Goal: Task Accomplishment & Management: Complete application form

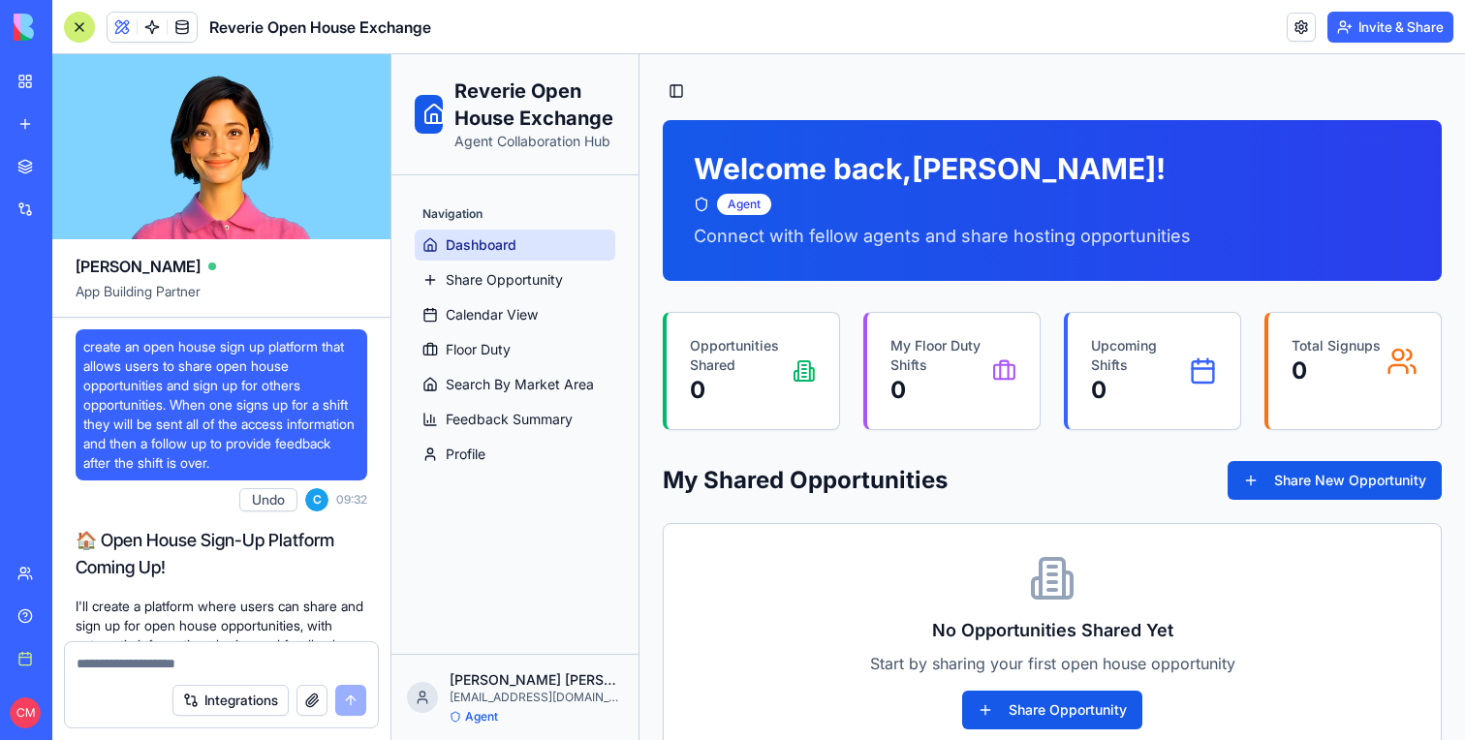
scroll to position [39528, 0]
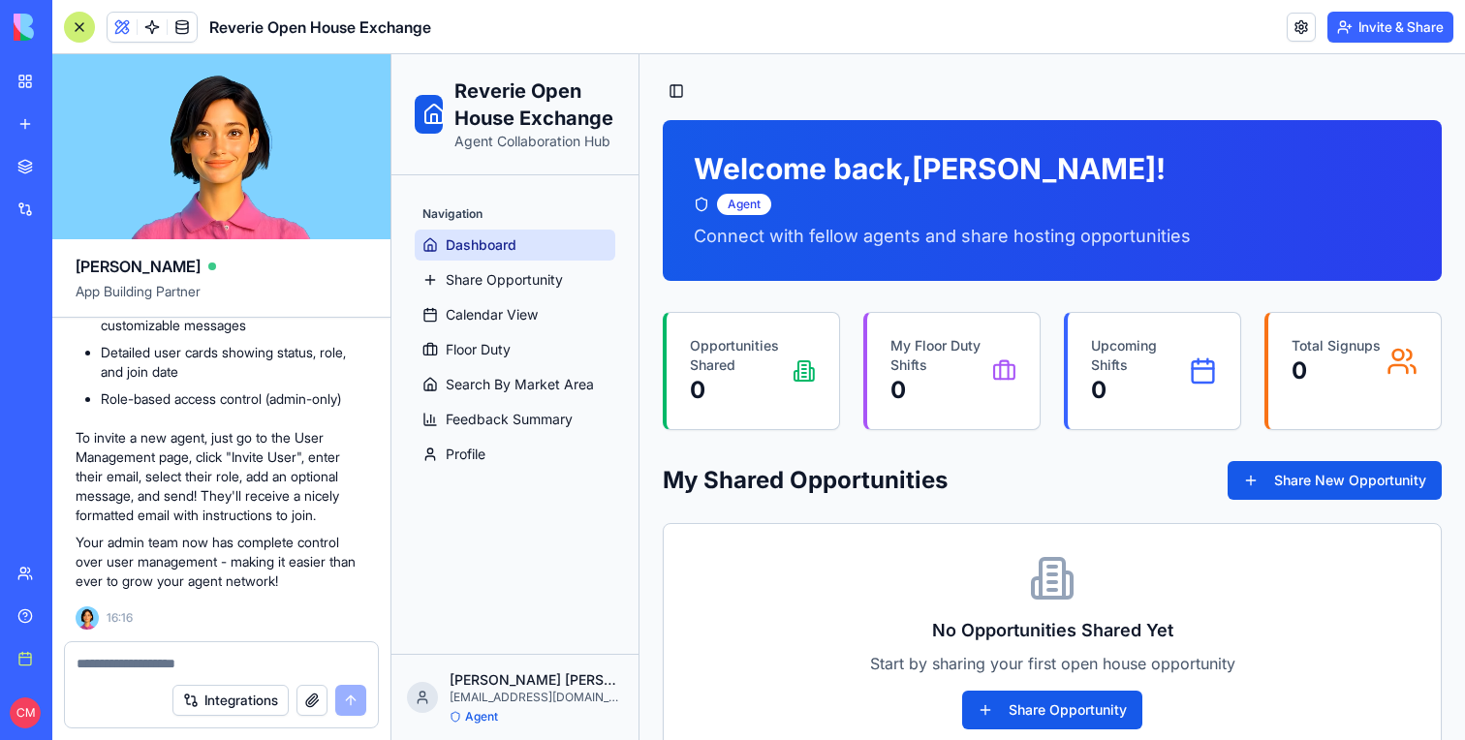
click at [137, 670] on textarea at bounding box center [222, 663] width 290 height 19
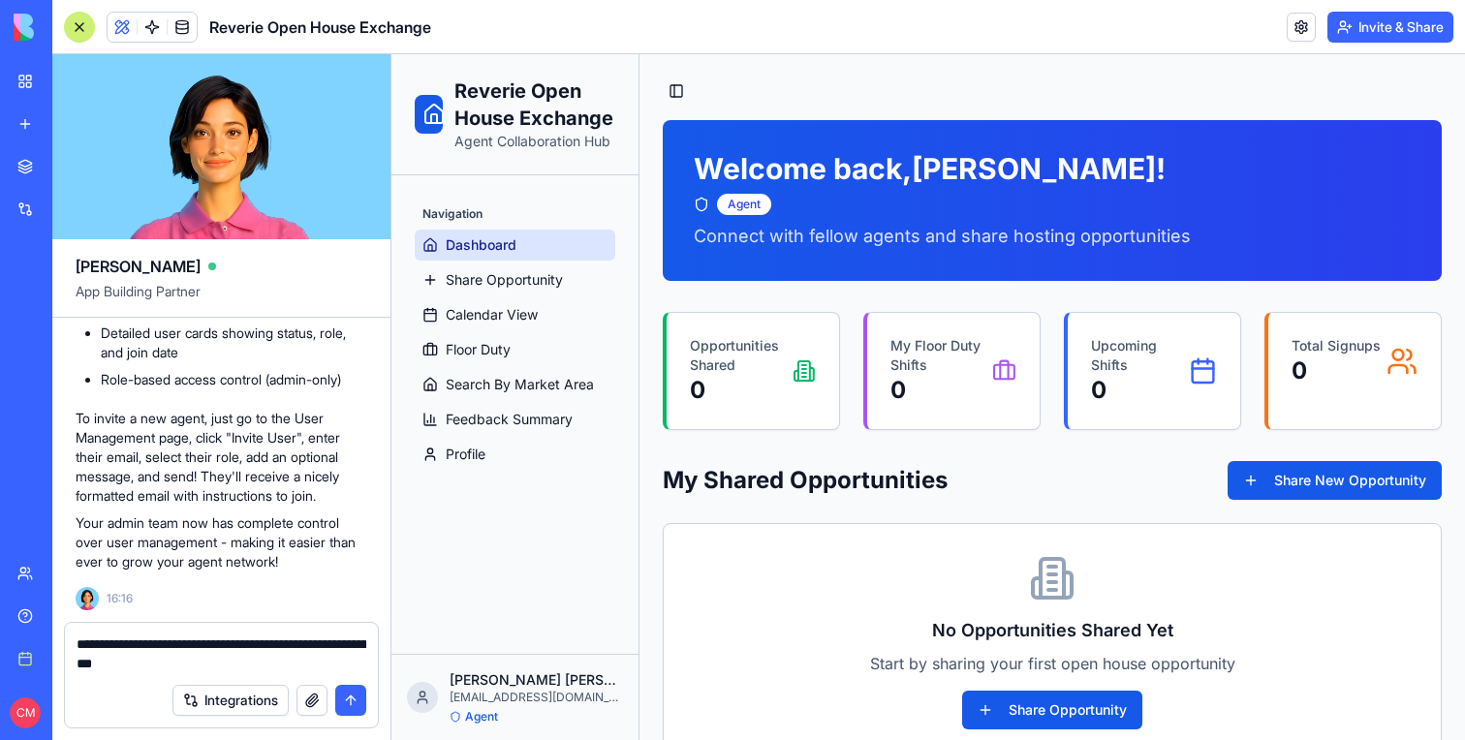
type textarea "**********"
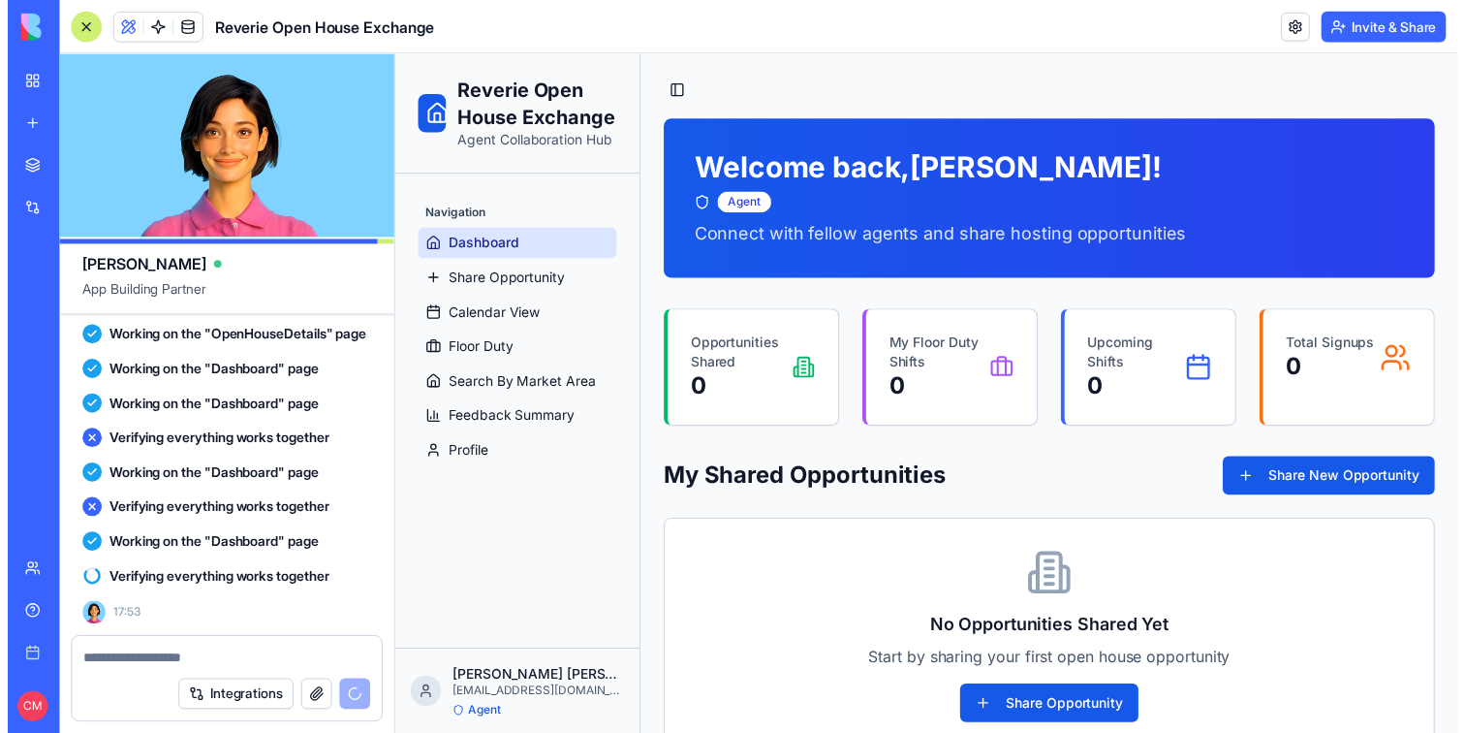
scroll to position [39993, 0]
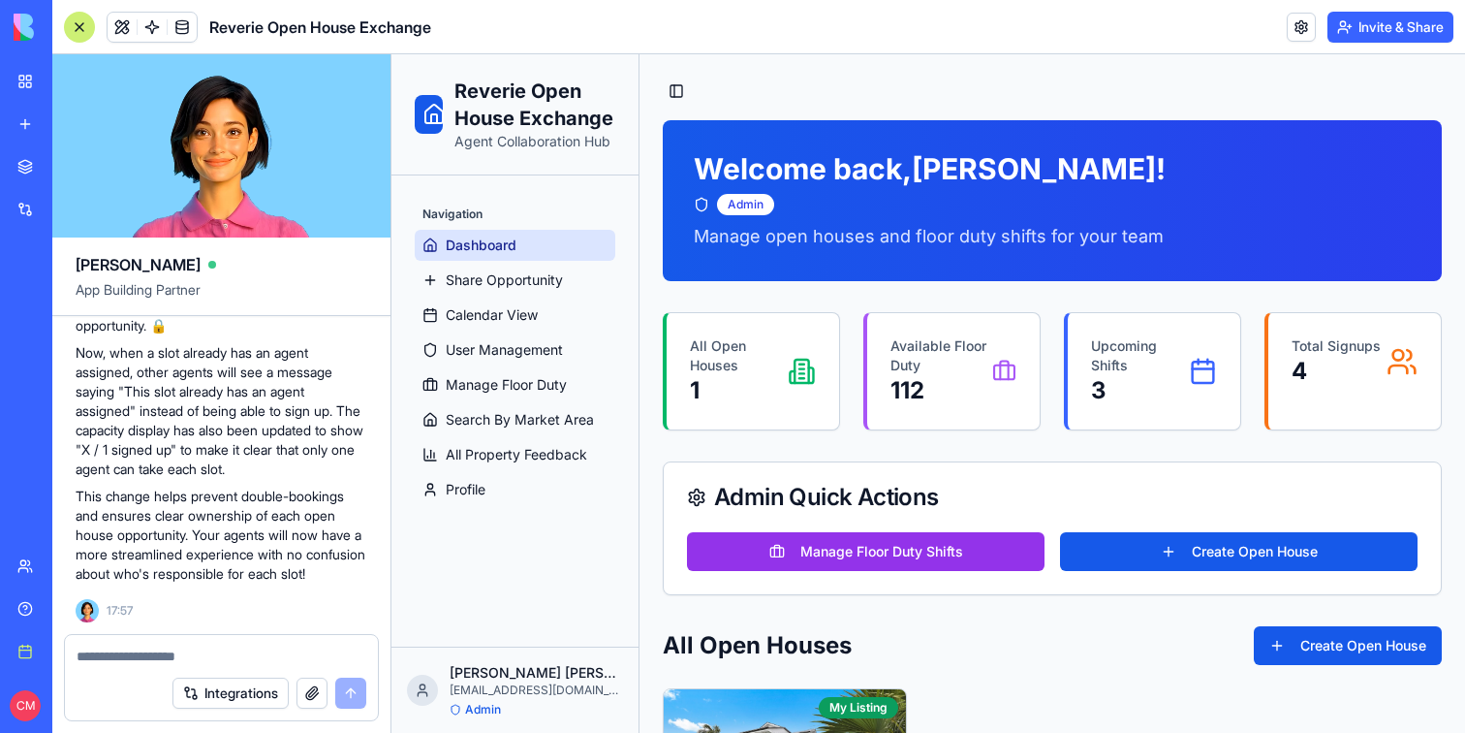
scroll to position [40449, 0]
click at [1367, 27] on button "Invite & Share" at bounding box center [1391, 27] width 126 height 31
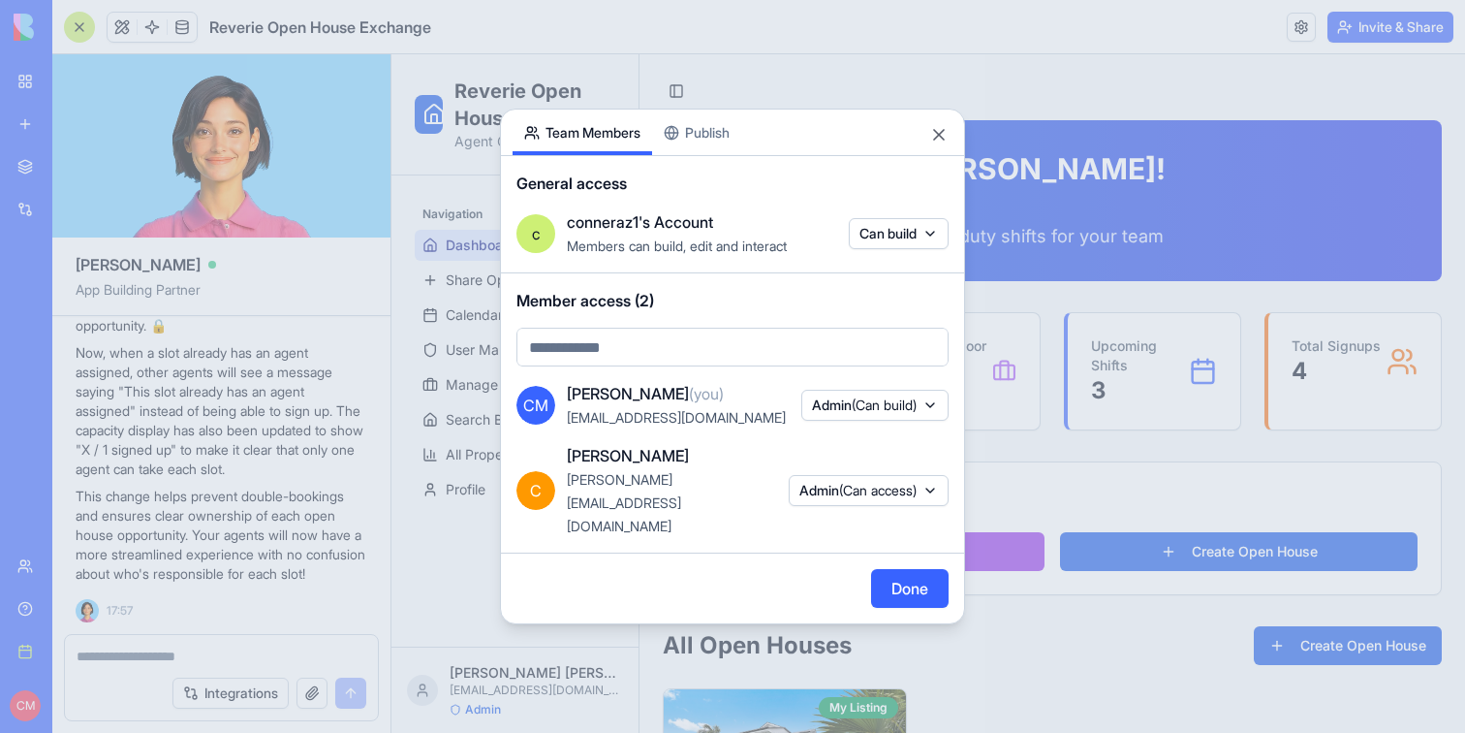
click at [893, 569] on button "Done" at bounding box center [910, 588] width 78 height 39
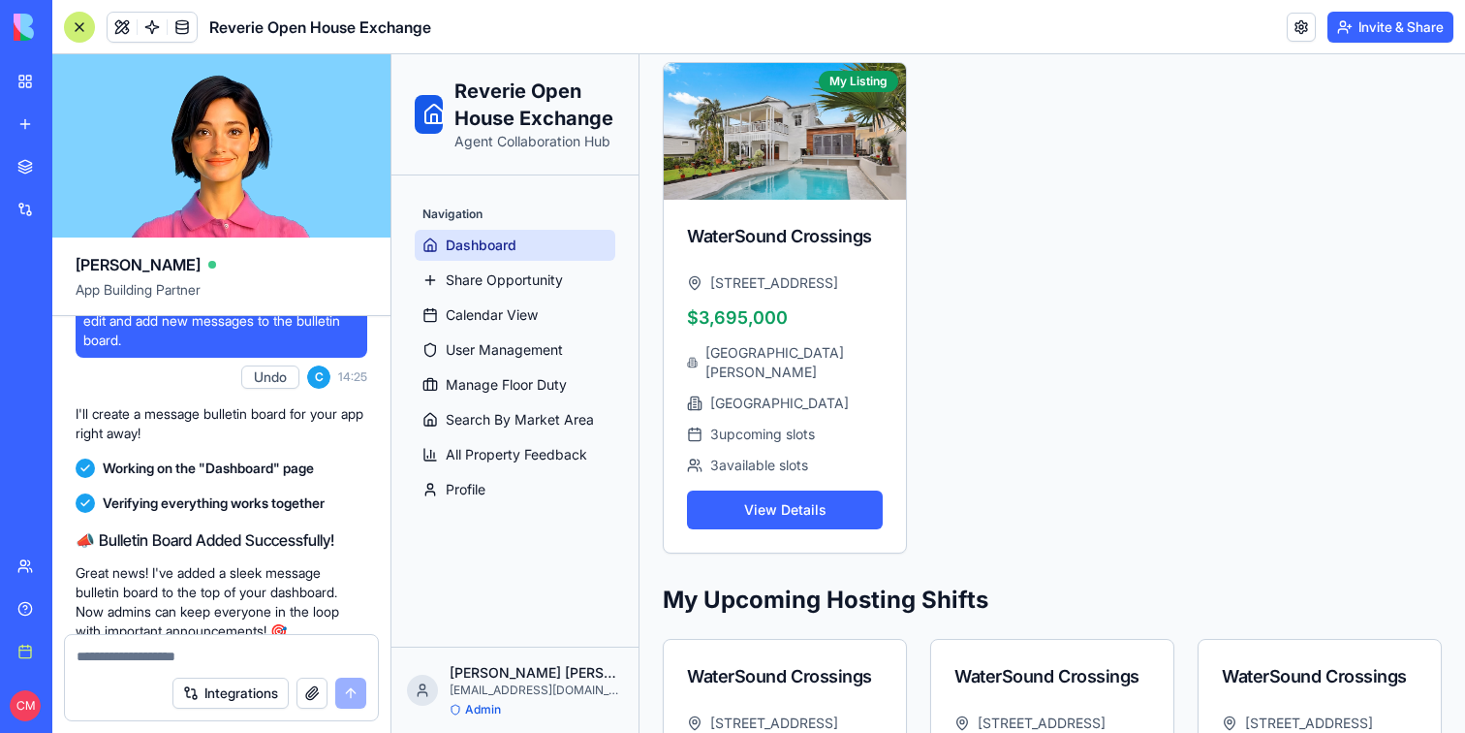
scroll to position [33661, 0]
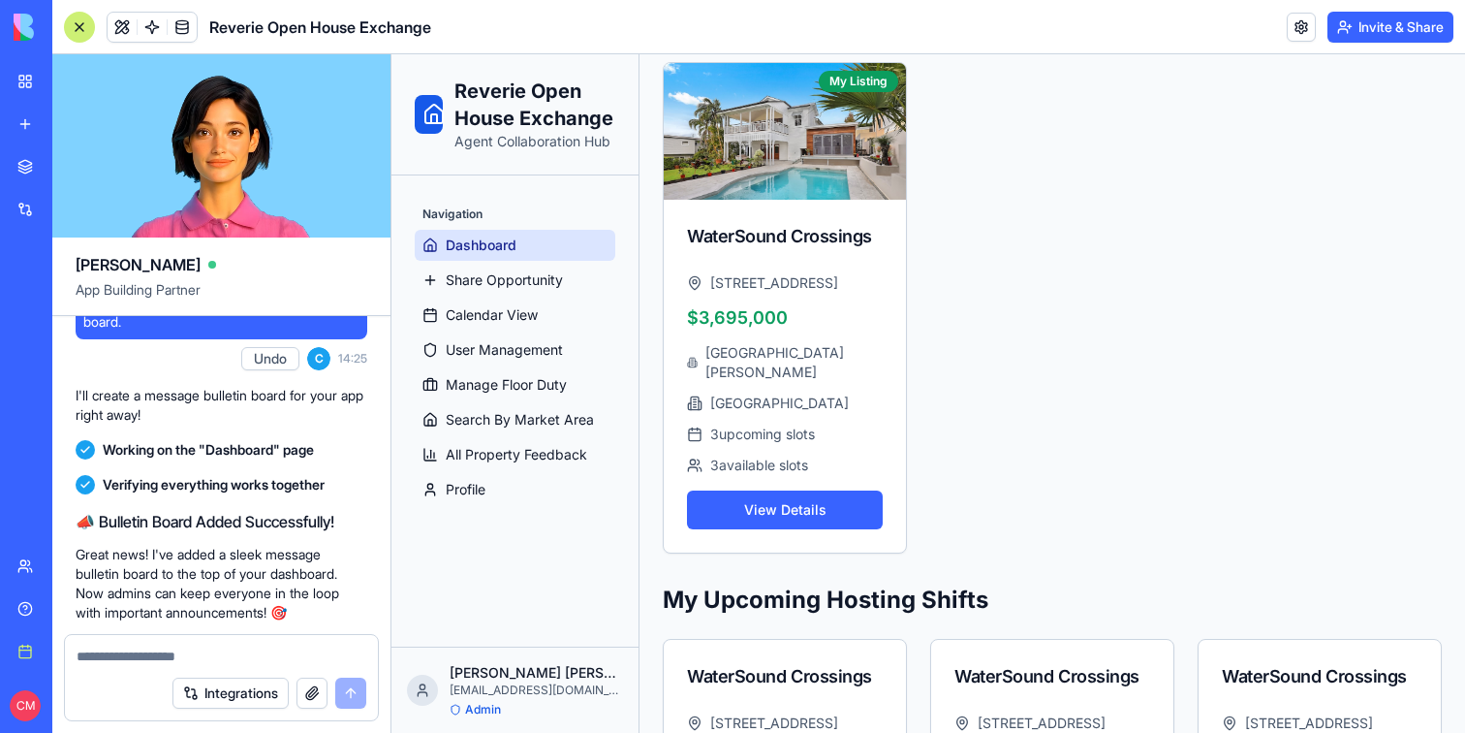
click at [187, 655] on textarea at bounding box center [222, 655] width 290 height 19
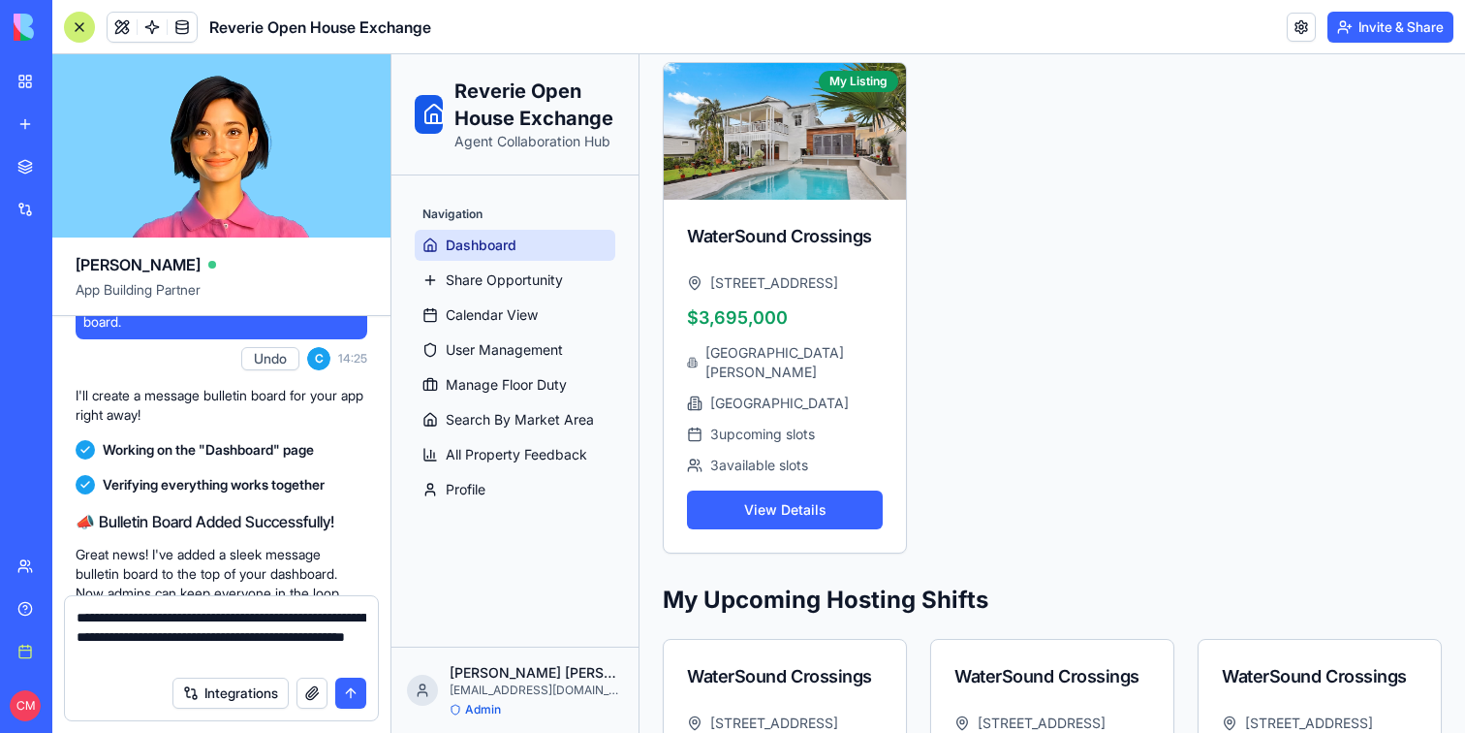
click at [215, 637] on textarea "**********" at bounding box center [222, 637] width 290 height 58
click at [264, 661] on textarea "**********" at bounding box center [222, 637] width 290 height 58
type textarea "**********"
click at [341, 680] on button "submit" at bounding box center [350, 692] width 31 height 31
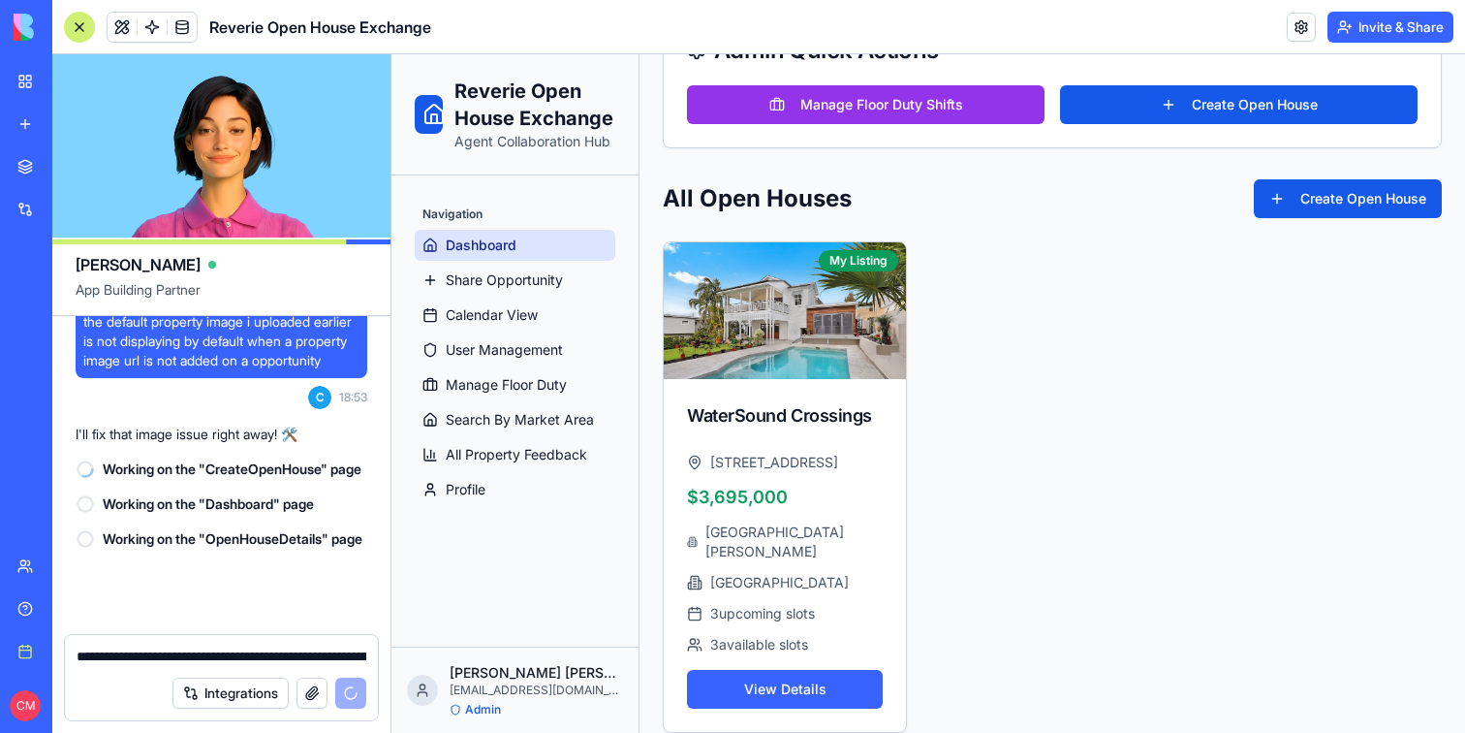
scroll to position [40833, 0]
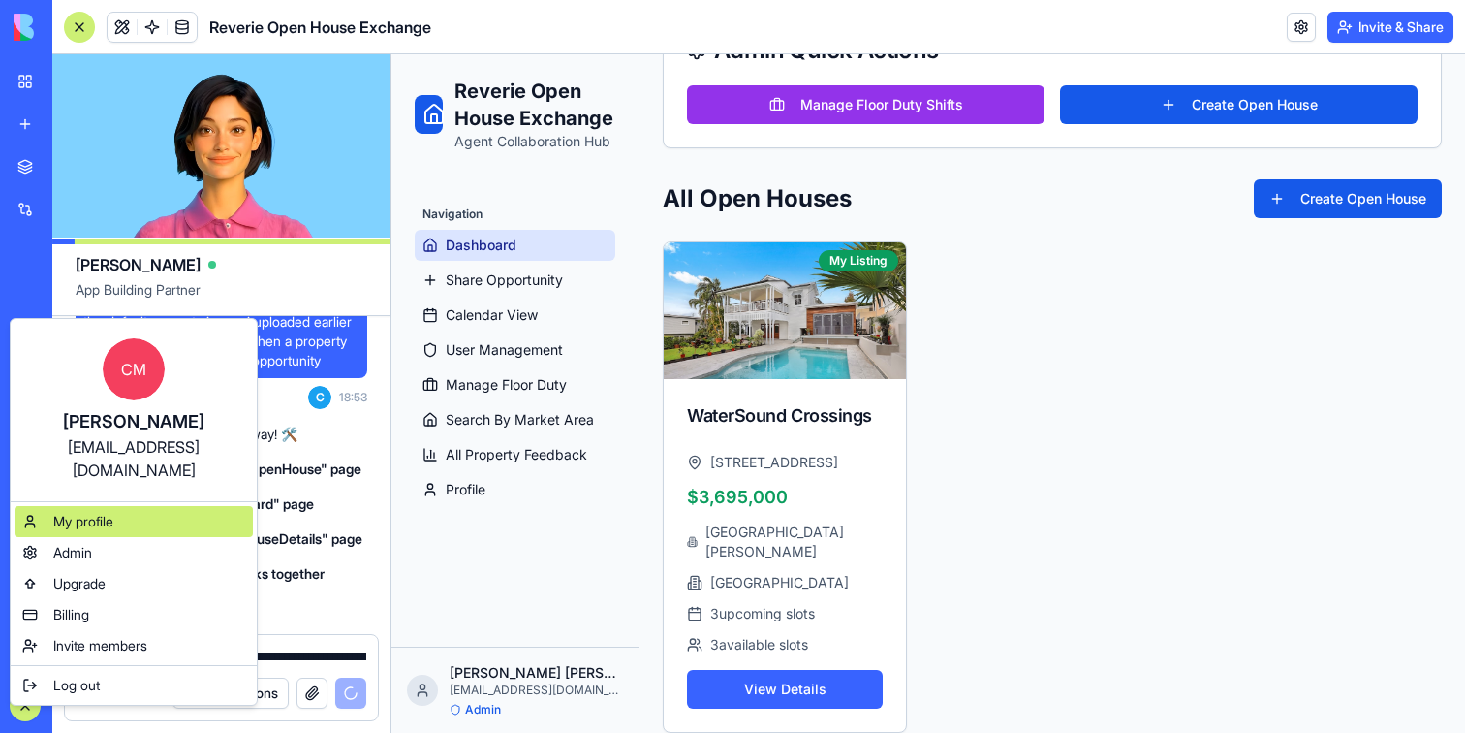
click at [86, 512] on span "My profile" at bounding box center [83, 521] width 60 height 19
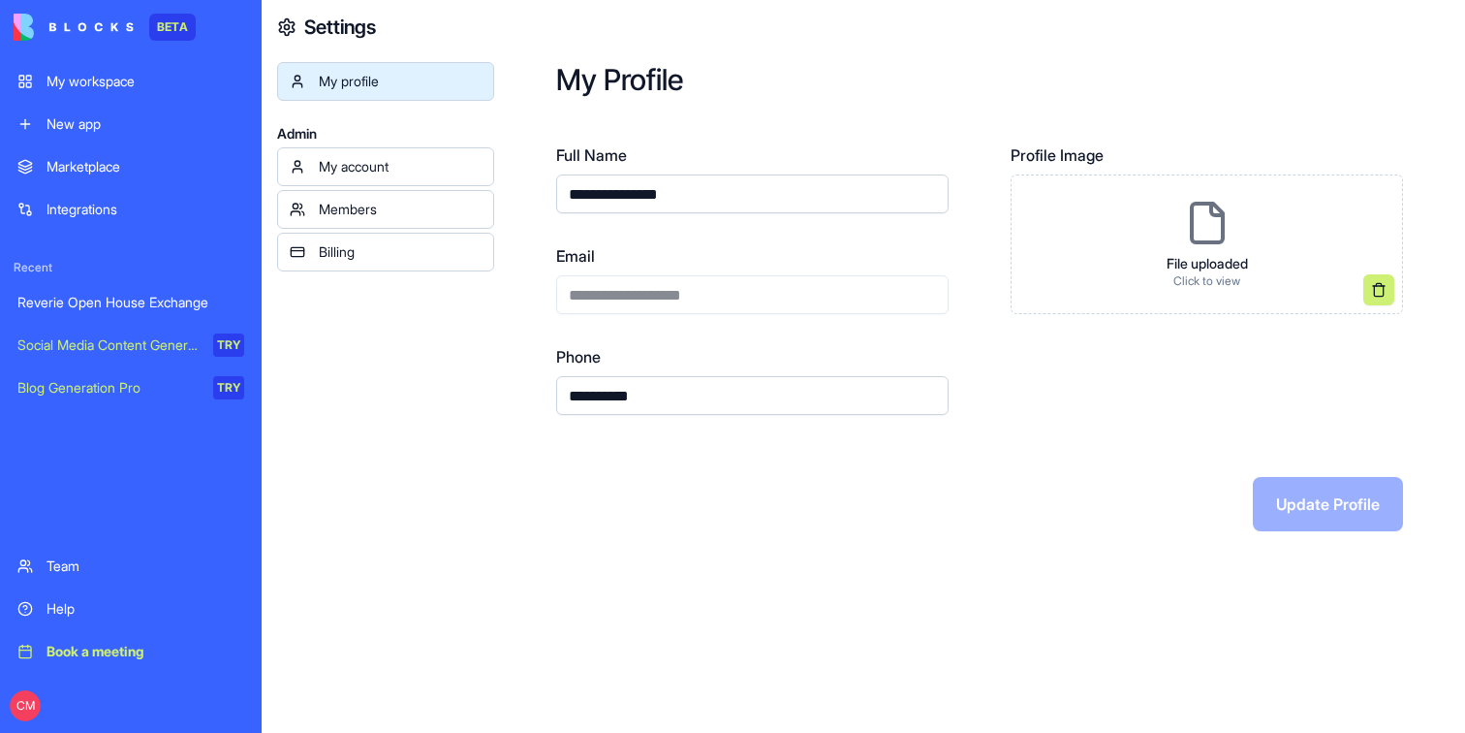
click at [330, 163] on div "My account" at bounding box center [400, 166] width 163 height 19
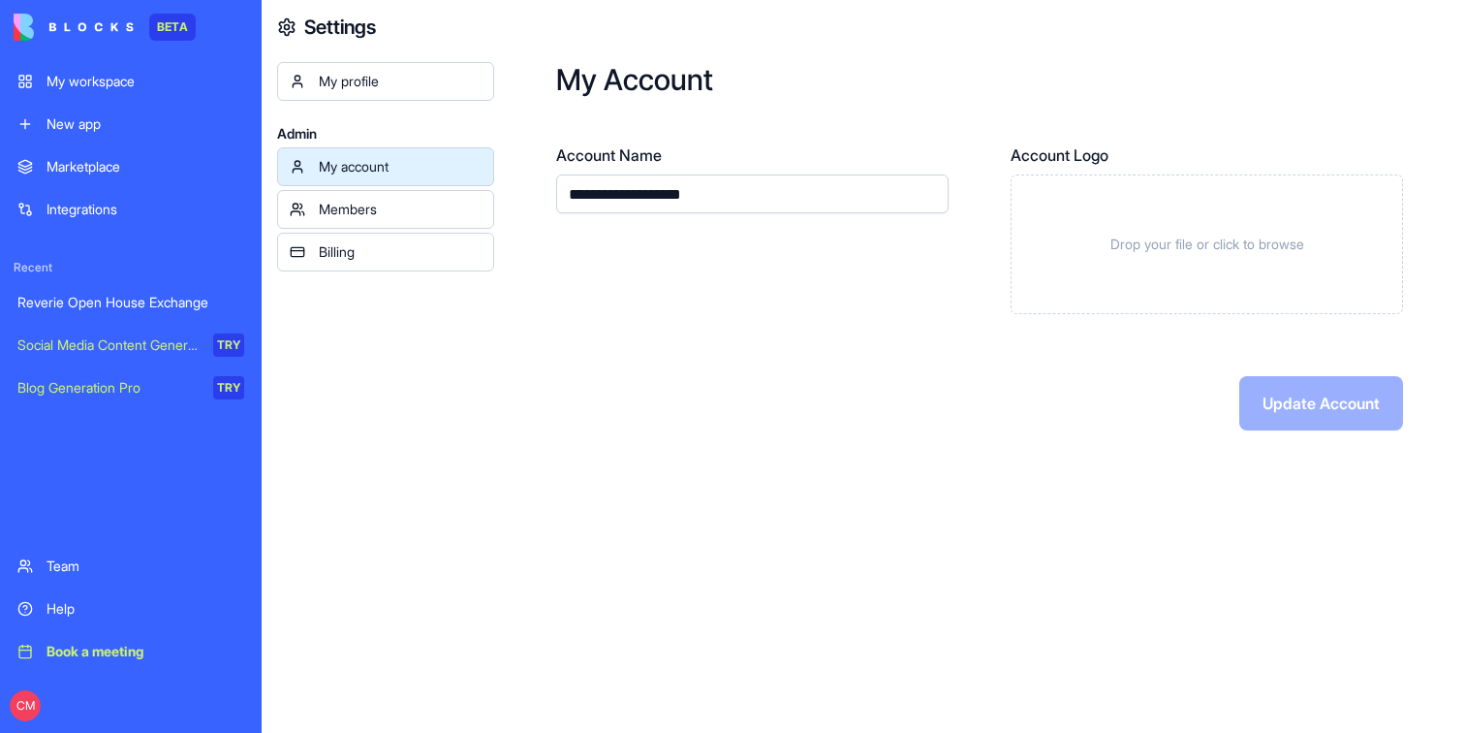
click at [346, 211] on div "Members" at bounding box center [400, 209] width 163 height 19
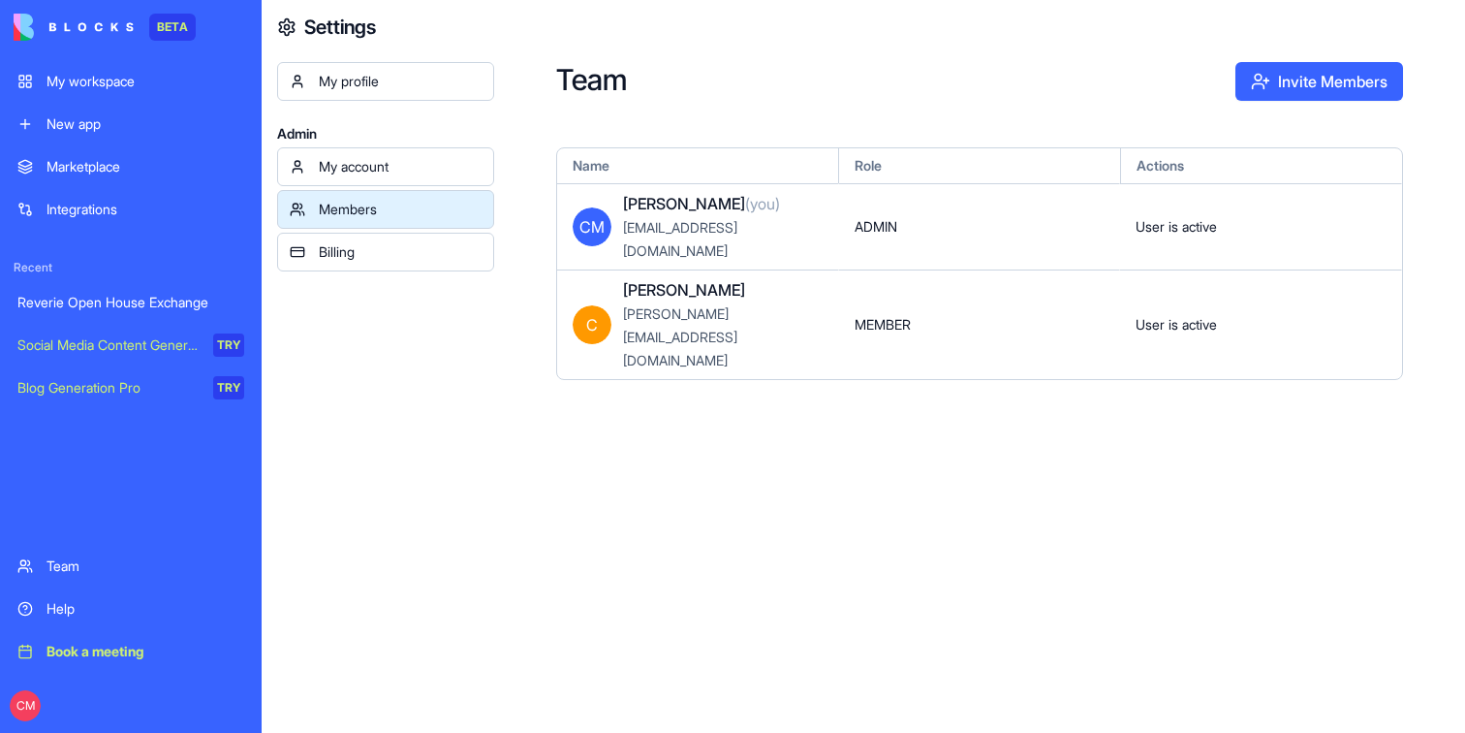
click at [361, 251] on div "Billing" at bounding box center [400, 251] width 163 height 19
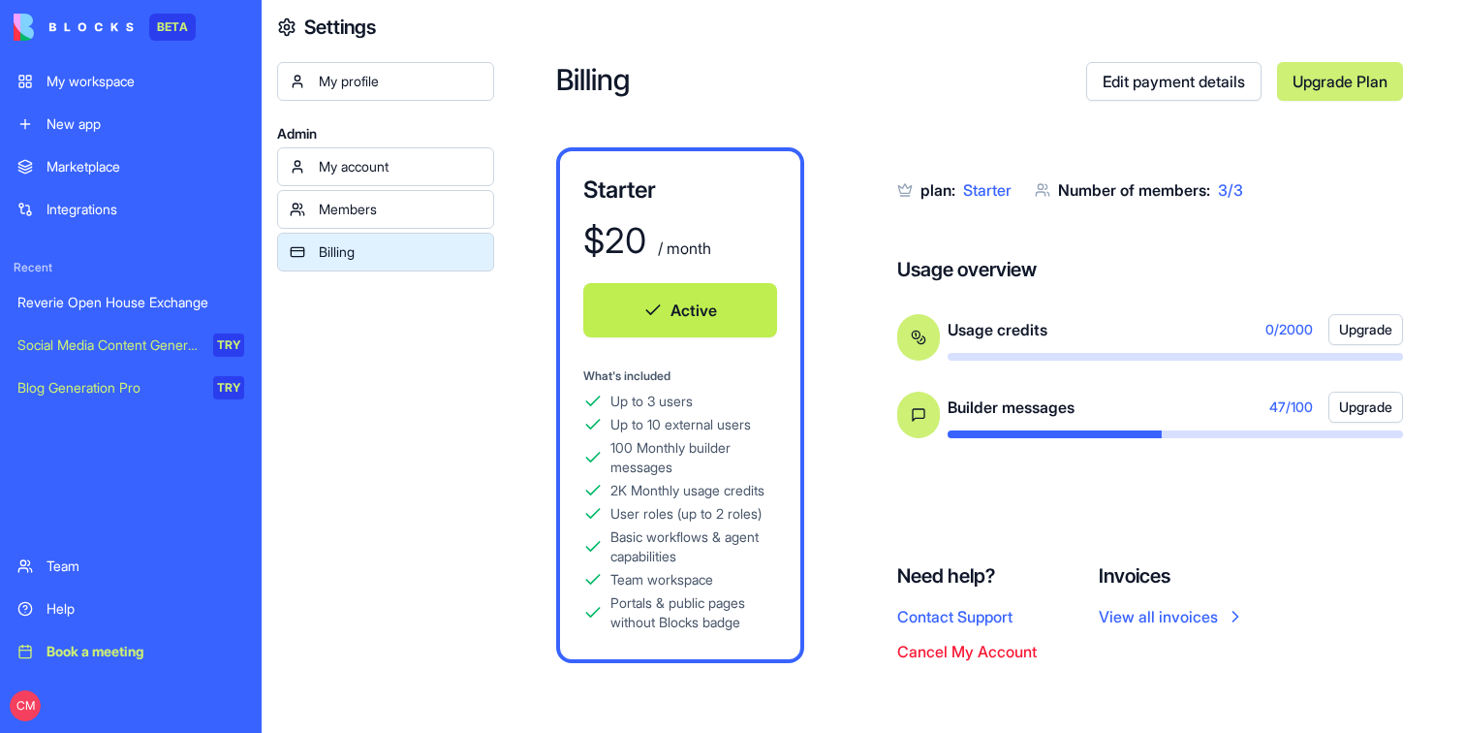
click at [99, 96] on link "My workspace" at bounding box center [131, 81] width 250 height 39
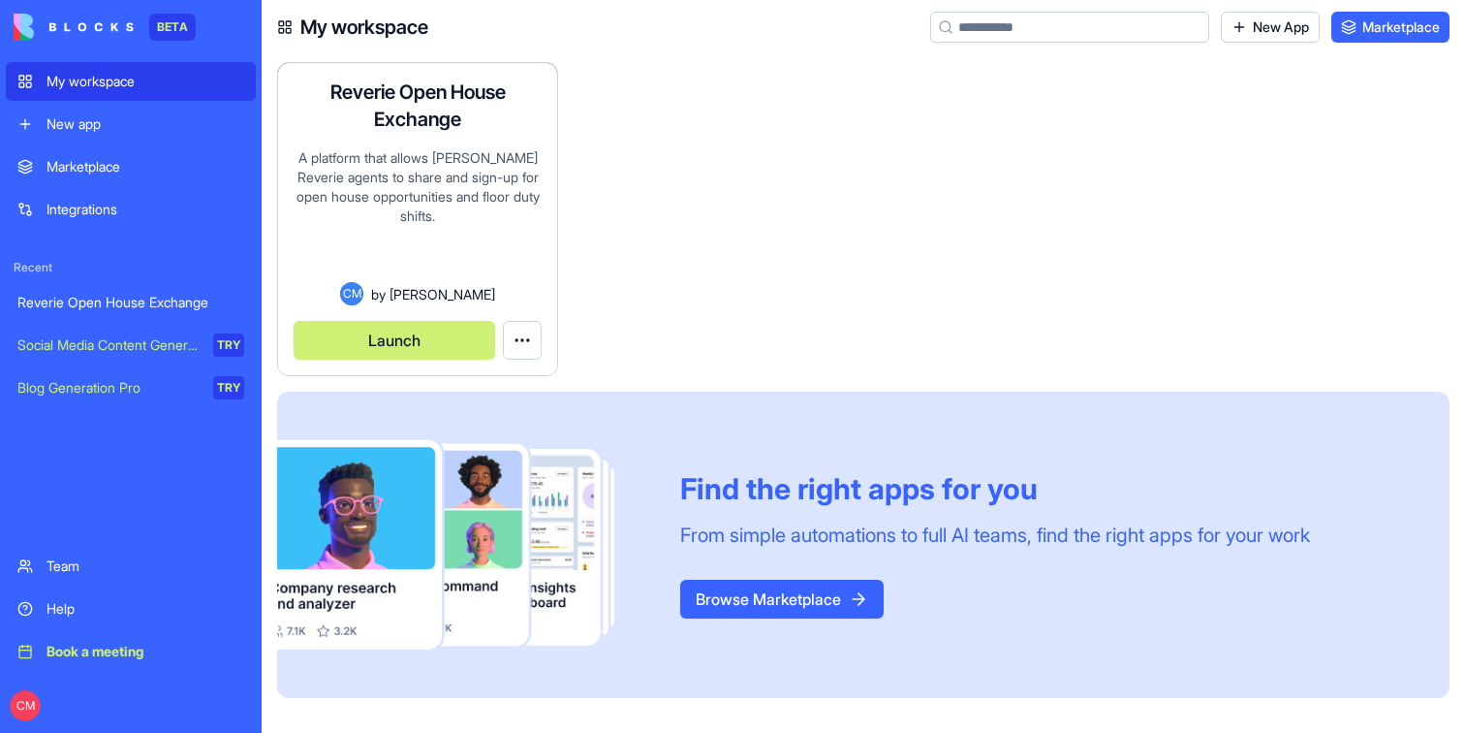
click at [516, 333] on html "BETA My workspace New app Marketplace Integrations Recent Reverie Open House Ex…" at bounding box center [732, 366] width 1465 height 733
click at [516, 373] on link "Edit app" at bounding box center [480, 387] width 114 height 31
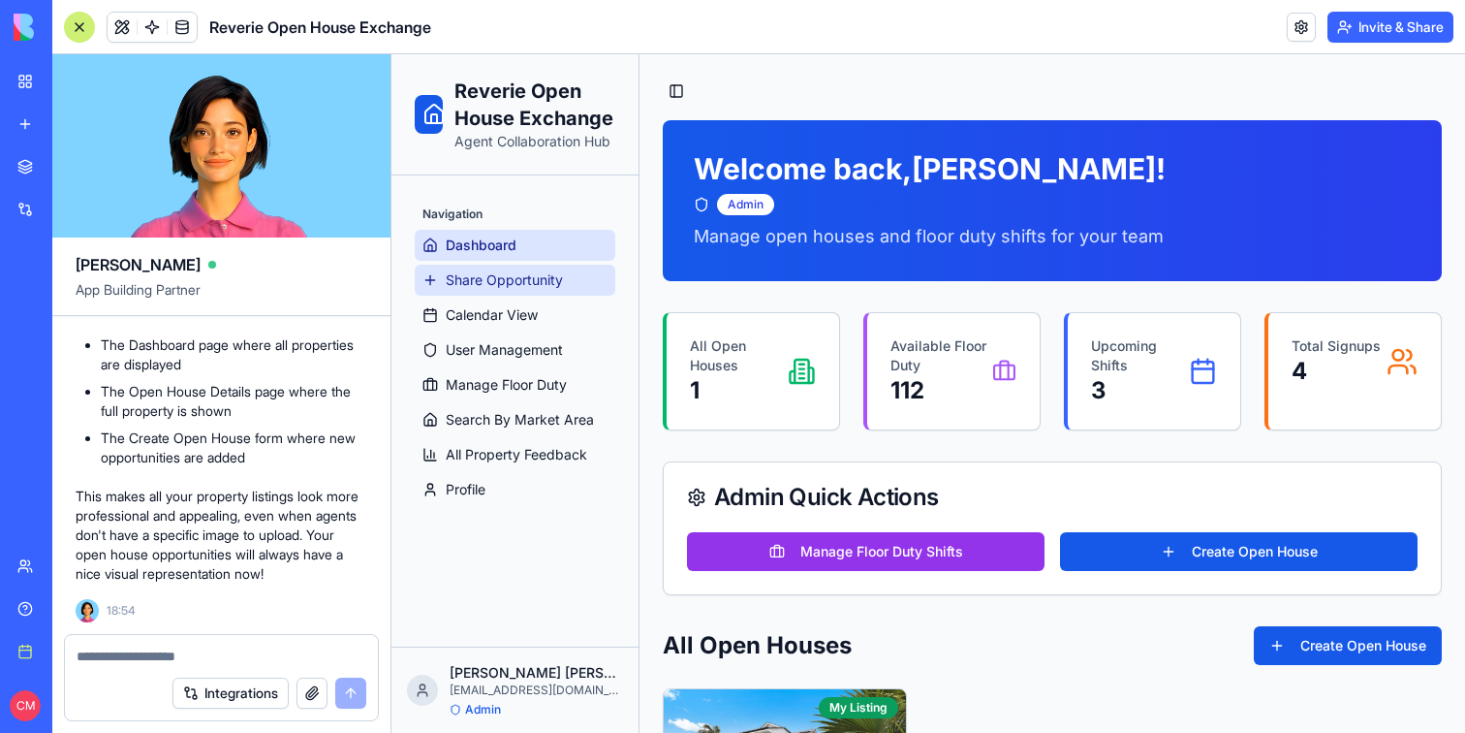
click at [510, 287] on span "Share Opportunity" at bounding box center [504, 279] width 117 height 19
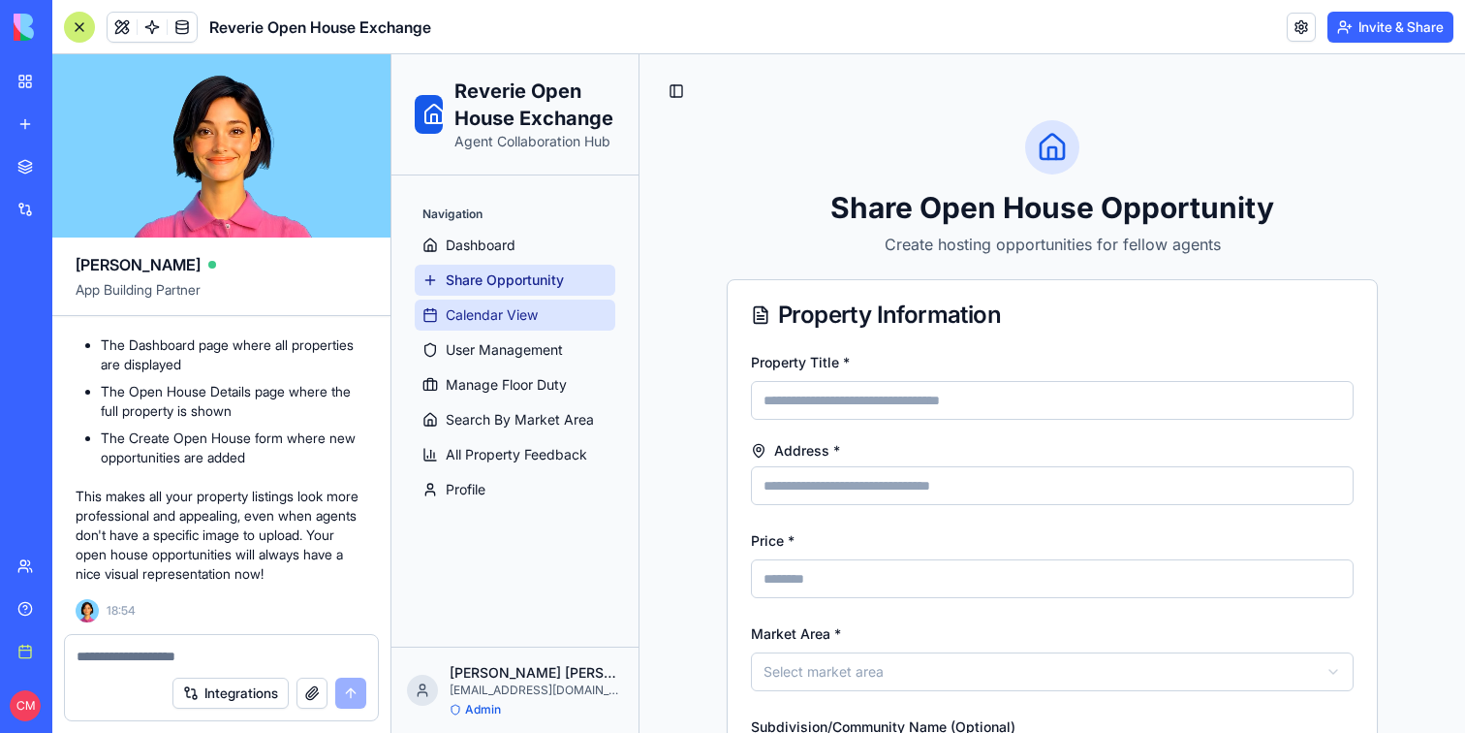
click at [516, 312] on span "Calendar View" at bounding box center [492, 314] width 92 height 19
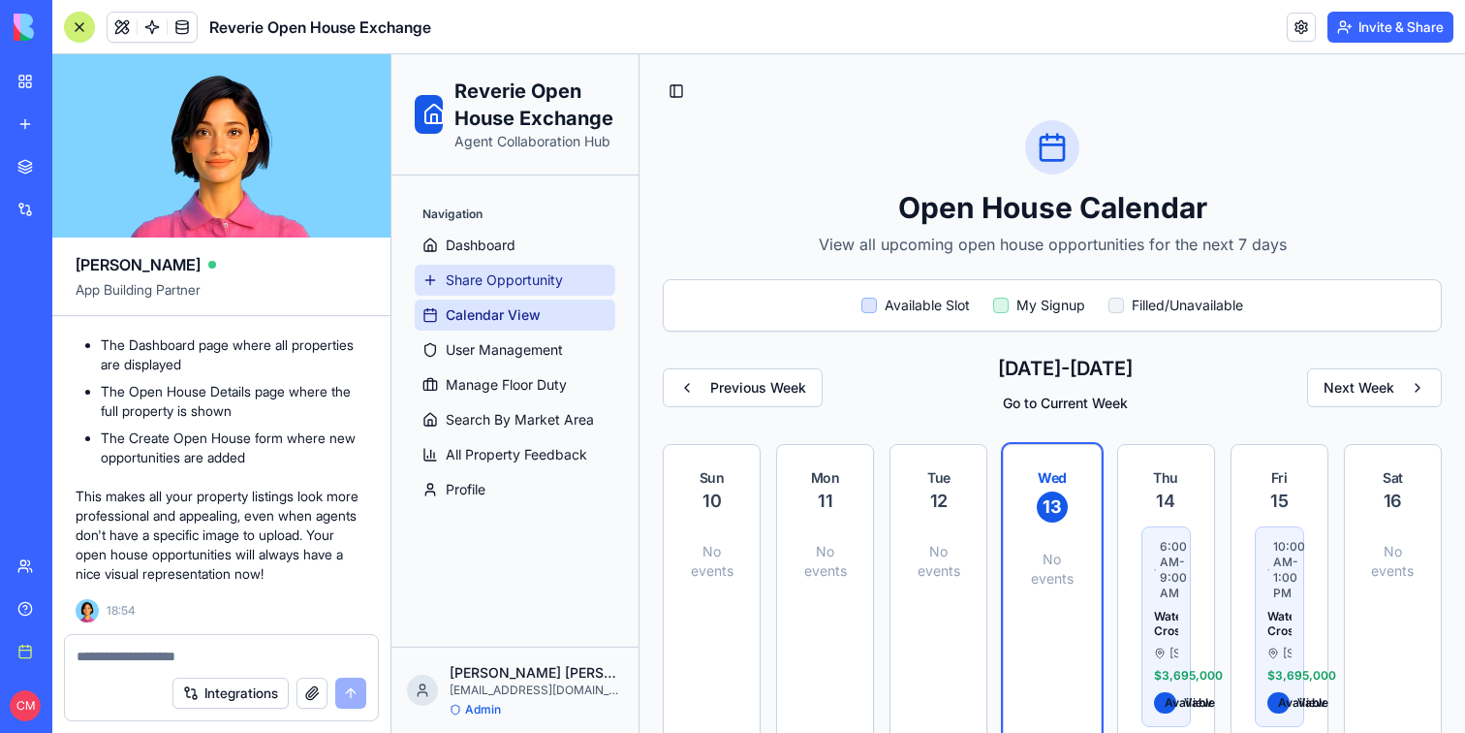
click at [515, 286] on span "Share Opportunity" at bounding box center [504, 279] width 117 height 19
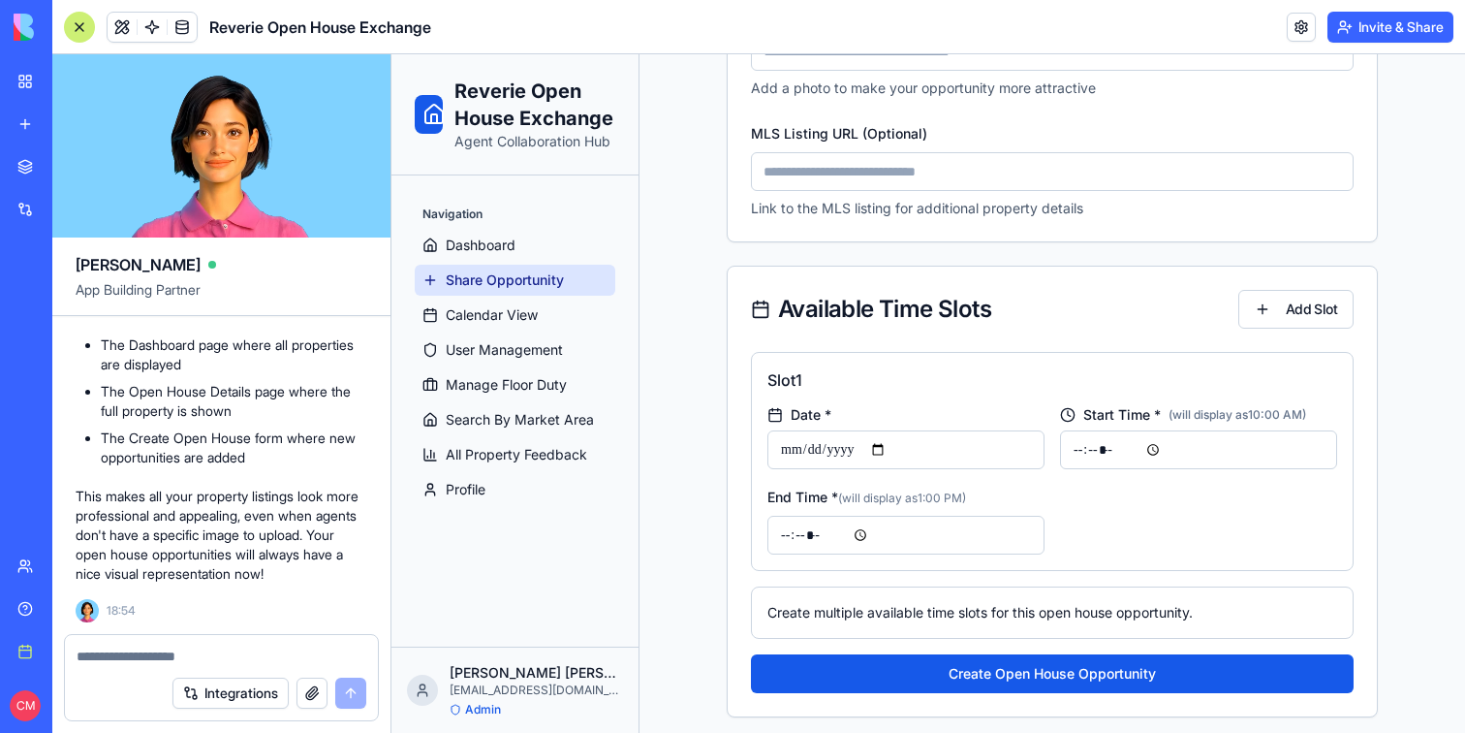
scroll to position [1142, 0]
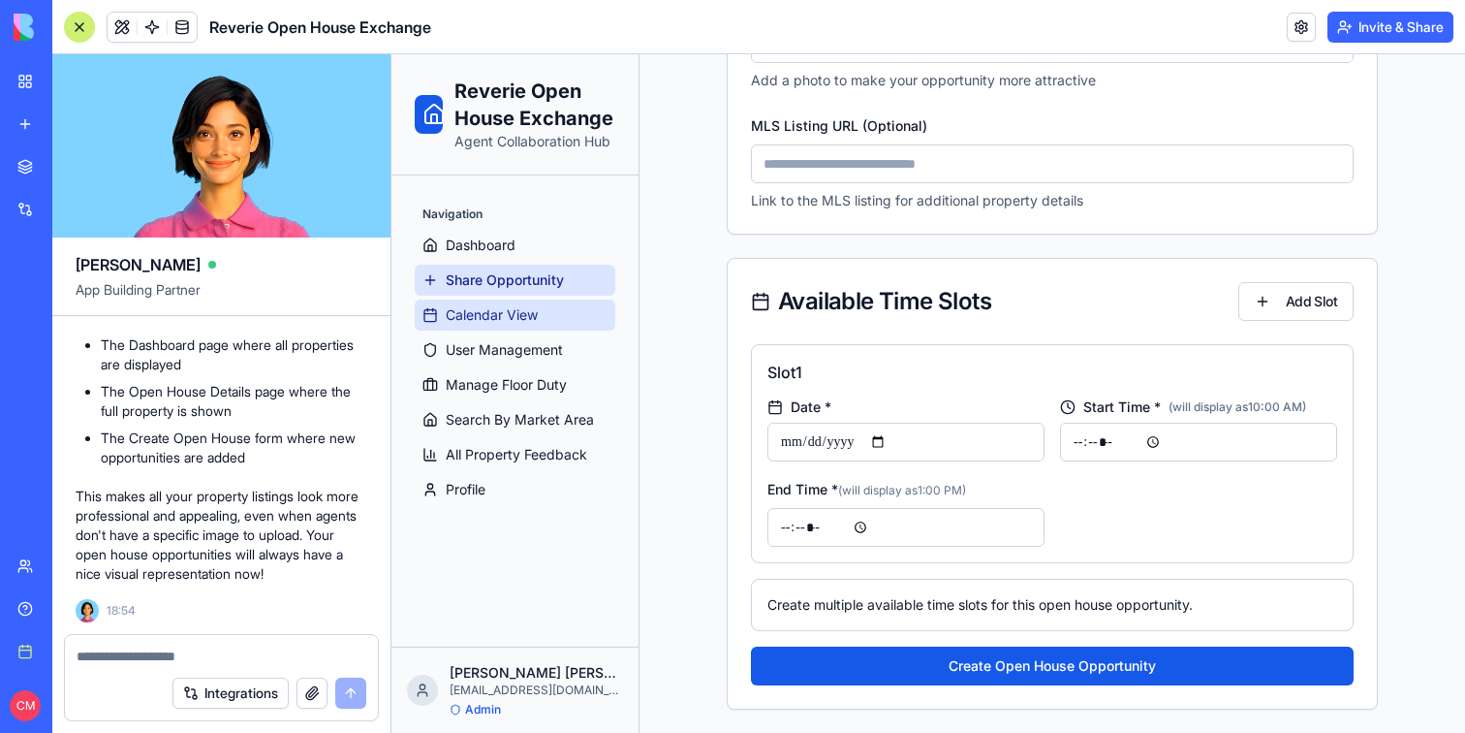
click at [500, 322] on span "Calendar View" at bounding box center [492, 314] width 92 height 19
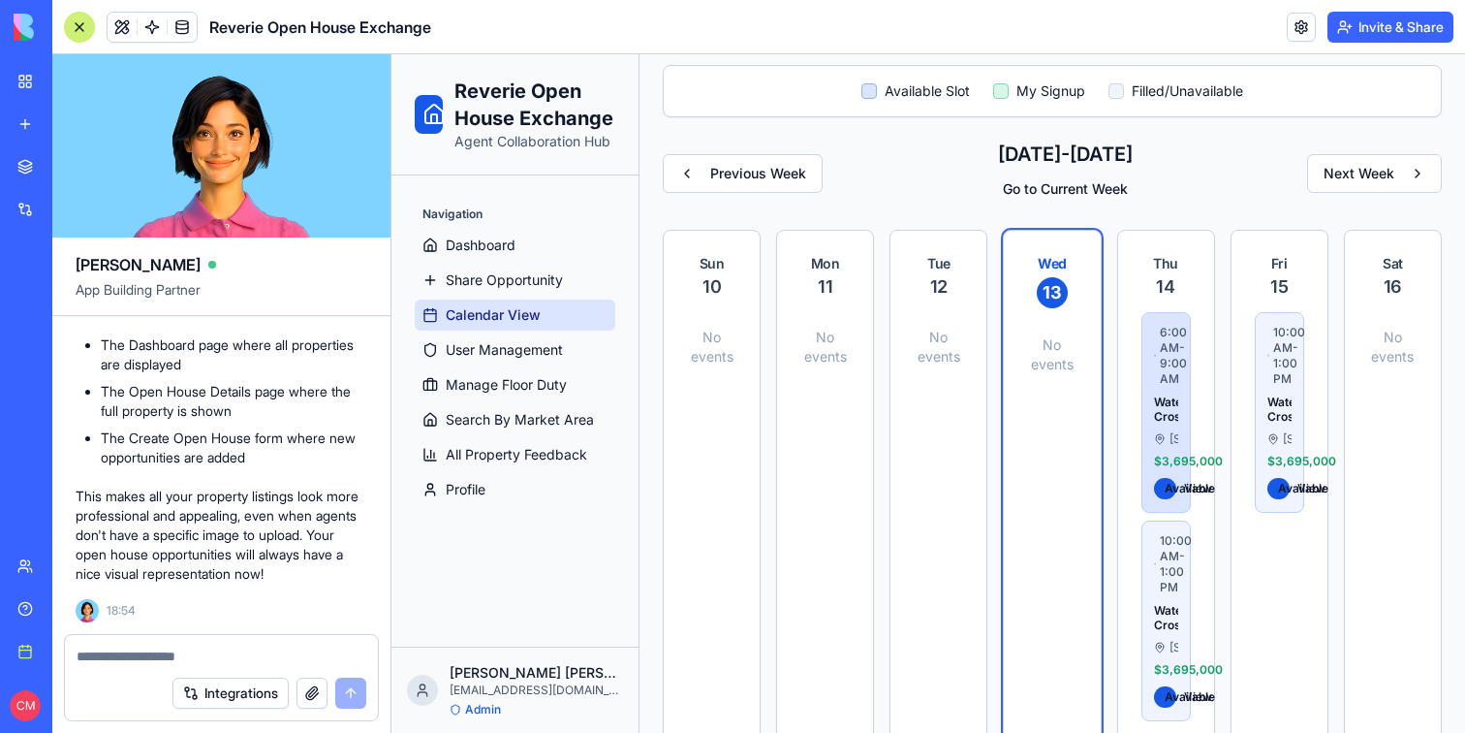
scroll to position [184, 0]
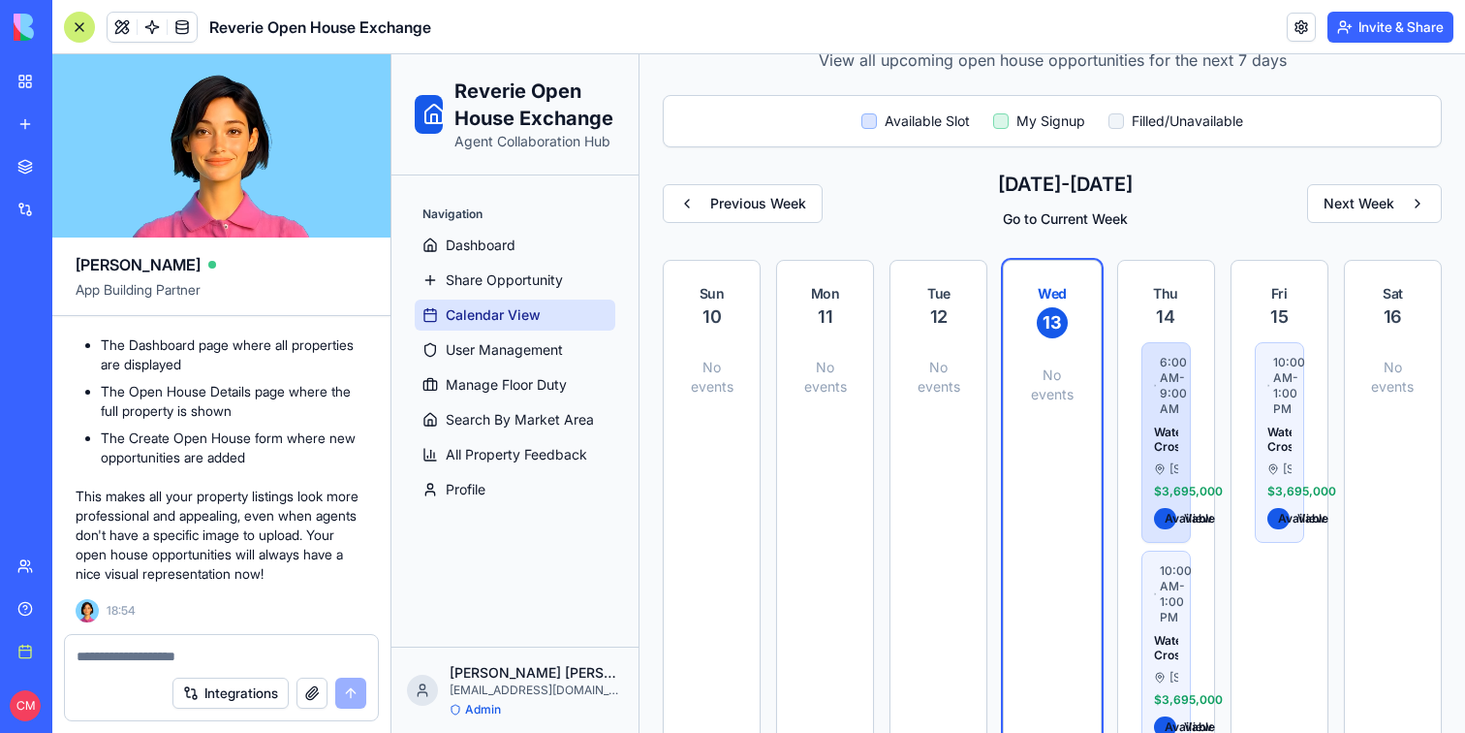
click at [1175, 366] on span "6:00 AM - 9:00 AM" at bounding box center [1169, 386] width 18 height 62
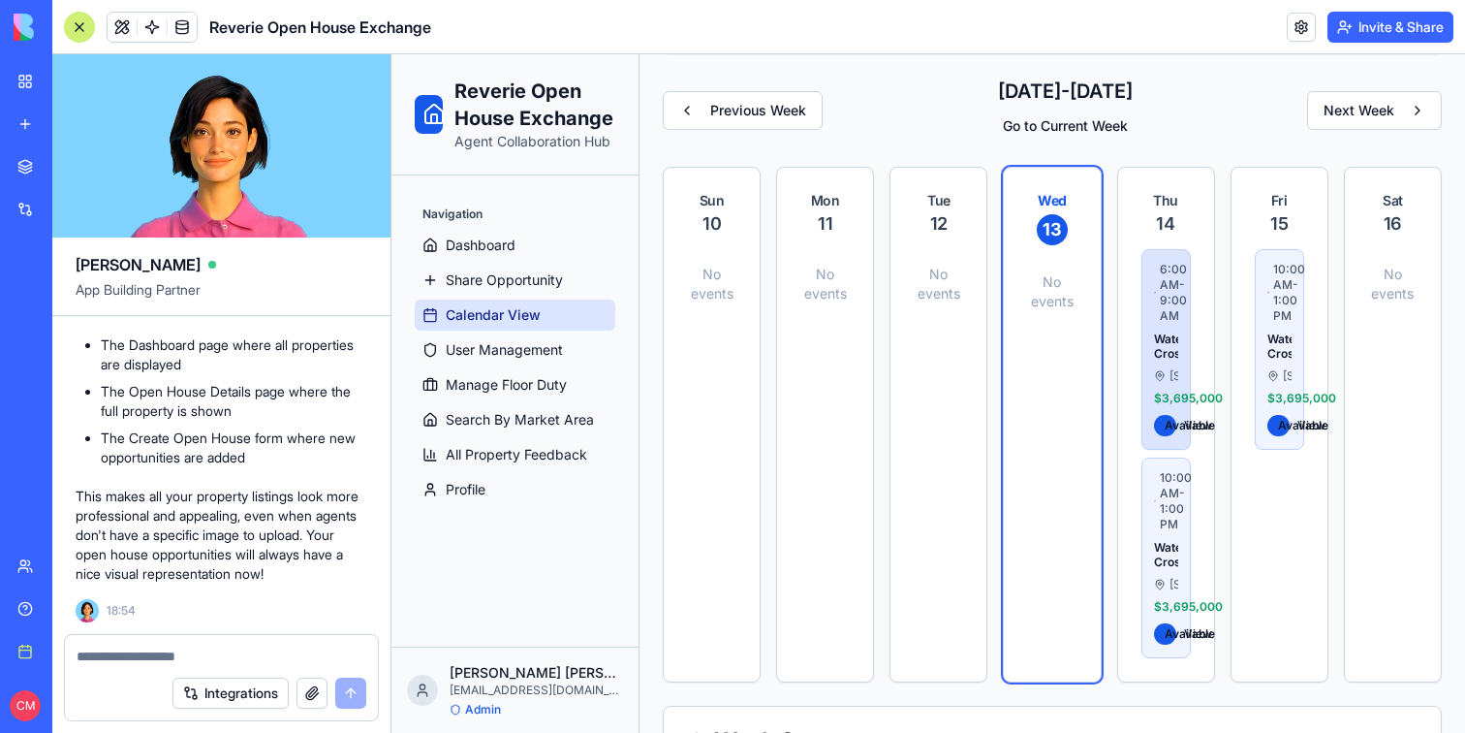
scroll to position [284, 0]
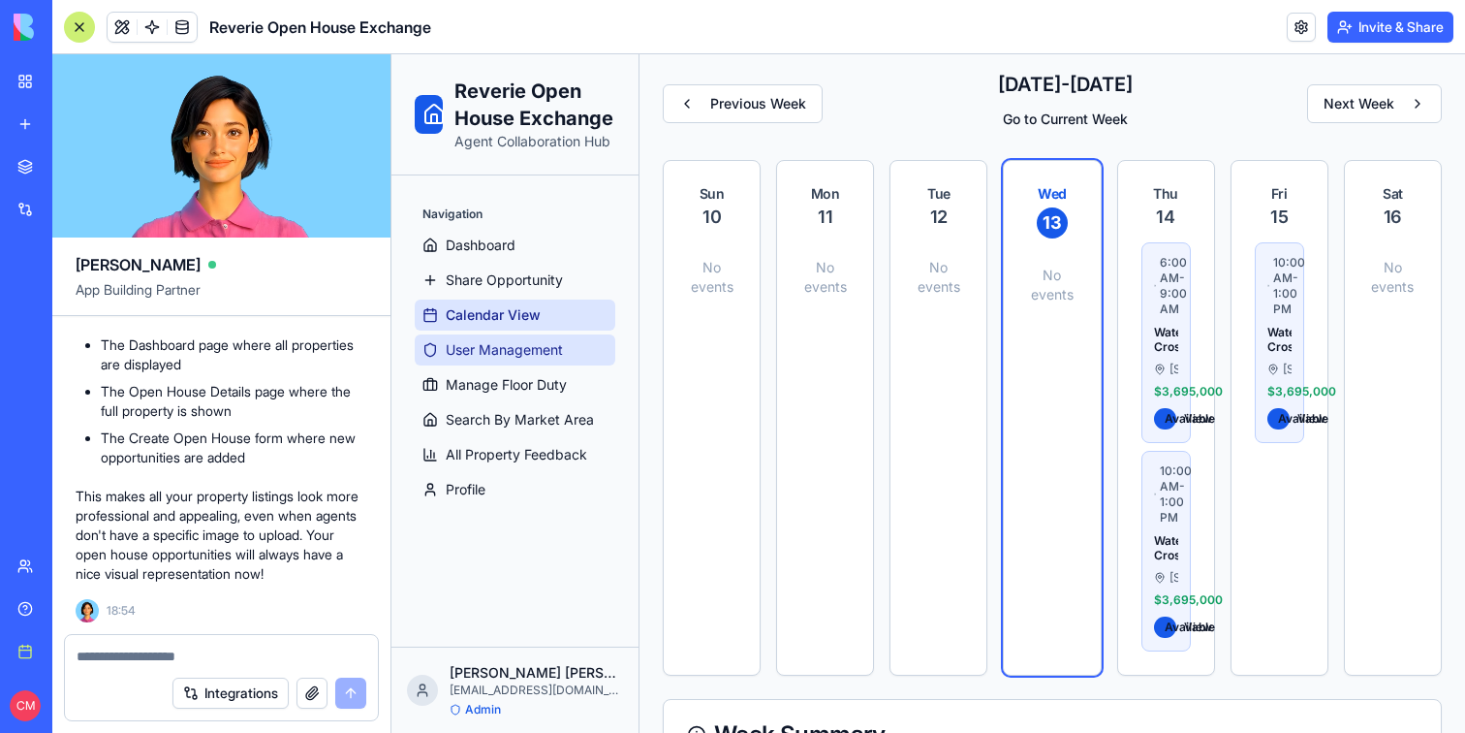
click at [481, 338] on link "User Management" at bounding box center [515, 349] width 201 height 31
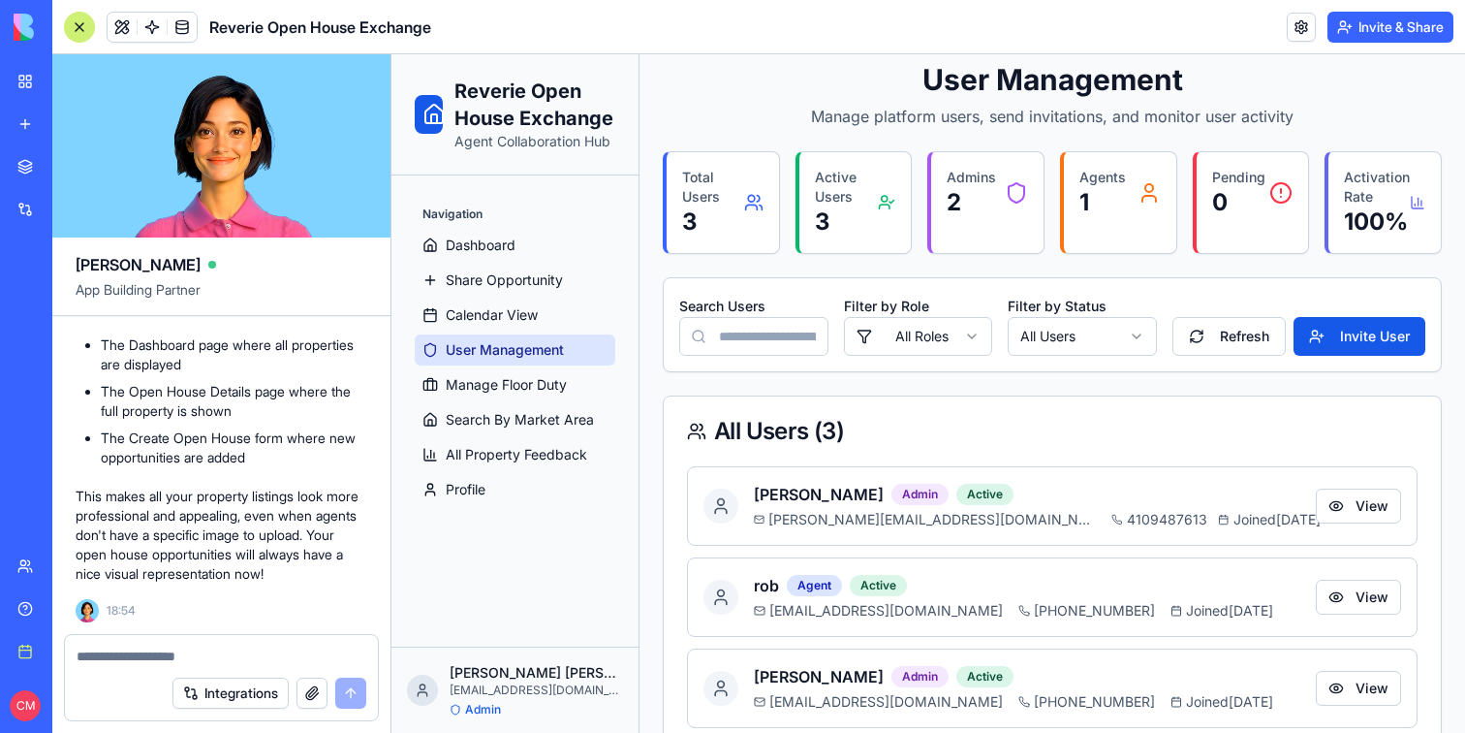
scroll to position [171, 0]
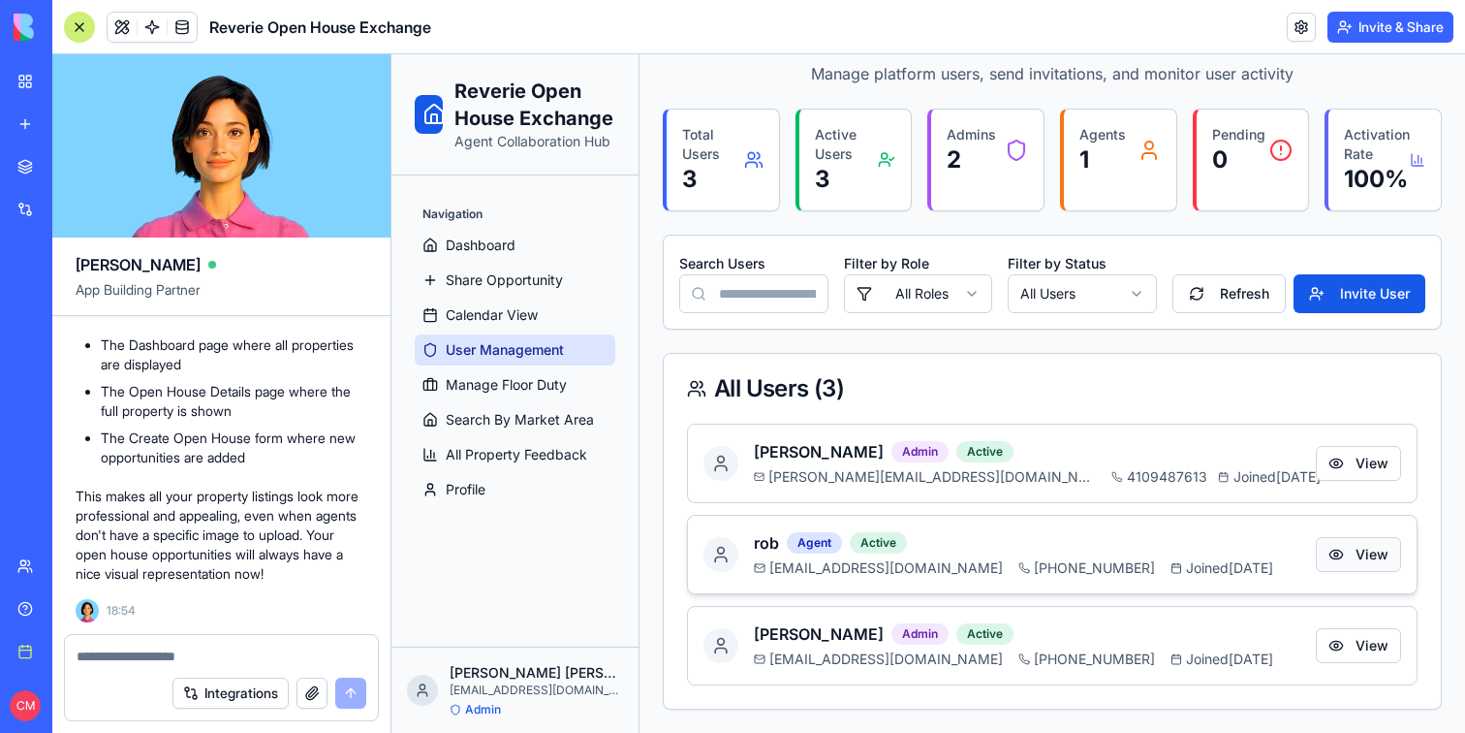
click at [1351, 549] on button "View" at bounding box center [1358, 554] width 85 height 35
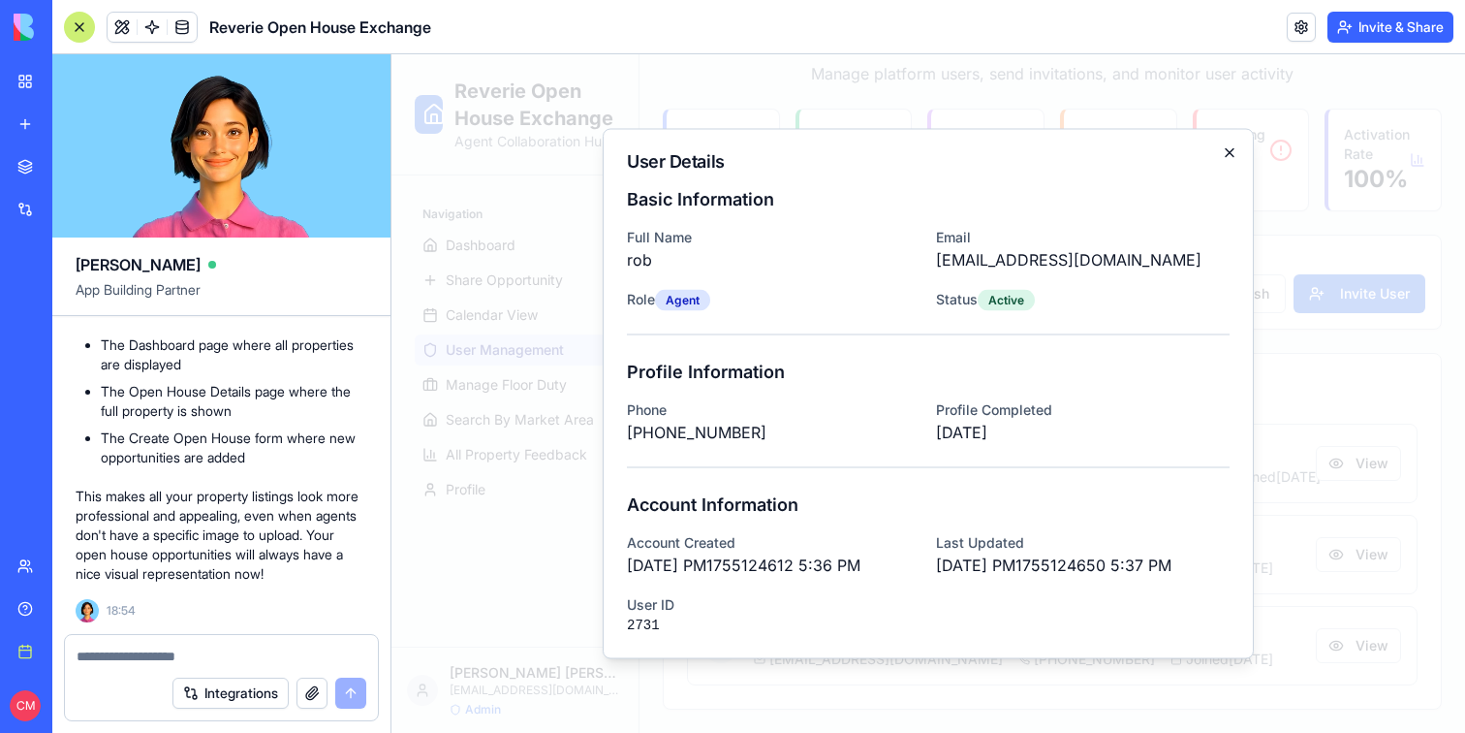
click at [1235, 157] on icon "button" at bounding box center [1230, 153] width 16 height 16
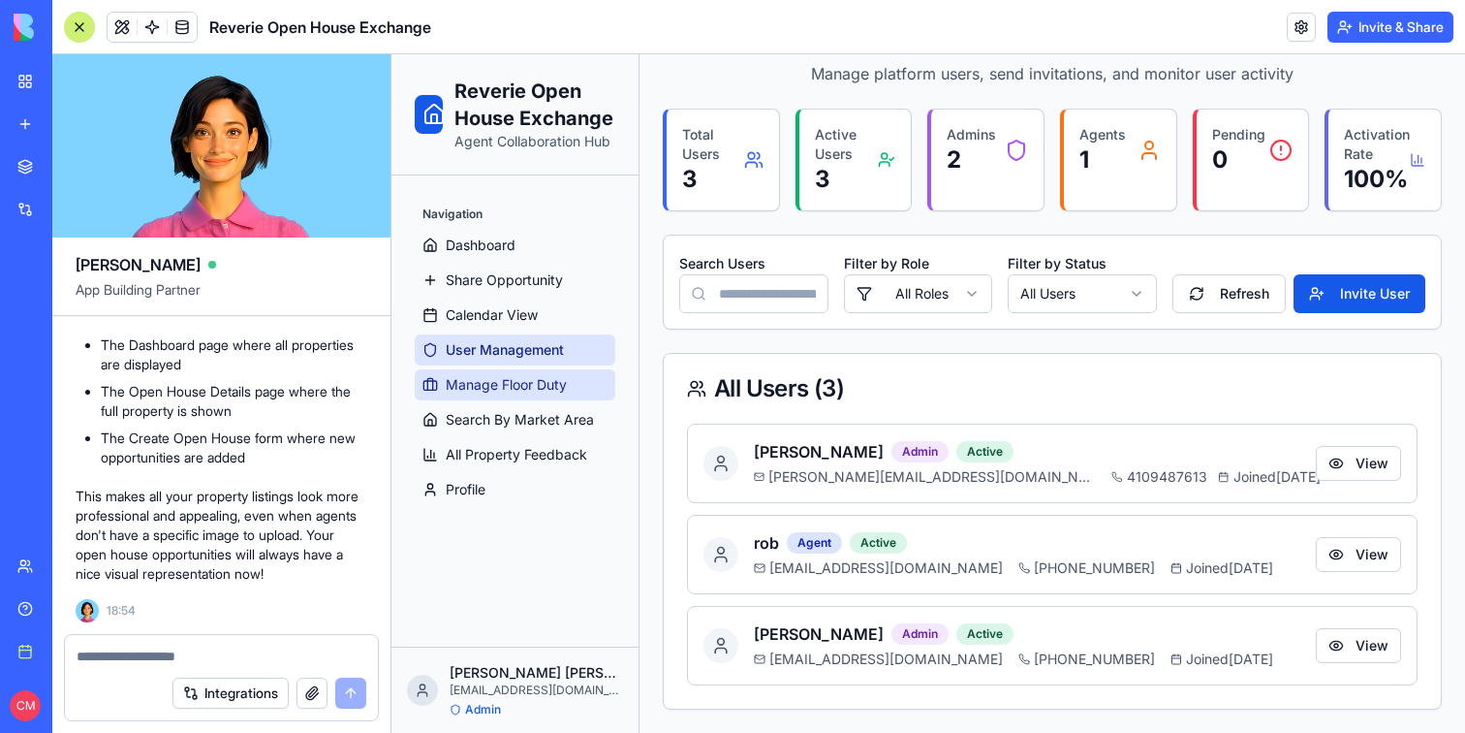
click at [543, 381] on span "Manage Floor Duty" at bounding box center [506, 384] width 121 height 19
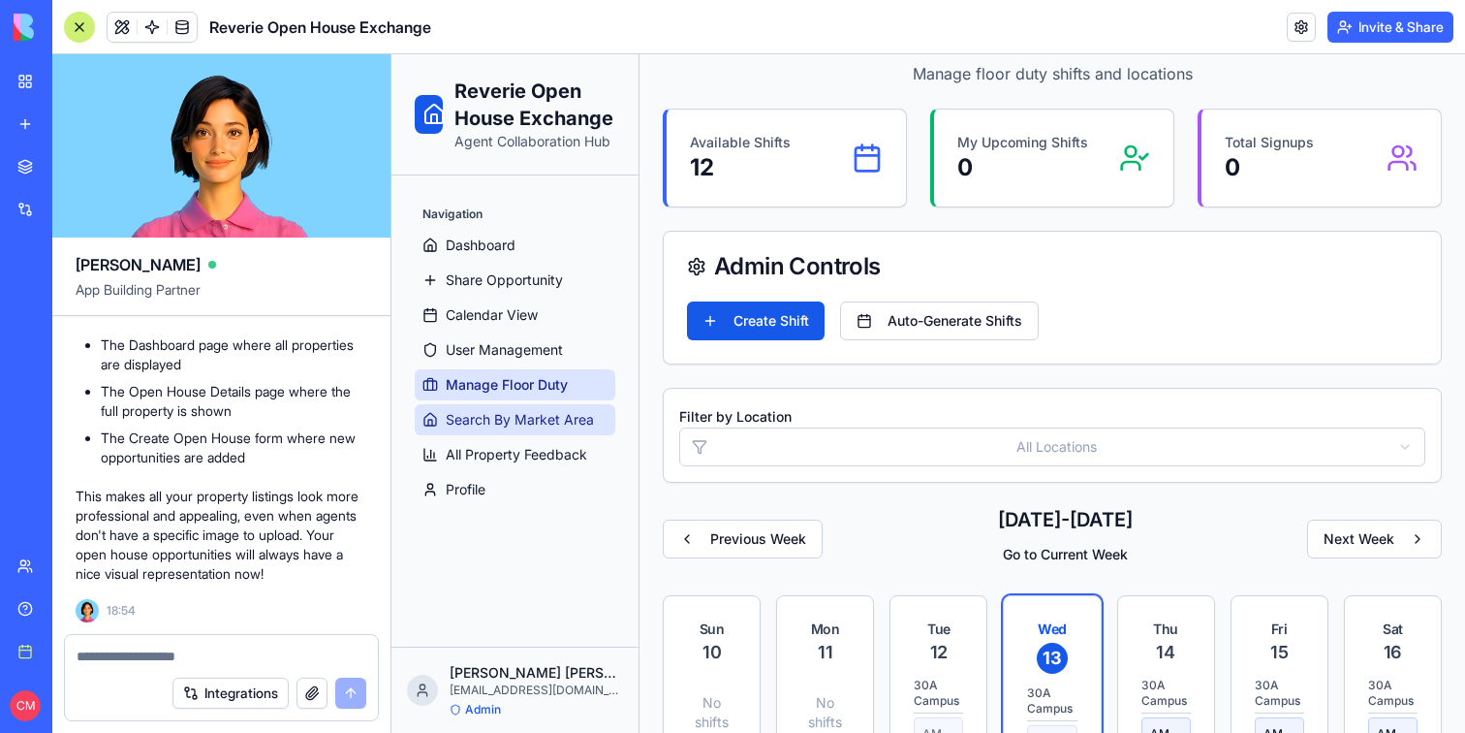
click at [550, 417] on span "Search By Market Area" at bounding box center [520, 419] width 148 height 19
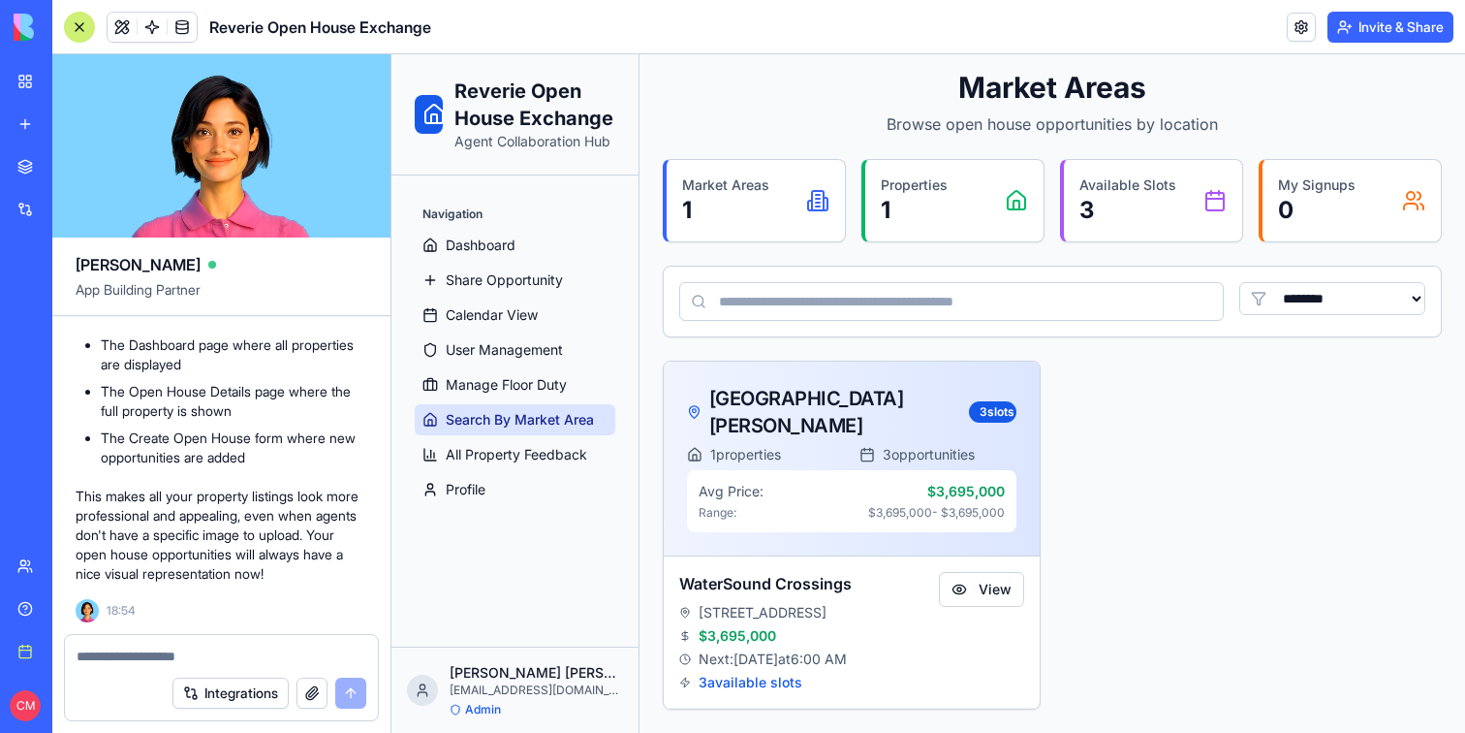
scroll to position [93, 0]
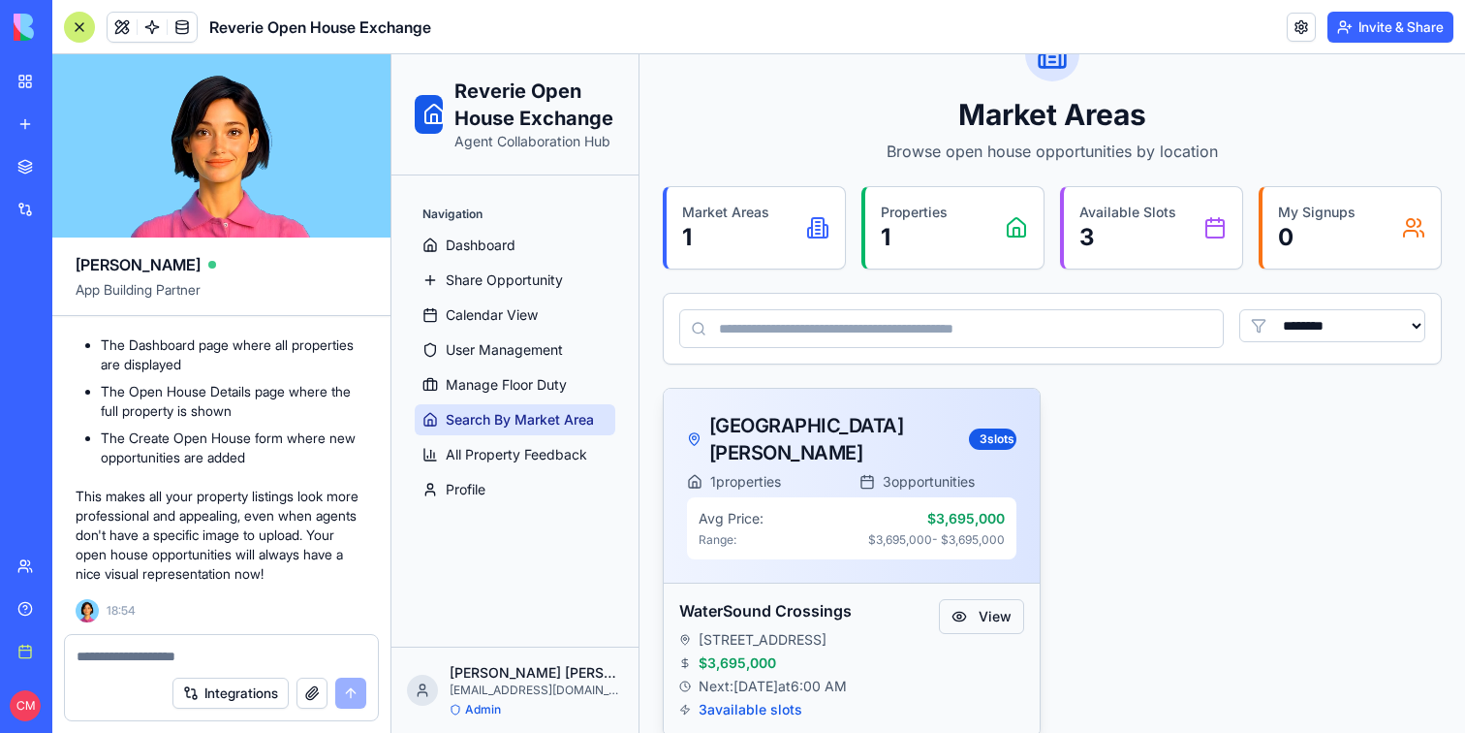
click at [989, 599] on button "View" at bounding box center [981, 616] width 85 height 35
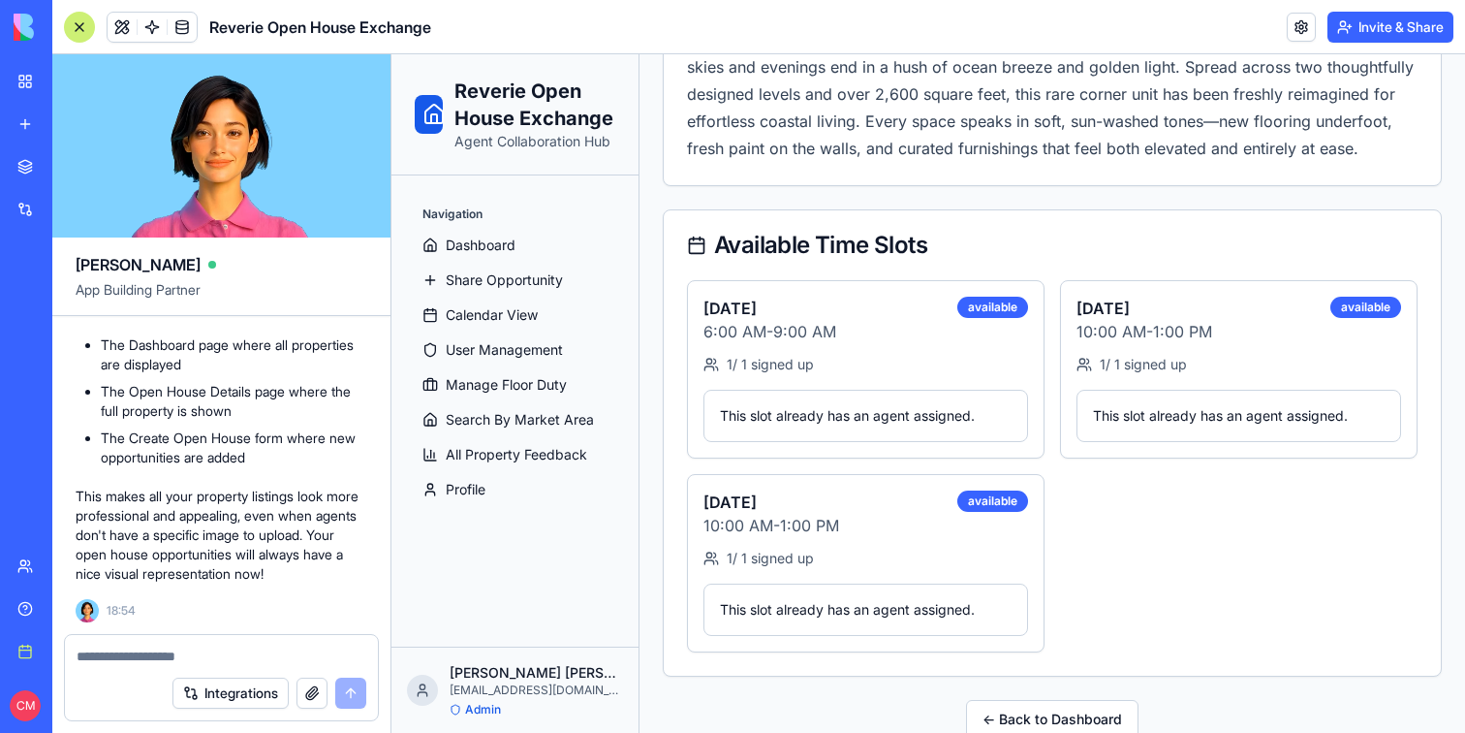
scroll to position [864, 0]
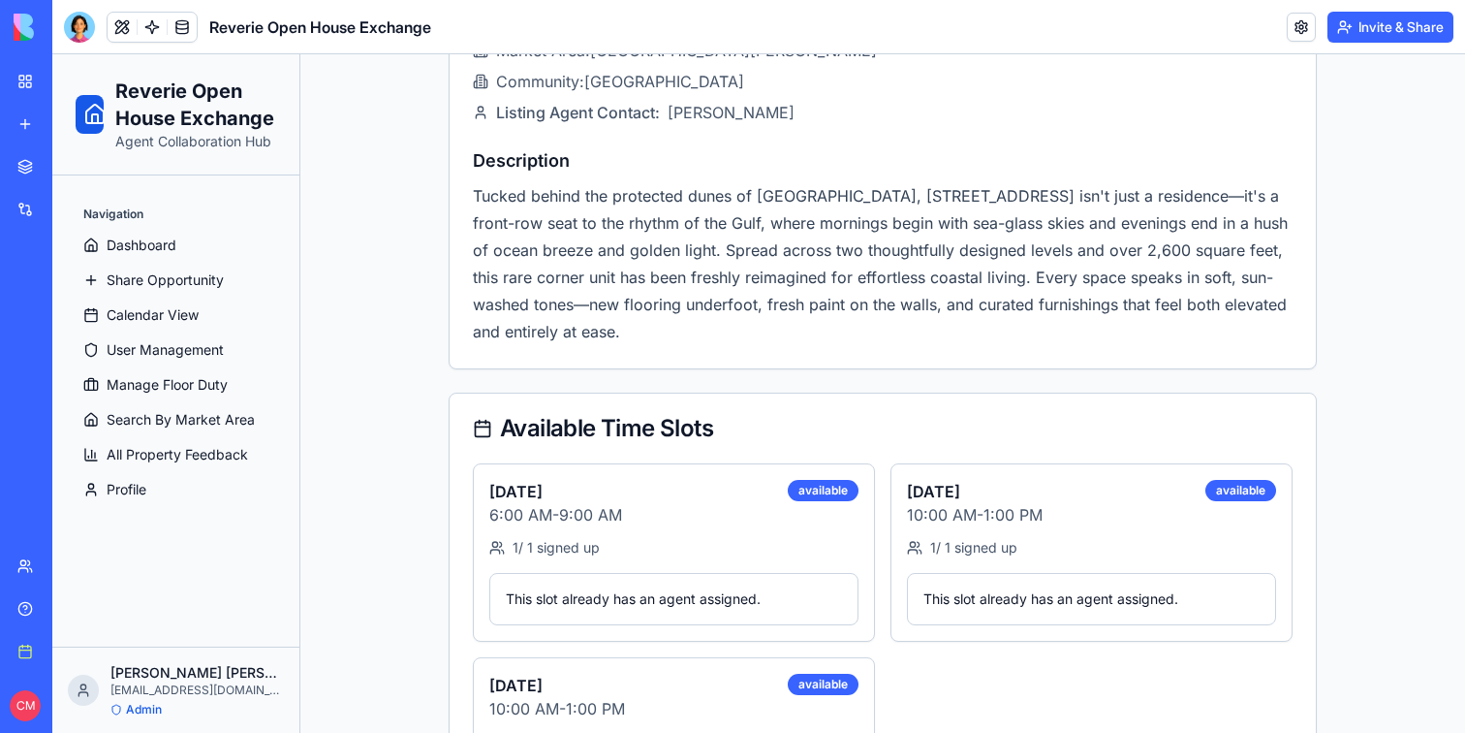
scroll to position [914, 0]
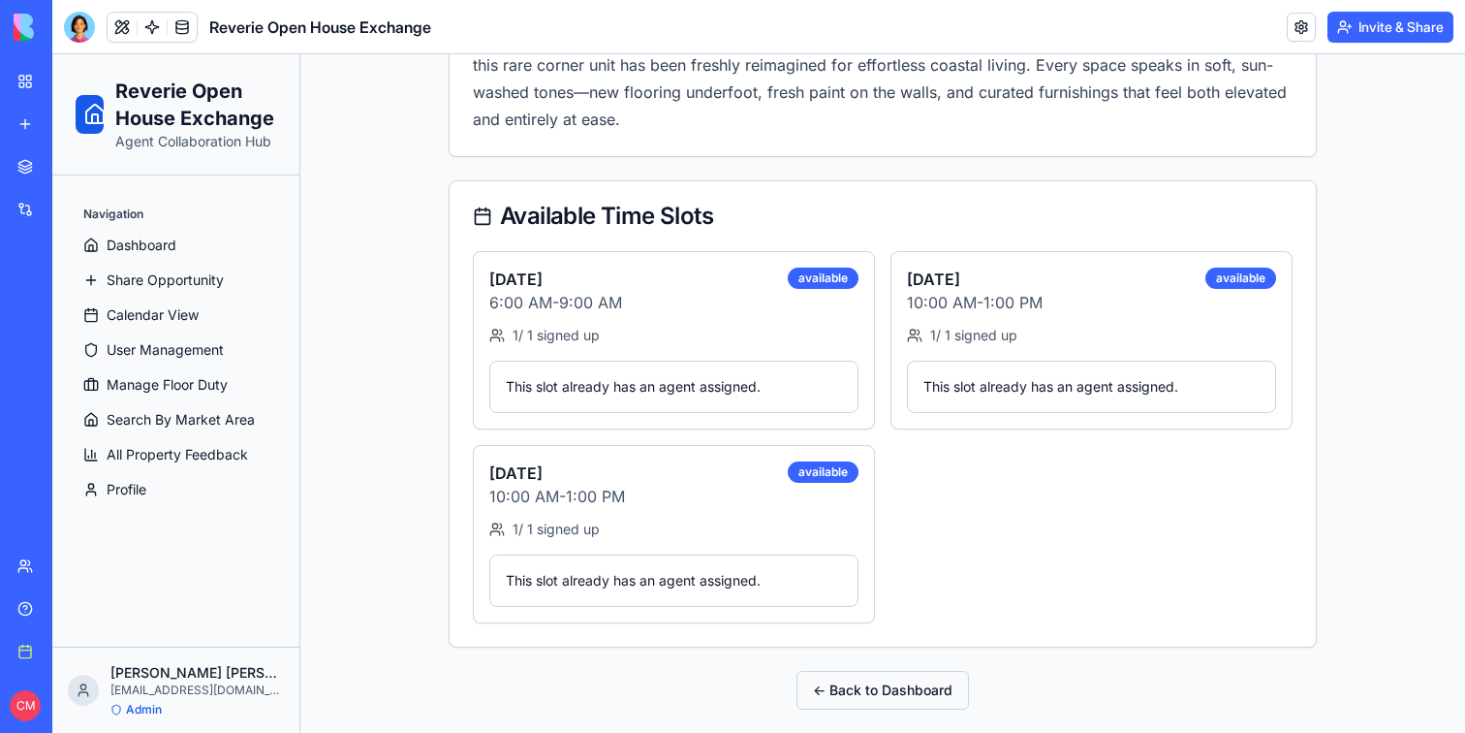
click at [903, 685] on button "← Back to Dashboard" at bounding box center [883, 690] width 173 height 39
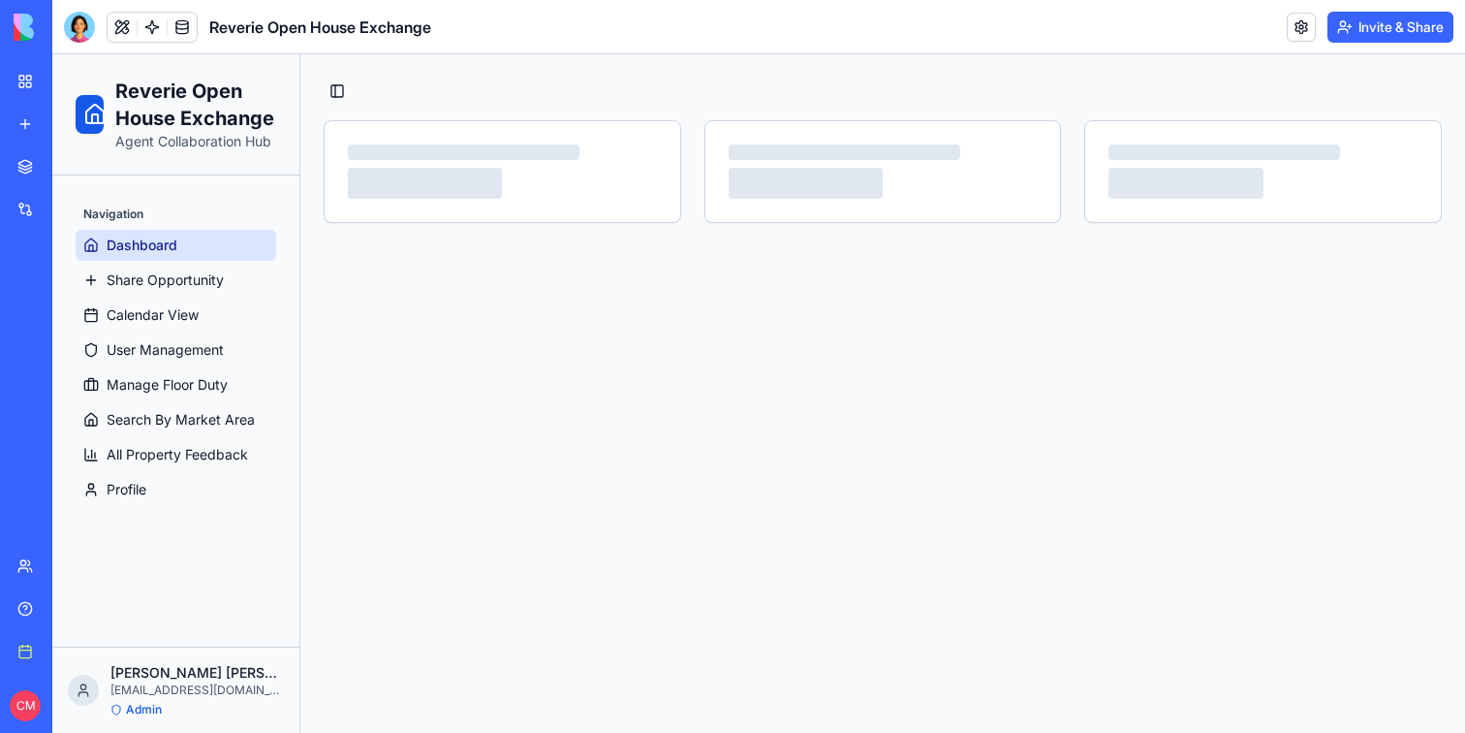
scroll to position [0, 0]
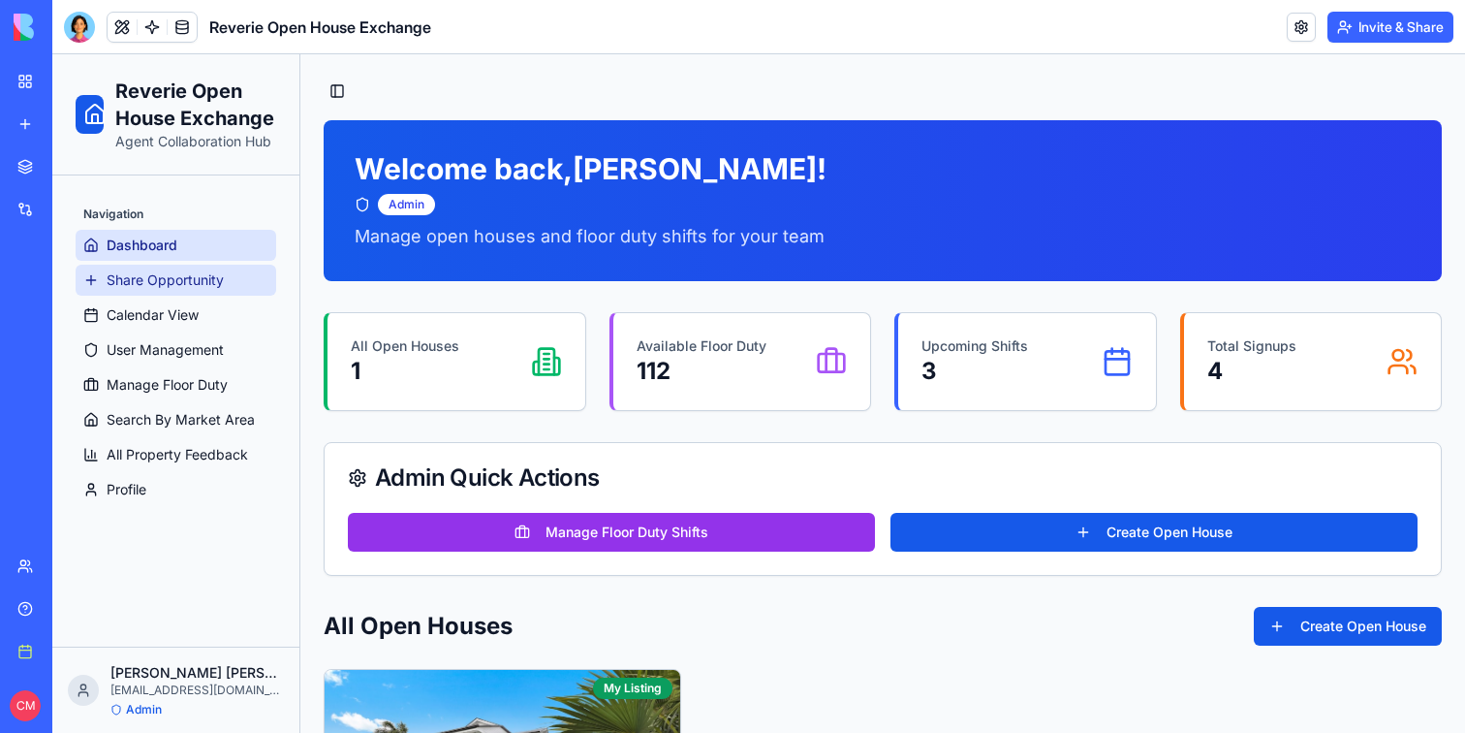
click at [214, 290] on link "Share Opportunity" at bounding box center [176, 280] width 201 height 31
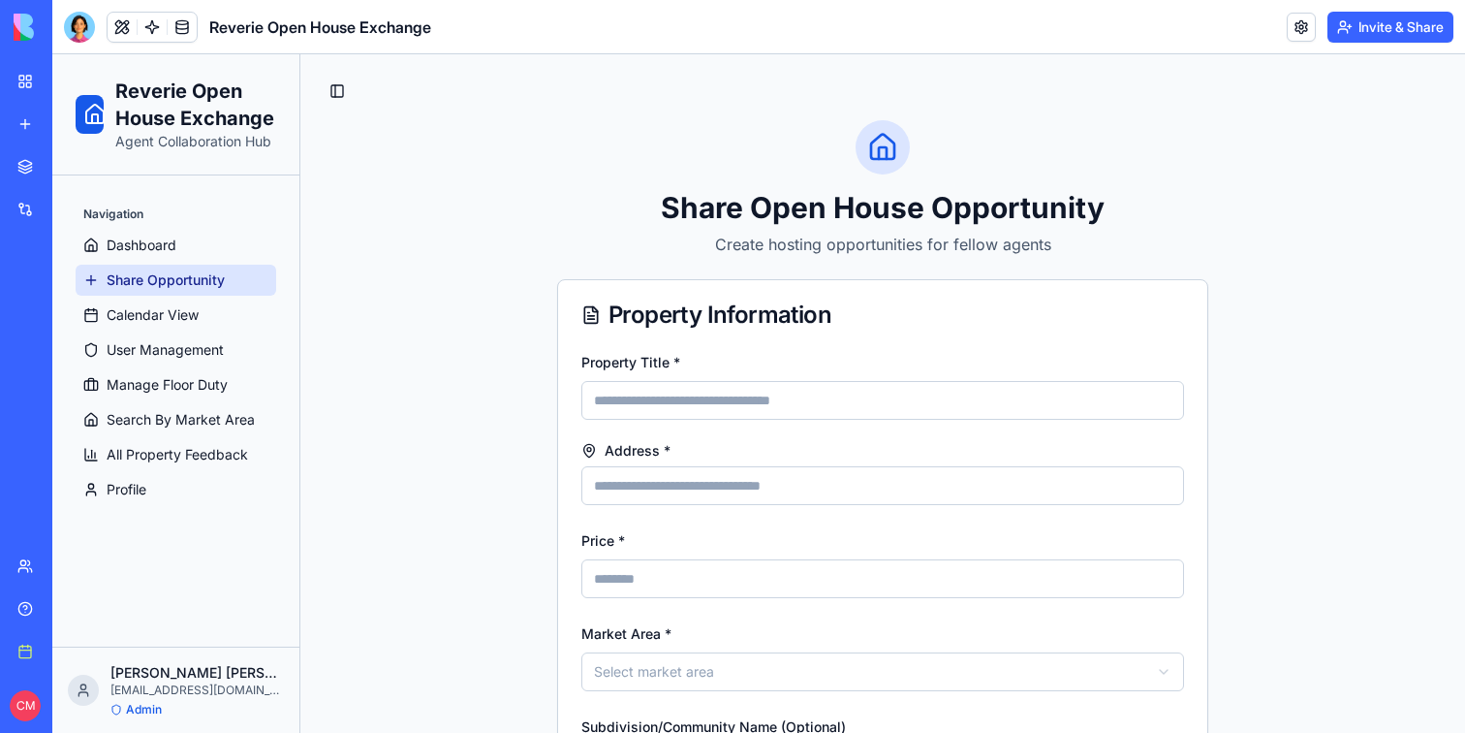
click at [656, 407] on input "Property Title *" at bounding box center [882, 400] width 603 height 39
type input "**********"
click at [651, 503] on input "Address *" at bounding box center [882, 485] width 603 height 39
type input "**********"
click at [635, 591] on input "Price *" at bounding box center [882, 578] width 603 height 39
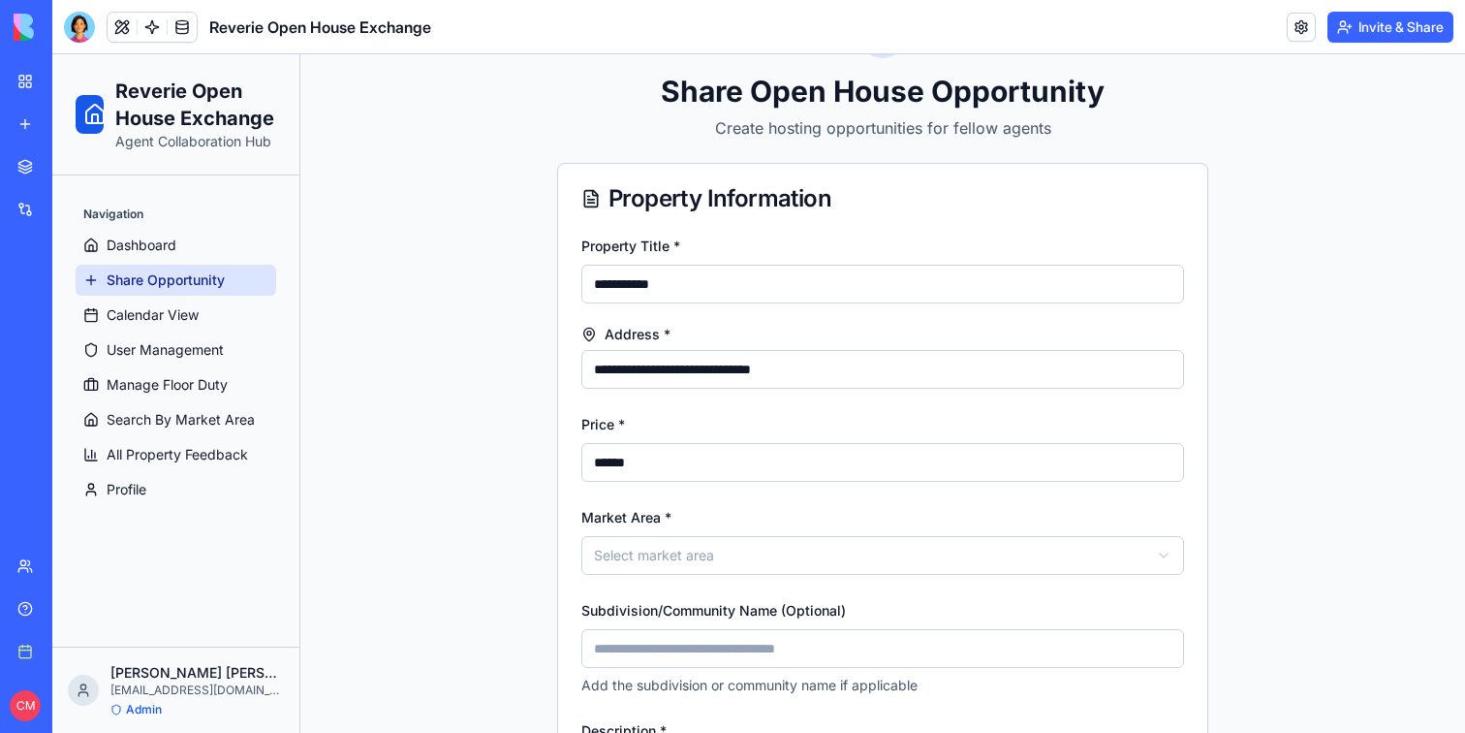
scroll to position [133, 0]
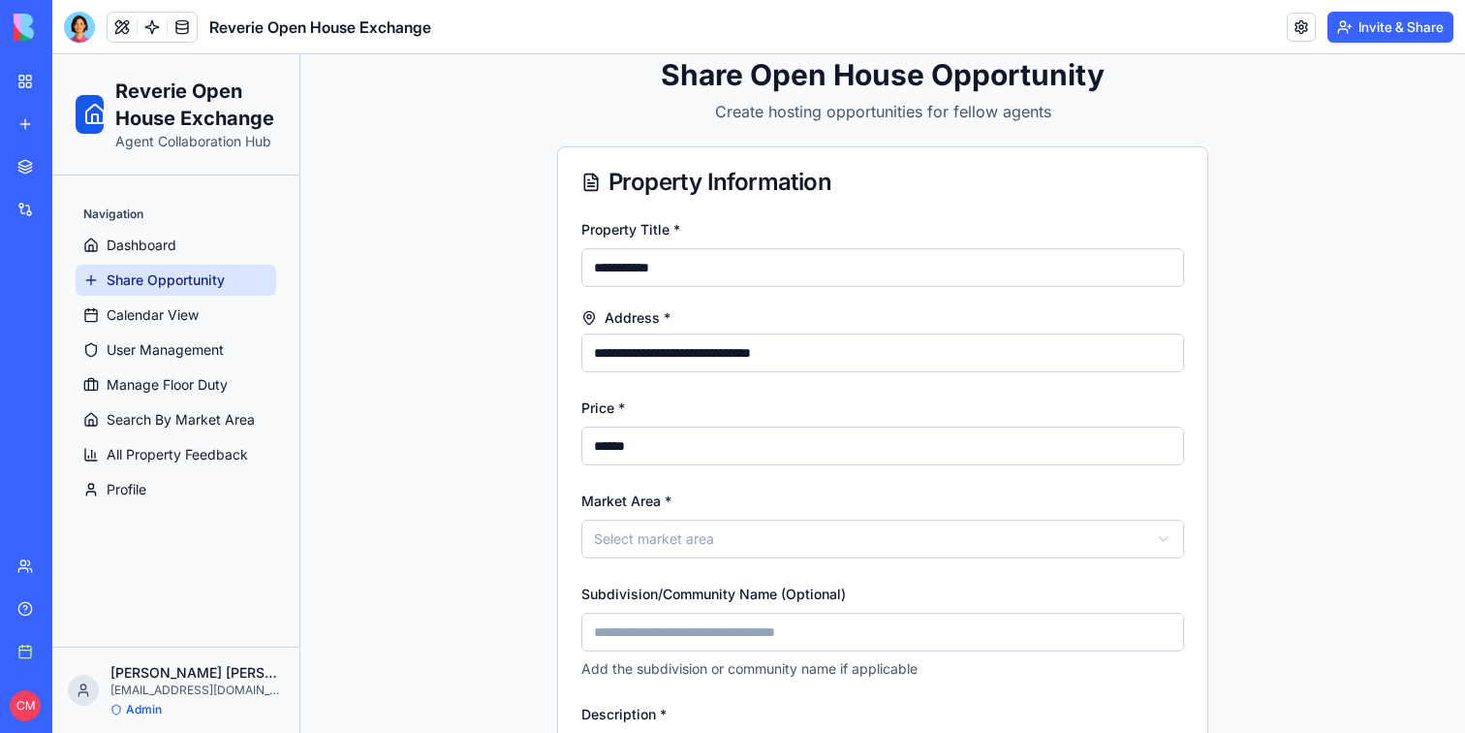
type input "******"
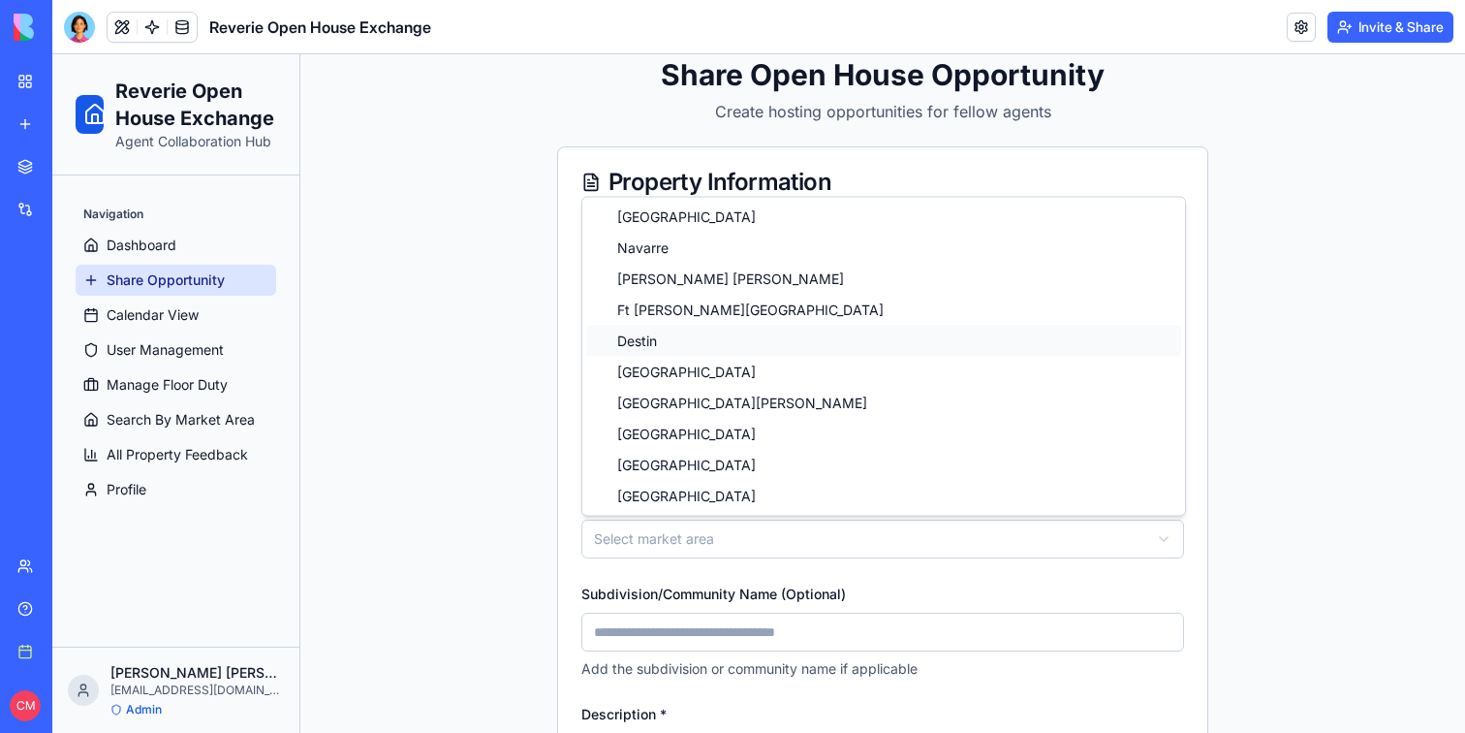
select select "******"
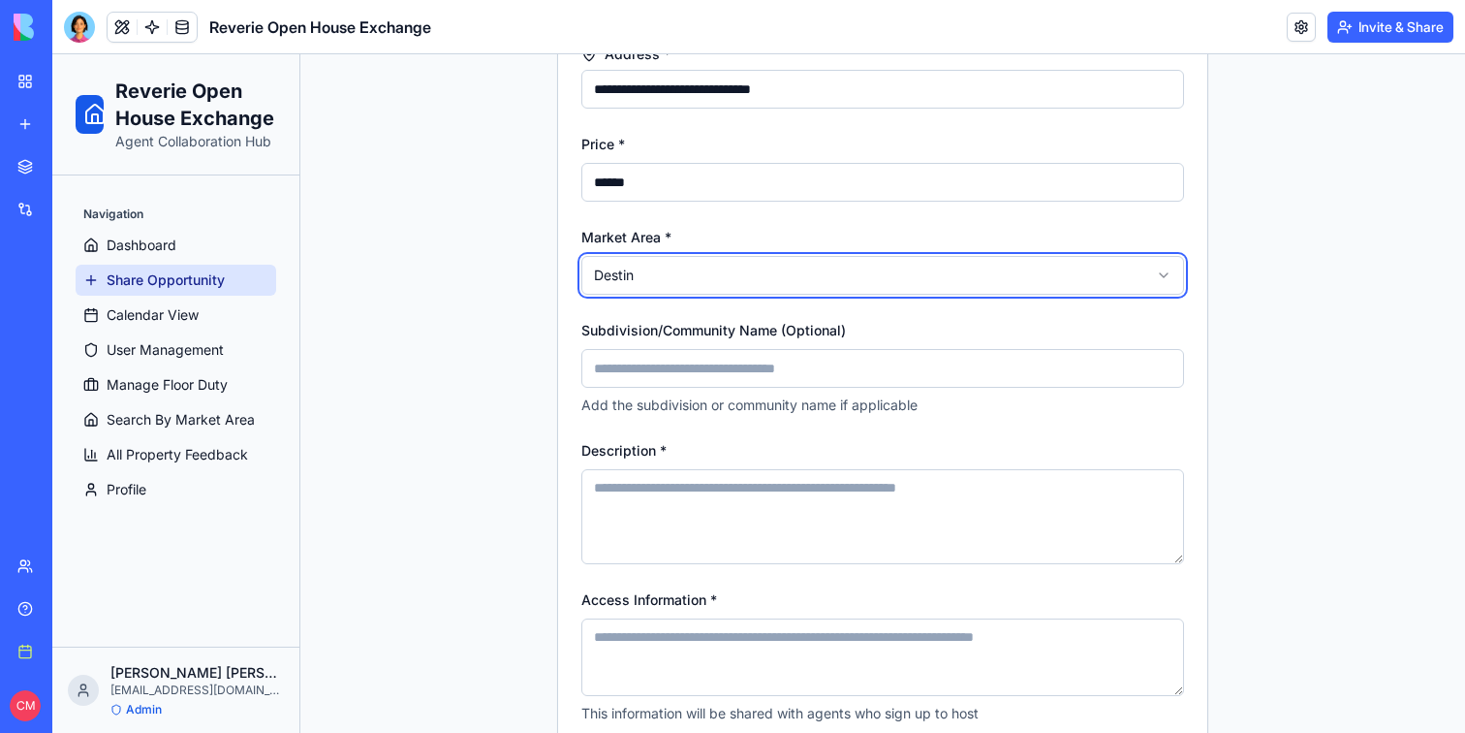
scroll to position [399, 0]
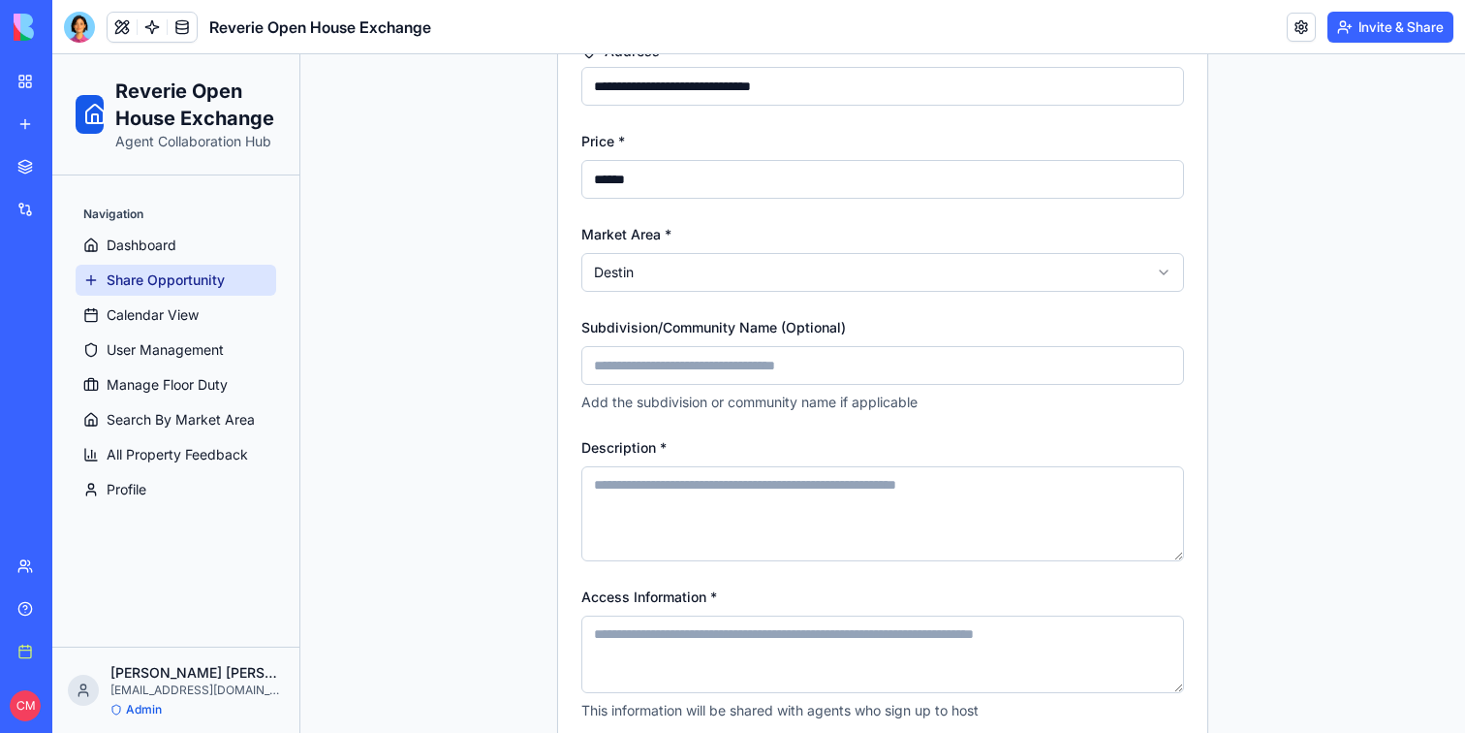
click at [659, 390] on div "Subdivision/Community Name (Optional) Add the subdivision or community name if …" at bounding box center [882, 363] width 603 height 97
click at [654, 371] on input "Subdivision/Community Name (Optional)" at bounding box center [882, 365] width 603 height 39
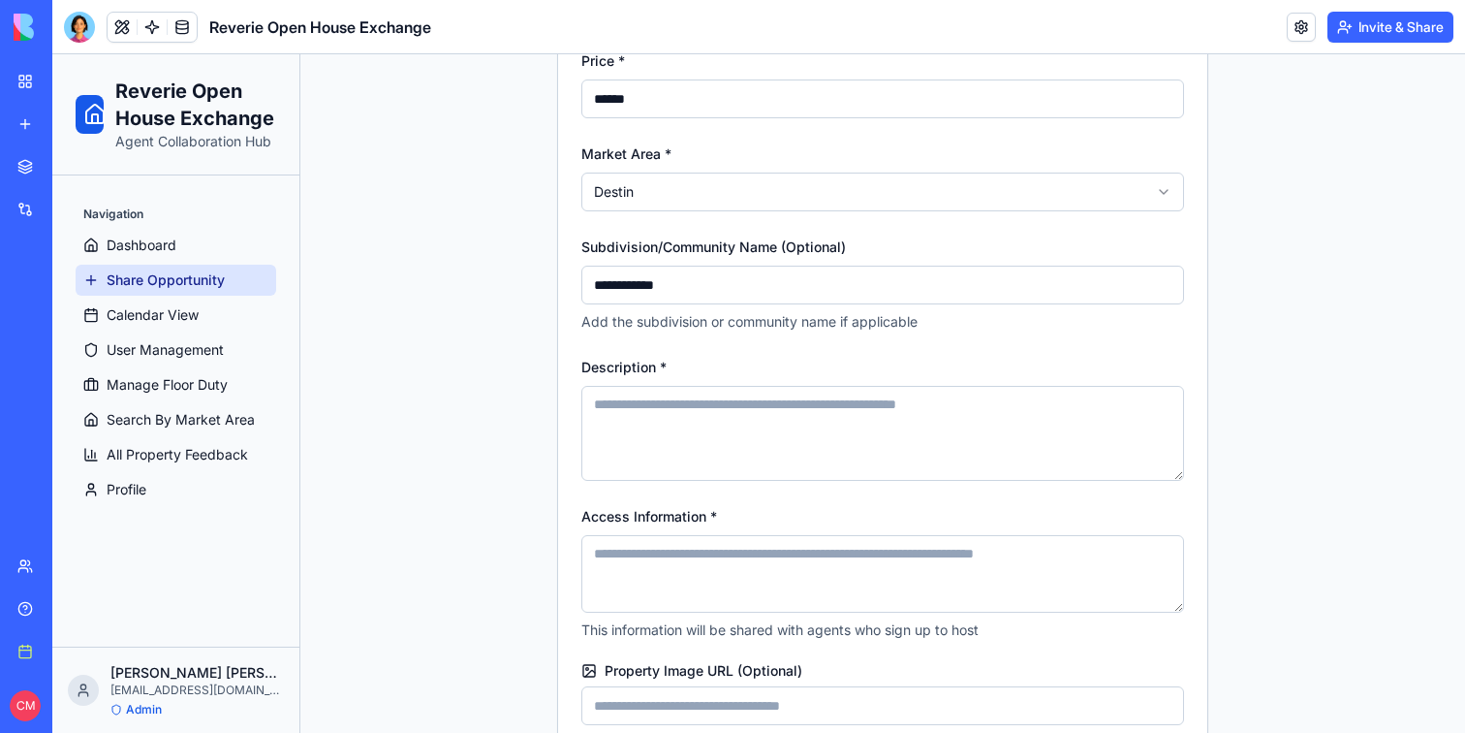
scroll to position [494, 0]
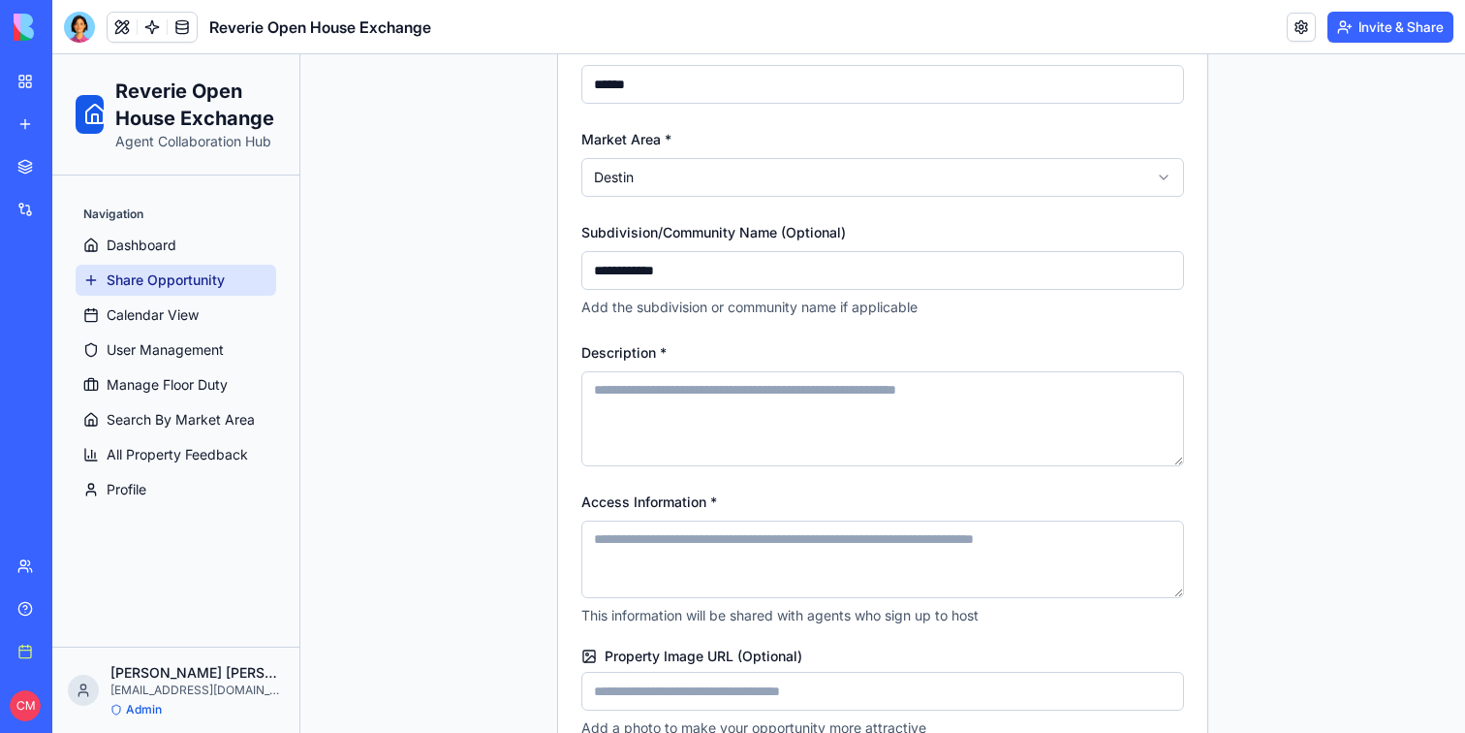
type input "**********"
click at [655, 393] on textarea "Description *" at bounding box center [882, 418] width 603 height 95
type textarea "**********"
click at [653, 532] on textarea "Access Information *" at bounding box center [882, 559] width 603 height 78
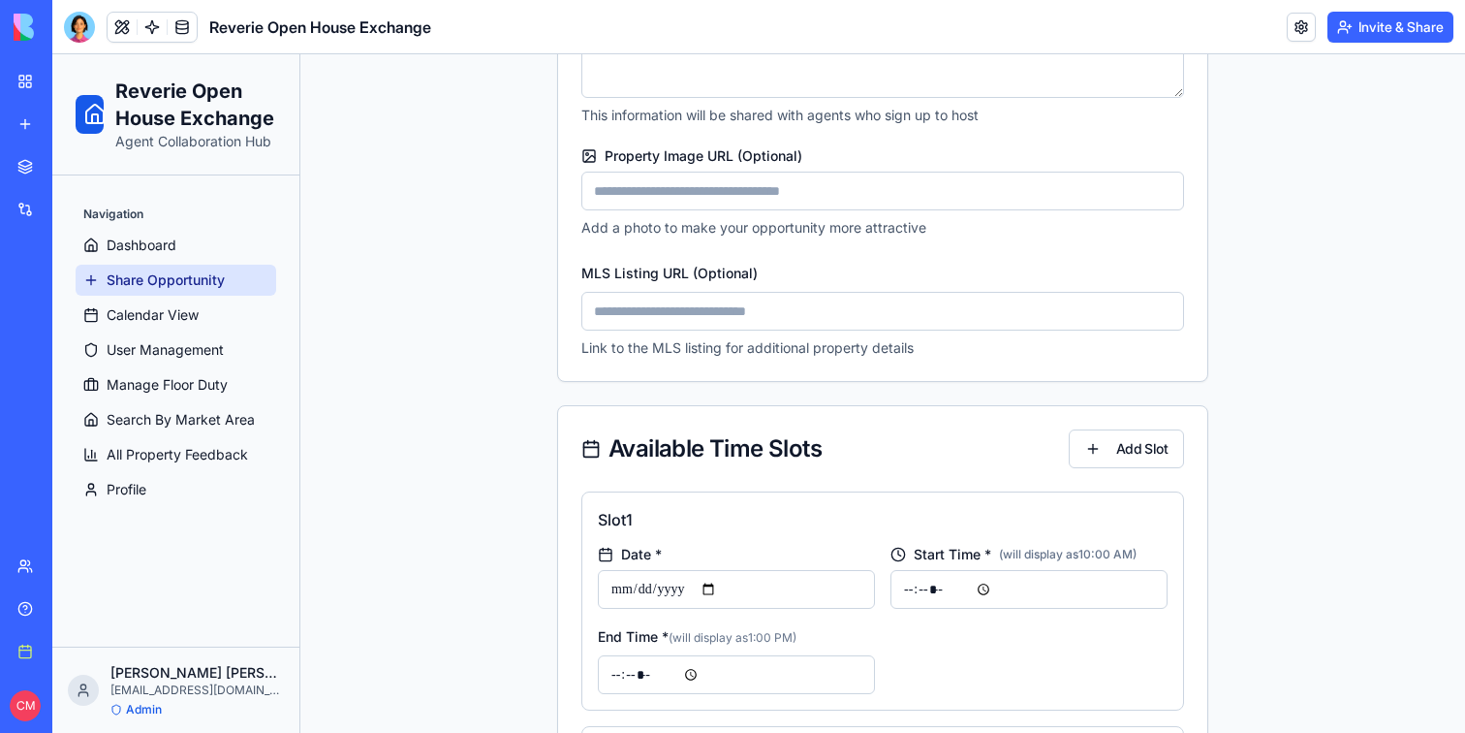
scroll to position [997, 0]
type textarea "**********"
click at [654, 309] on input "MLS Listing URL (Optional)" at bounding box center [882, 308] width 603 height 39
type input "*"
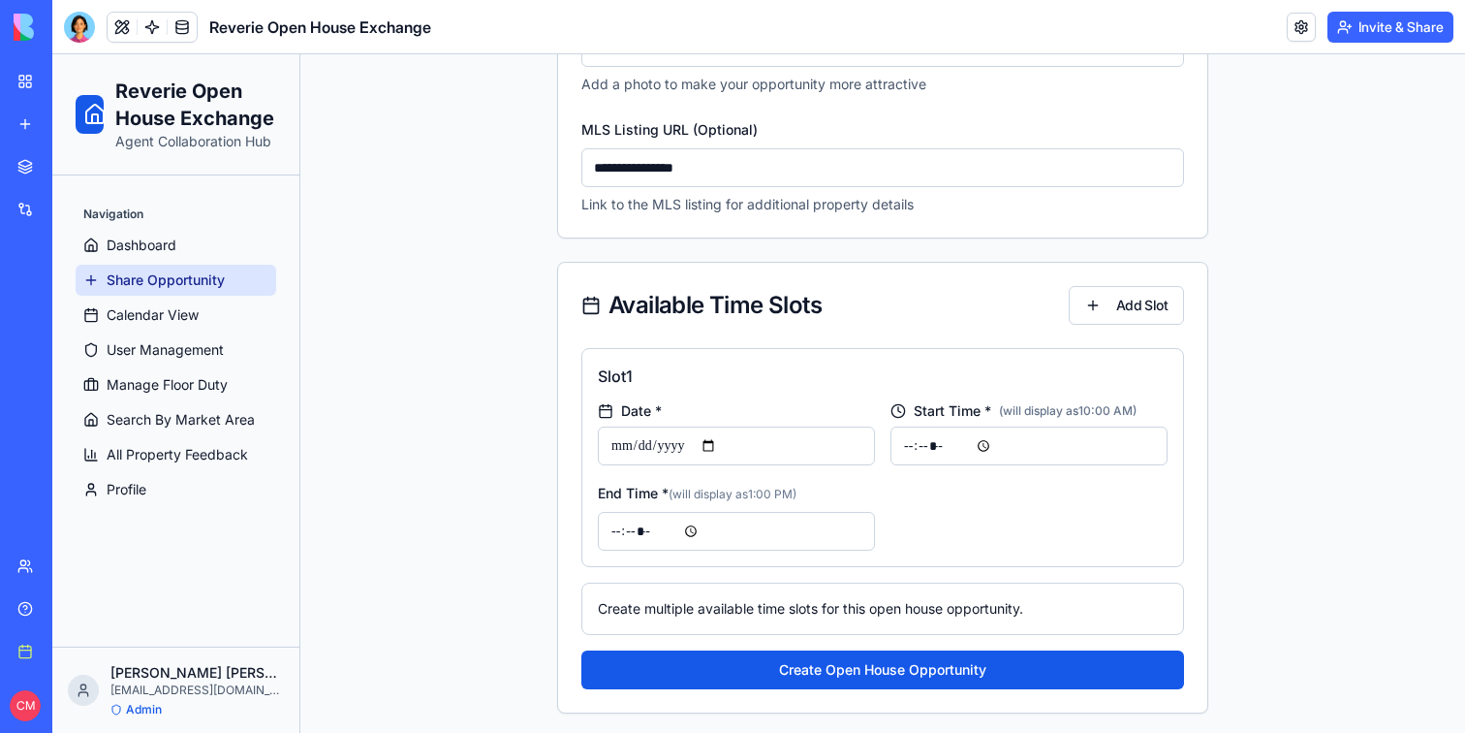
scroll to position [1142, 0]
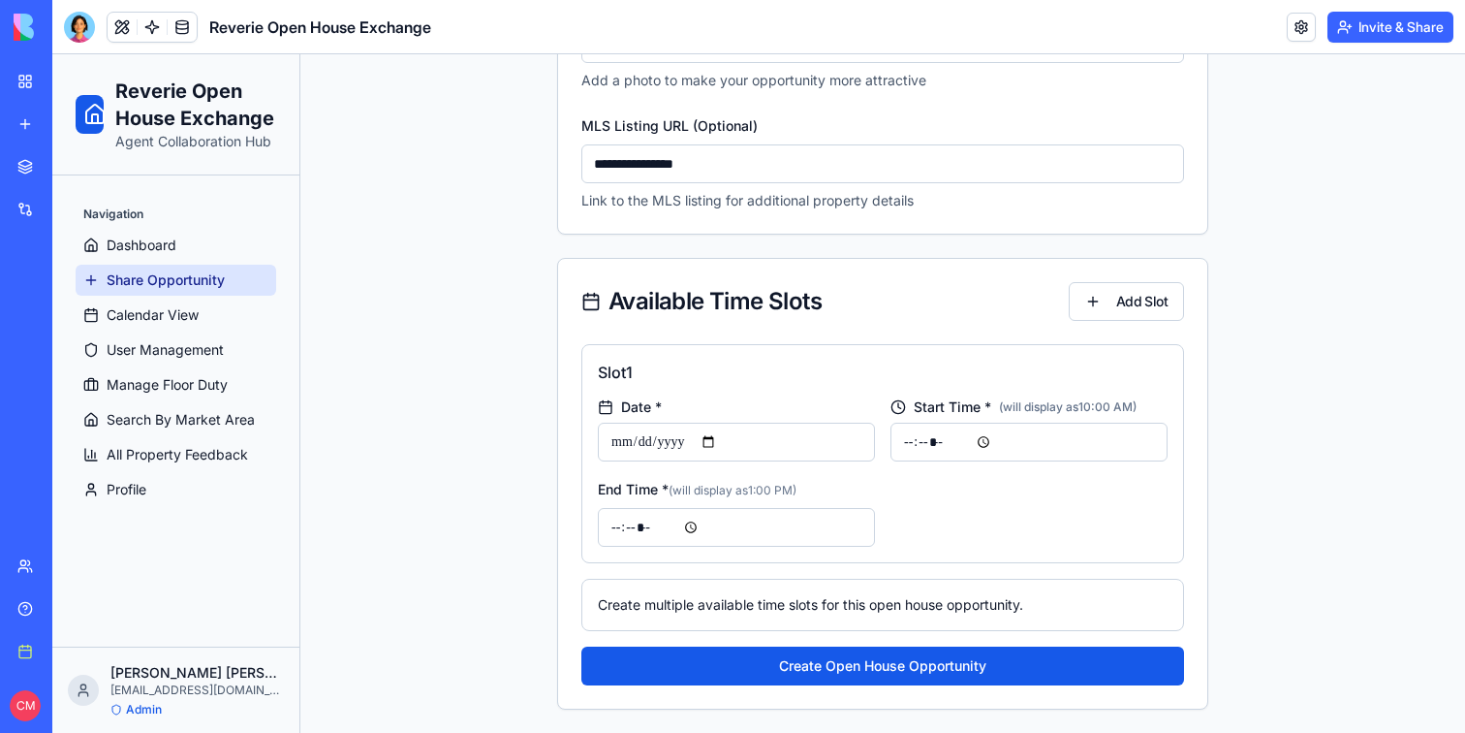
type input "**********"
click at [809, 439] on input "date" at bounding box center [736, 442] width 277 height 39
click at [719, 442] on input "date" at bounding box center [736, 442] width 277 height 39
type input "**********"
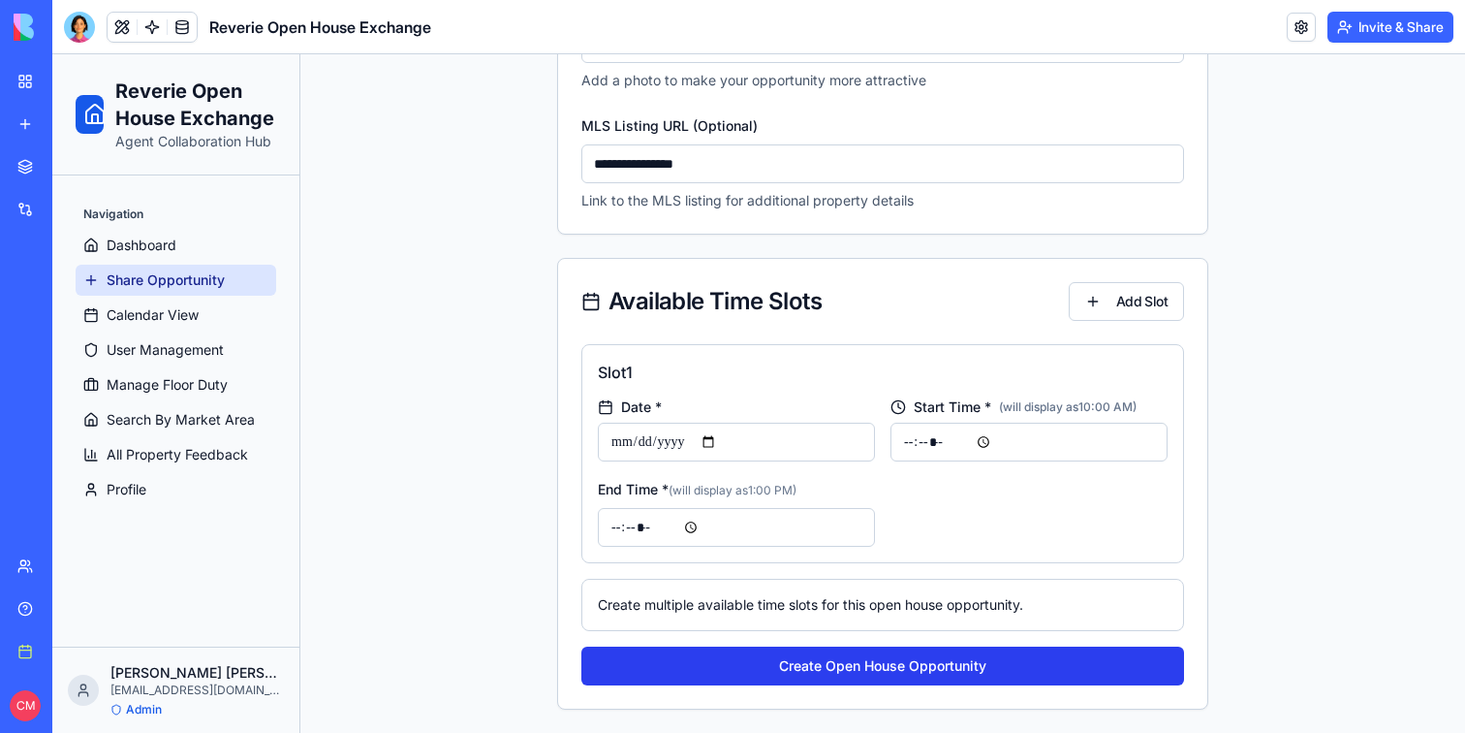
click at [919, 669] on button "Create Open House Opportunity" at bounding box center [882, 665] width 603 height 39
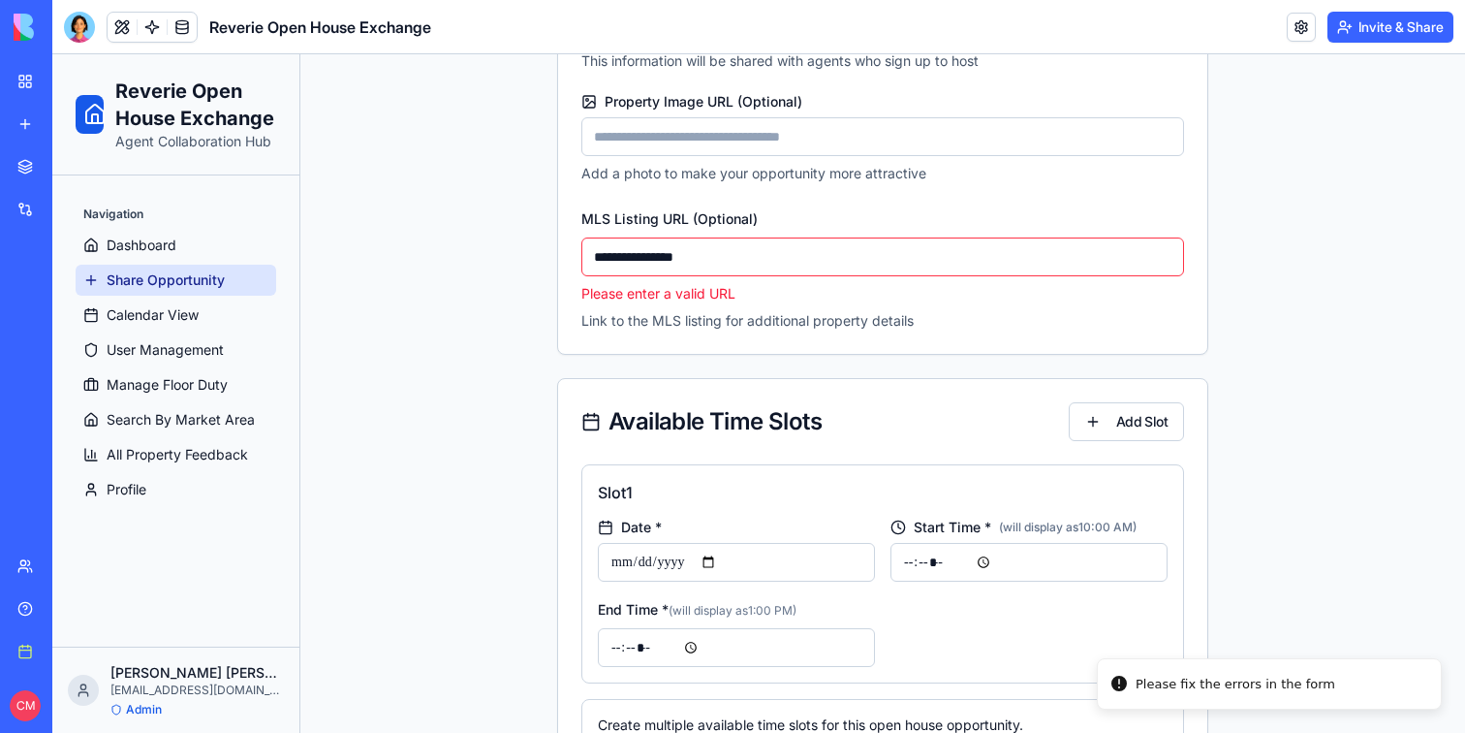
scroll to position [1038, 0]
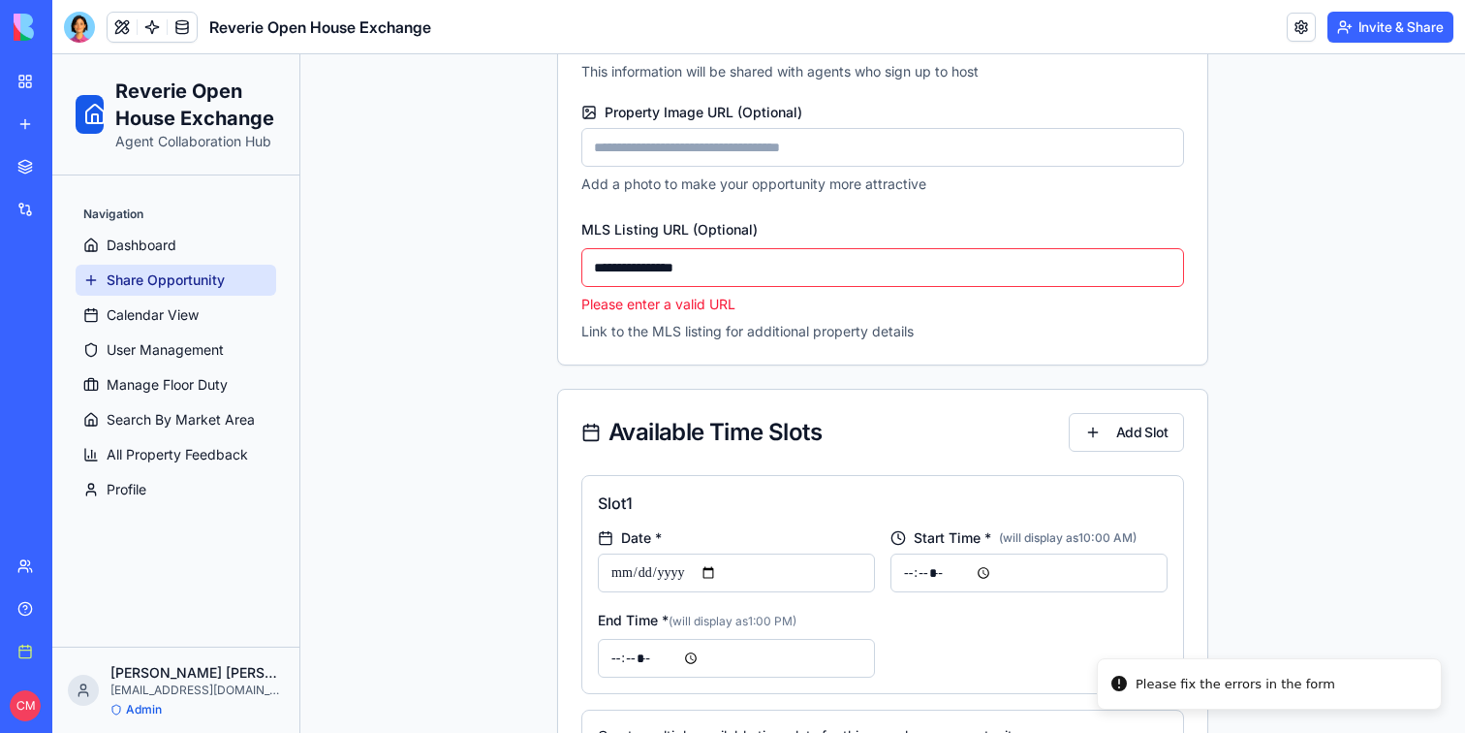
click at [735, 269] on input "**********" at bounding box center [882, 267] width 603 height 39
click at [594, 265] on input "**********" at bounding box center [882, 267] width 603 height 39
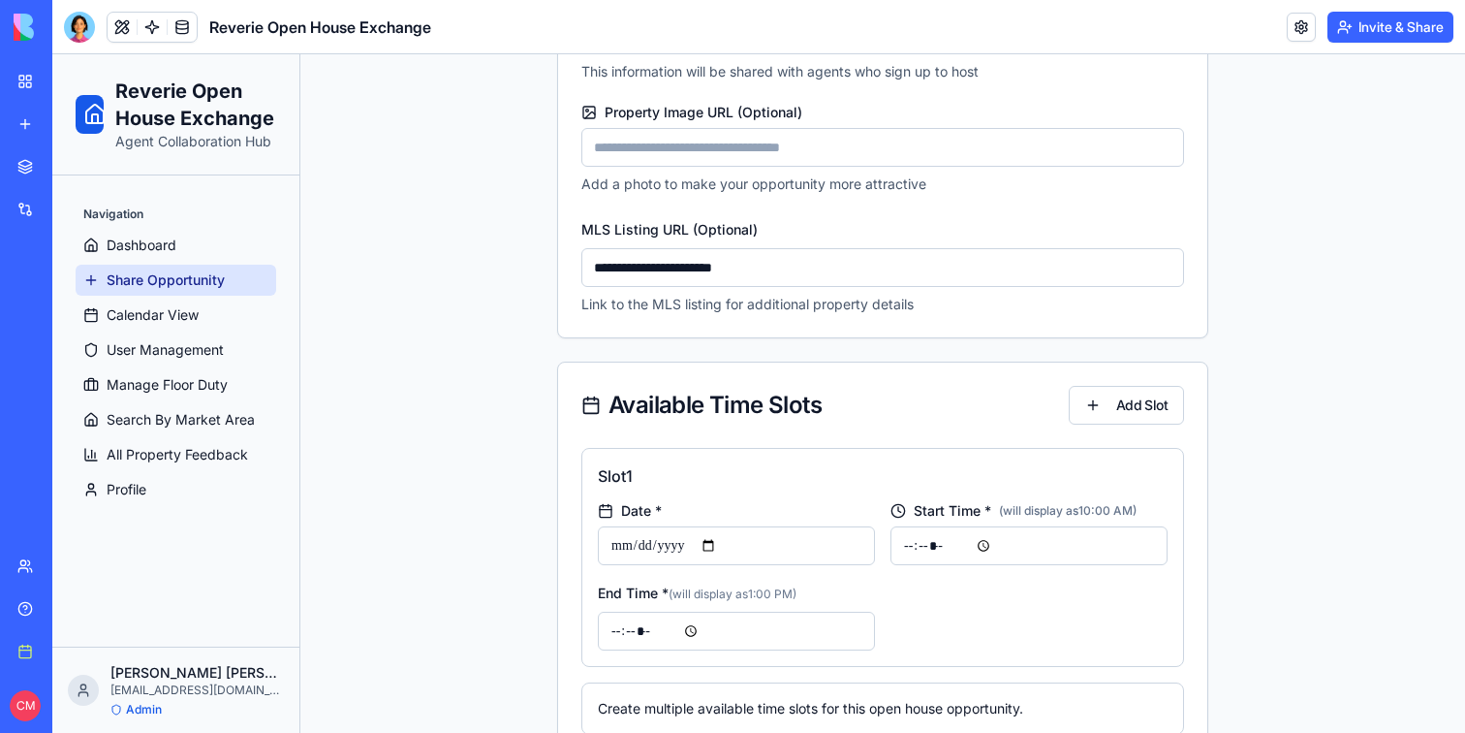
type input "**********"
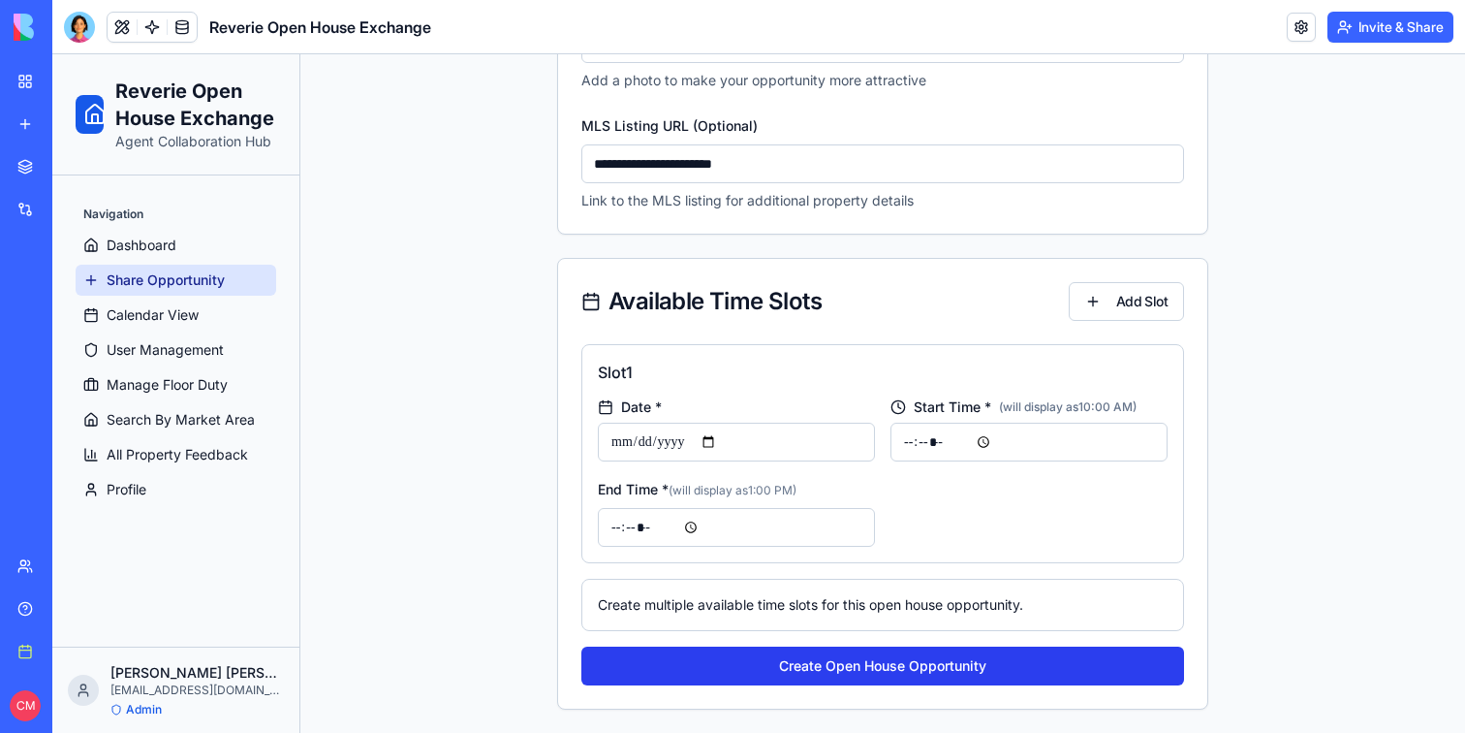
click at [786, 661] on button "Create Open House Opportunity" at bounding box center [882, 665] width 603 height 39
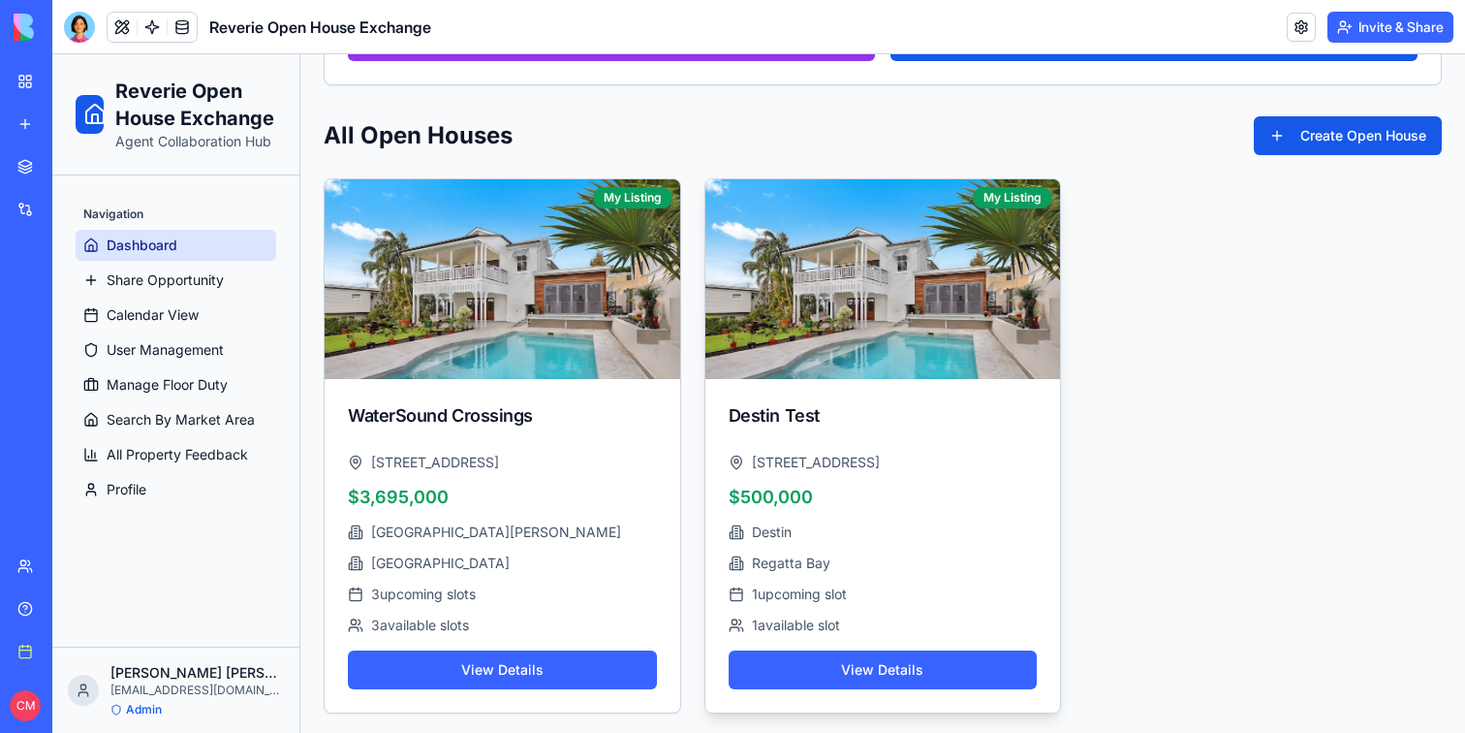
scroll to position [506, 0]
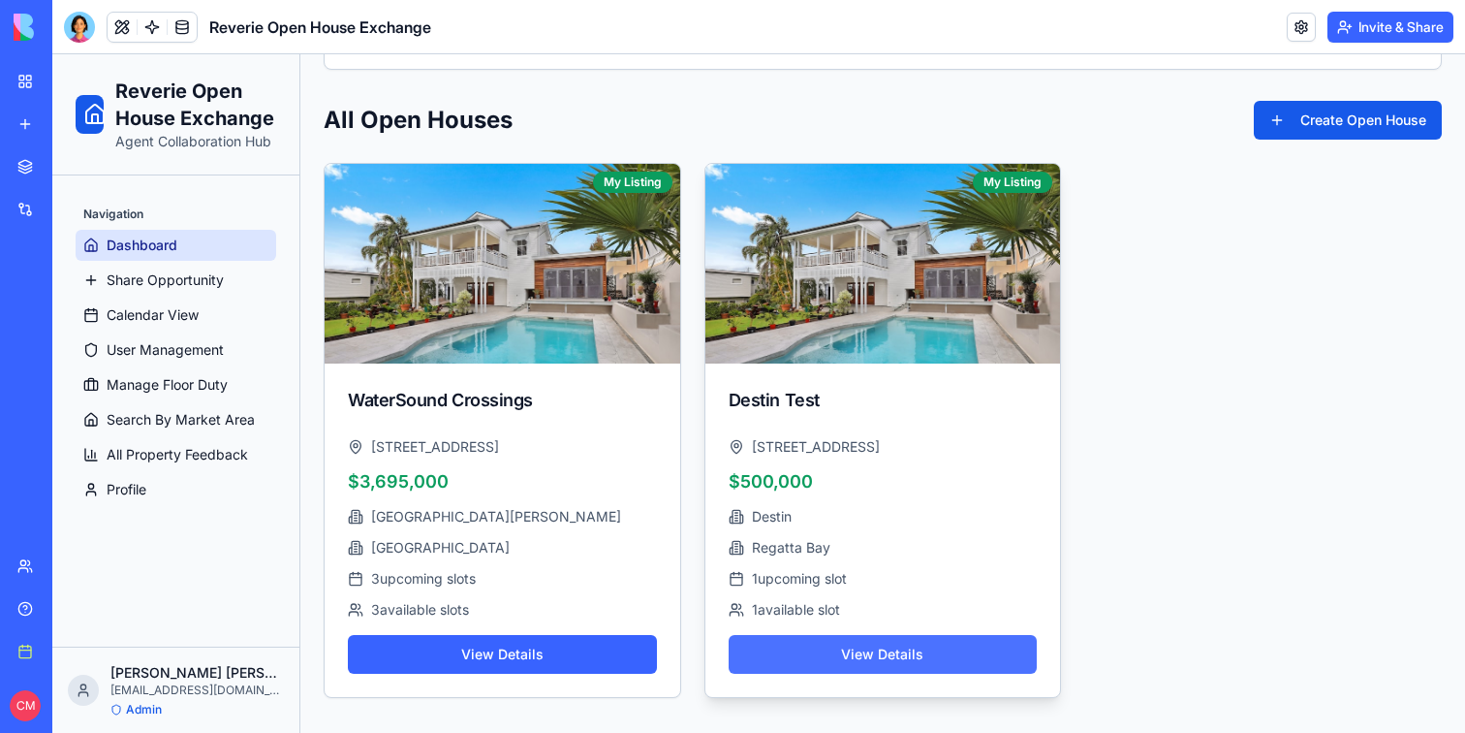
click at [897, 660] on button "View Details" at bounding box center [883, 654] width 309 height 39
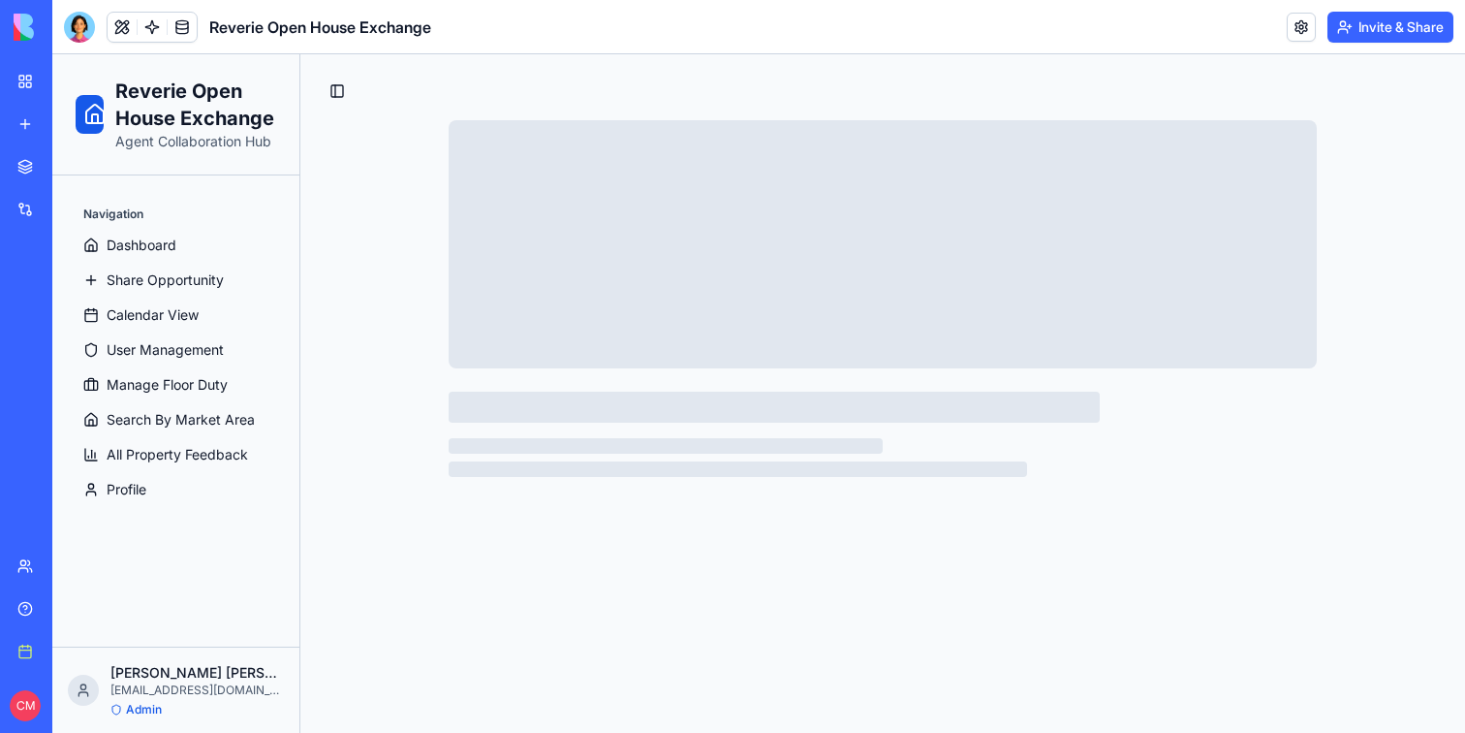
scroll to position [0, 0]
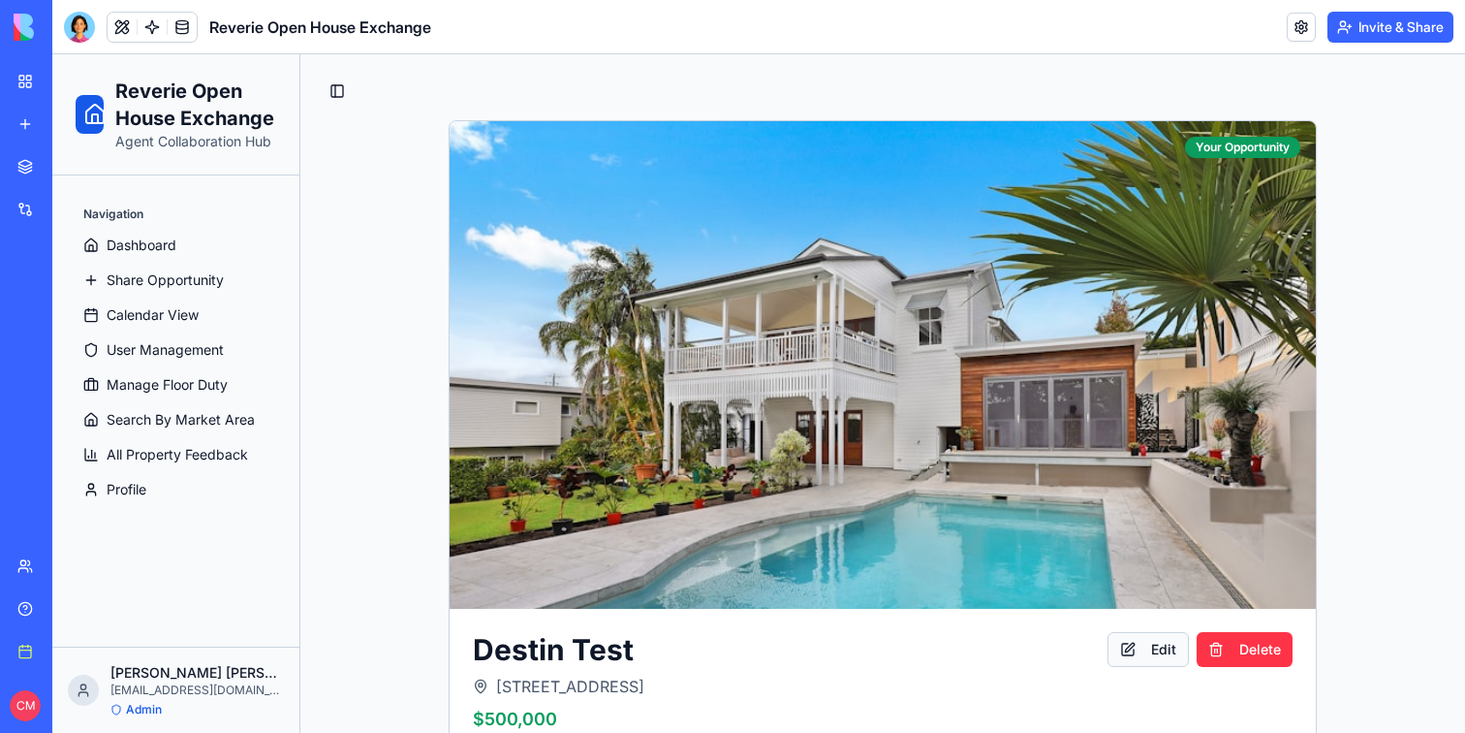
click at [1148, 652] on button "Edit" at bounding box center [1148, 649] width 81 height 35
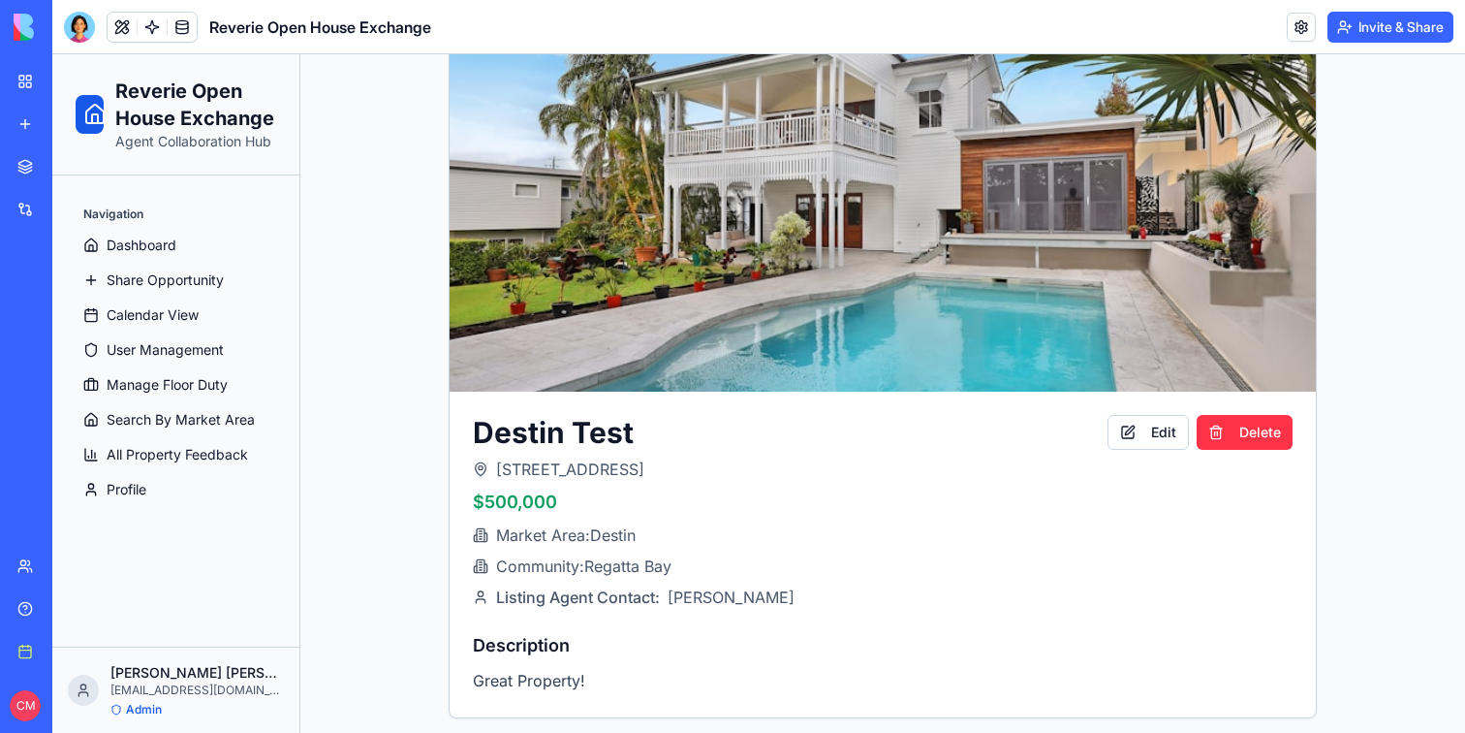
scroll to position [355, 0]
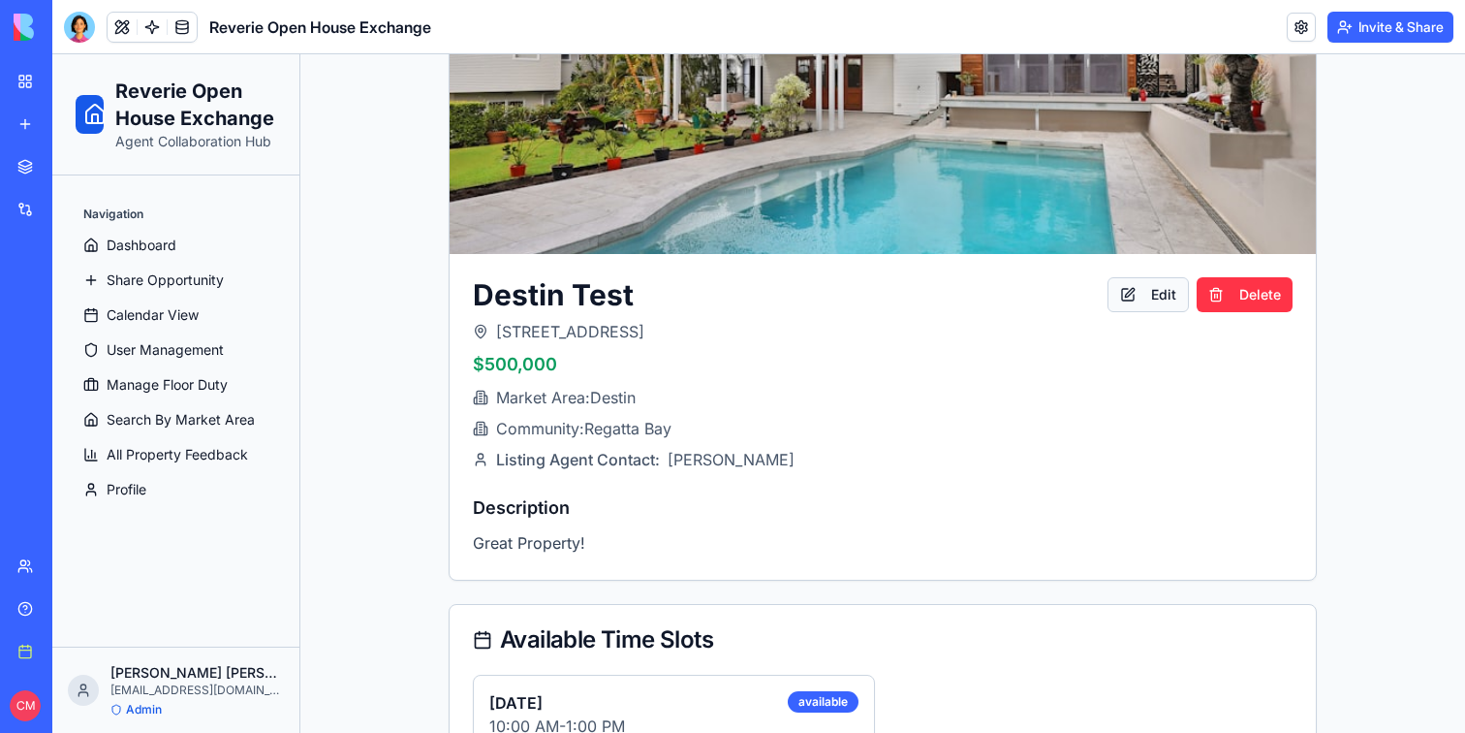
click at [1152, 297] on button "Edit" at bounding box center [1148, 294] width 81 height 35
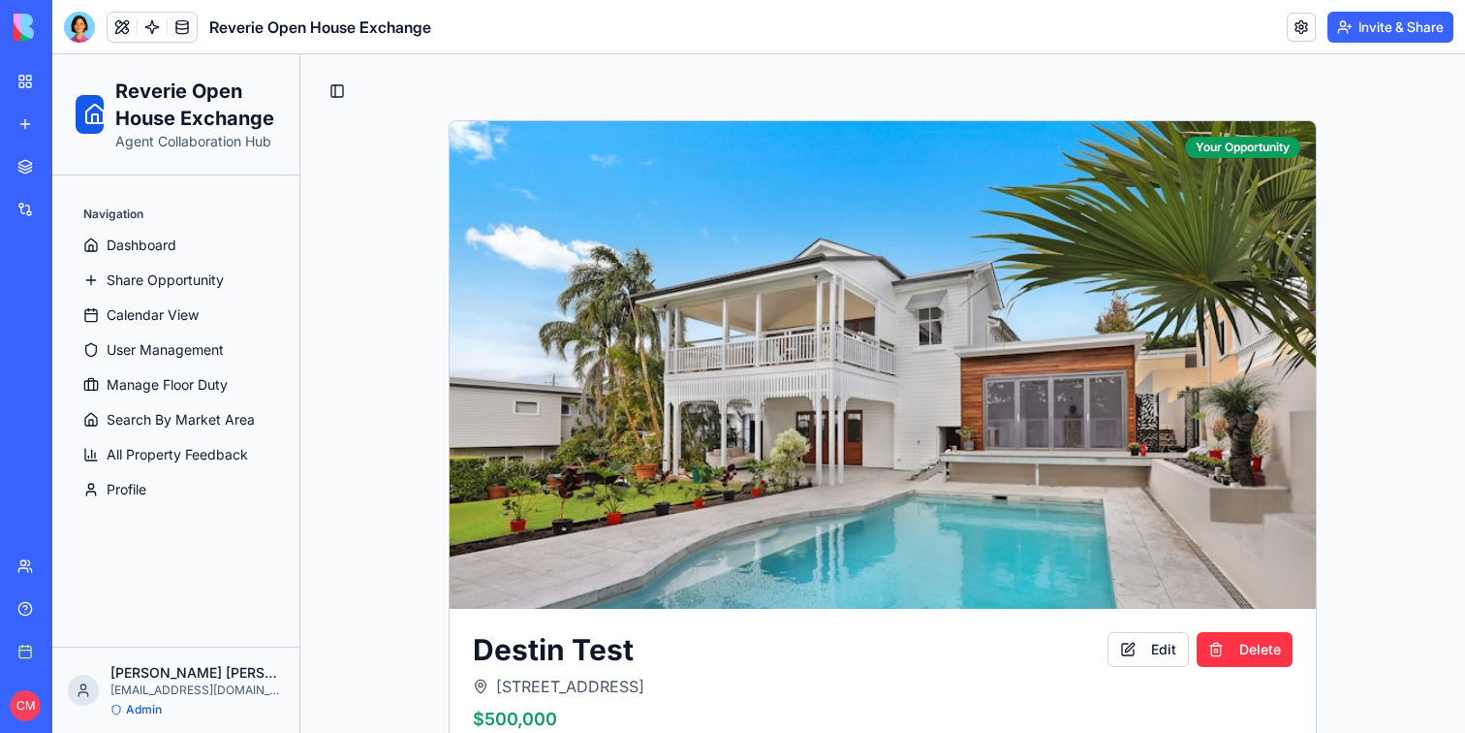
scroll to position [792, 0]
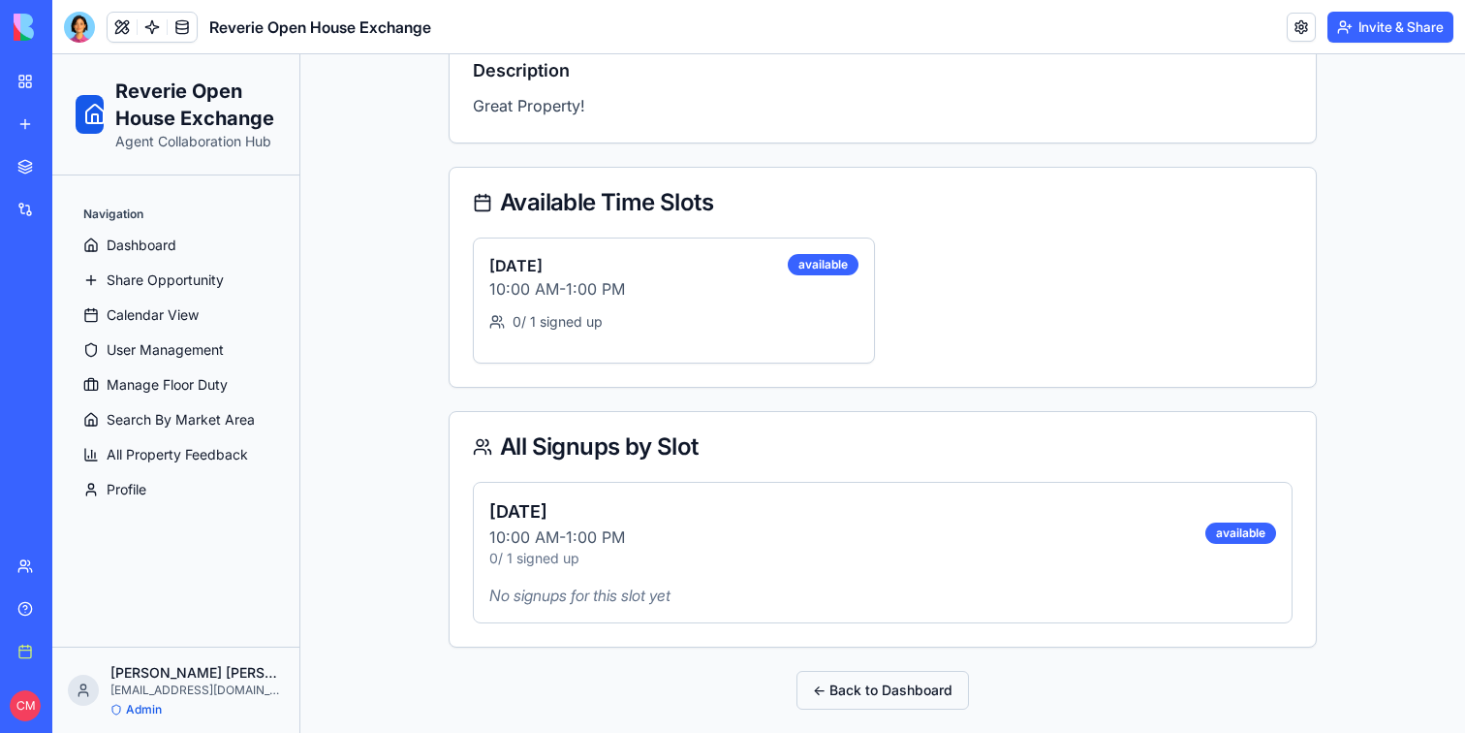
click at [913, 702] on button "← Back to Dashboard" at bounding box center [883, 690] width 173 height 39
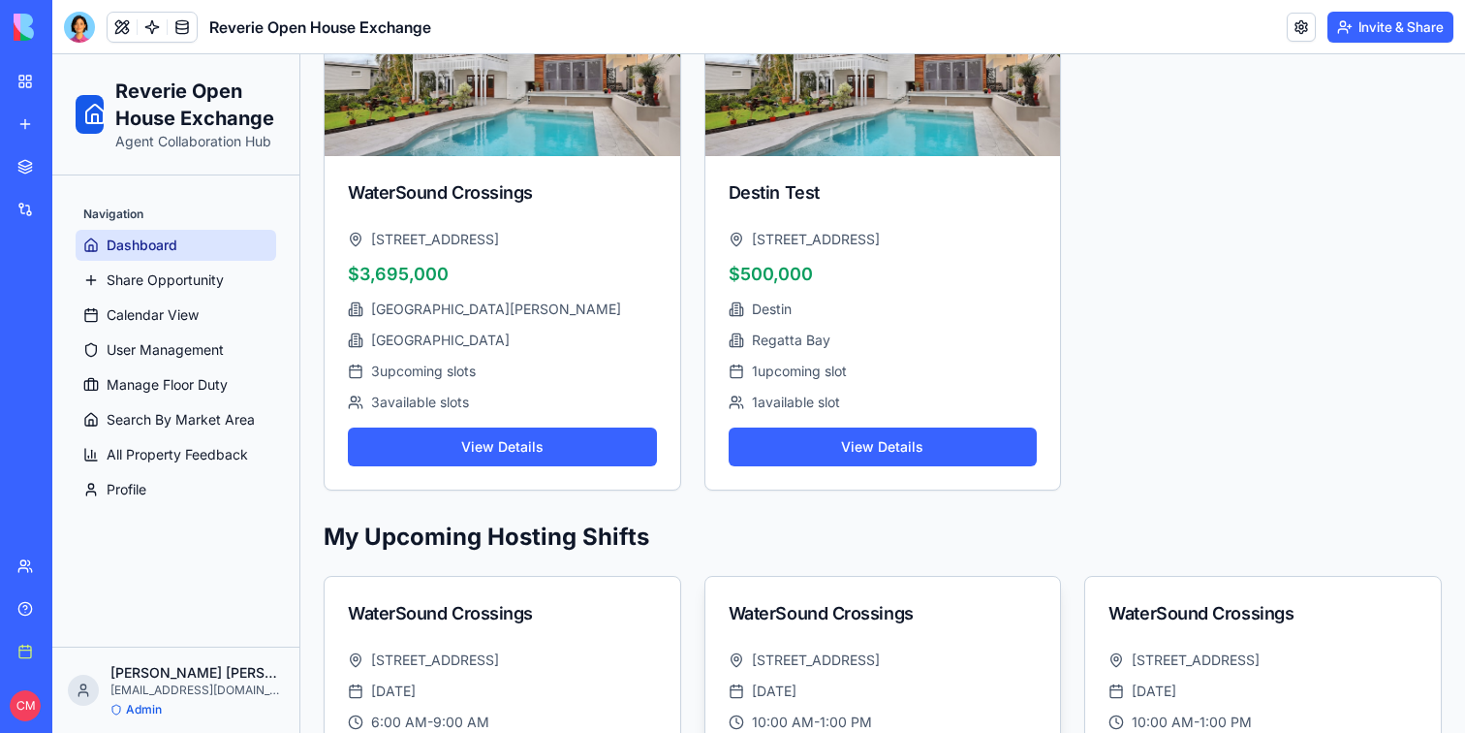
scroll to position [878, 0]
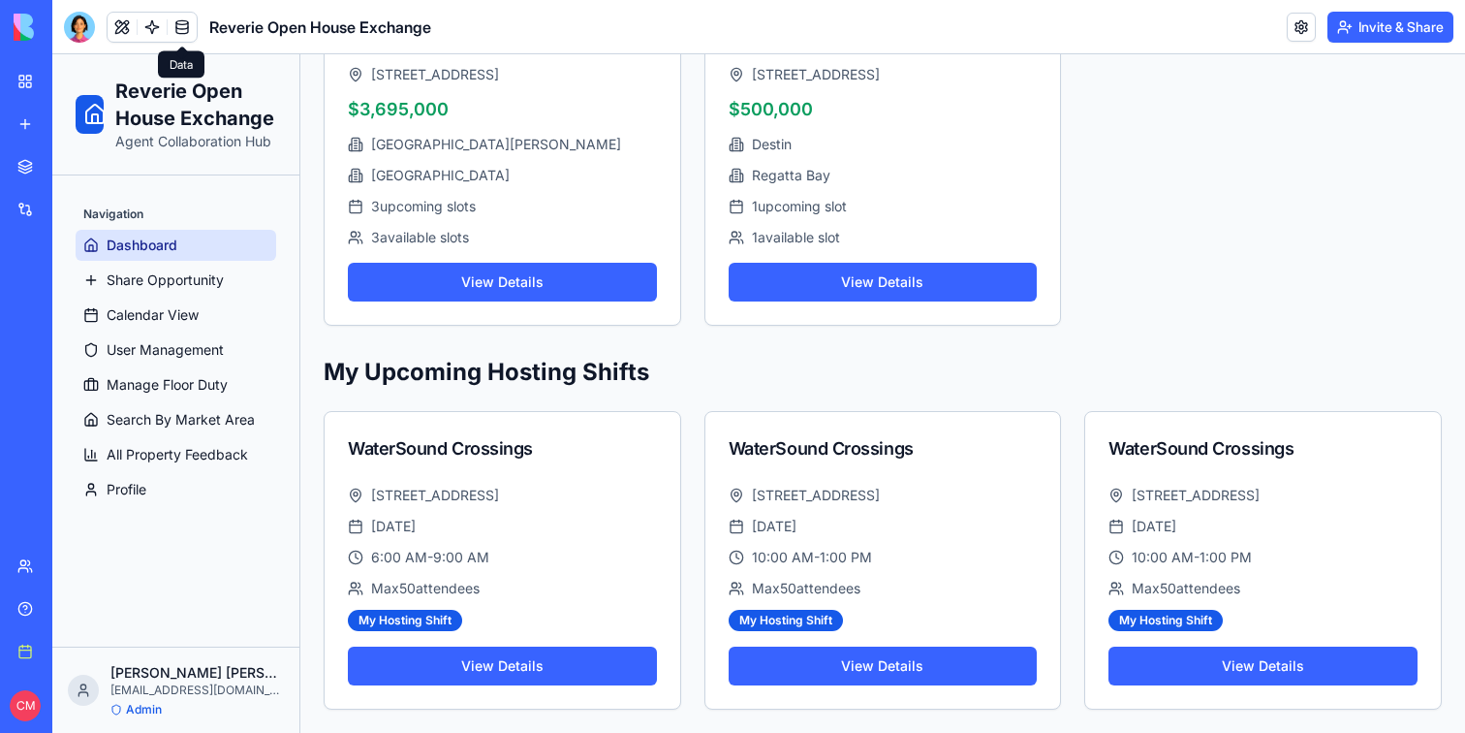
click at [185, 29] on link at bounding box center [182, 27] width 29 height 29
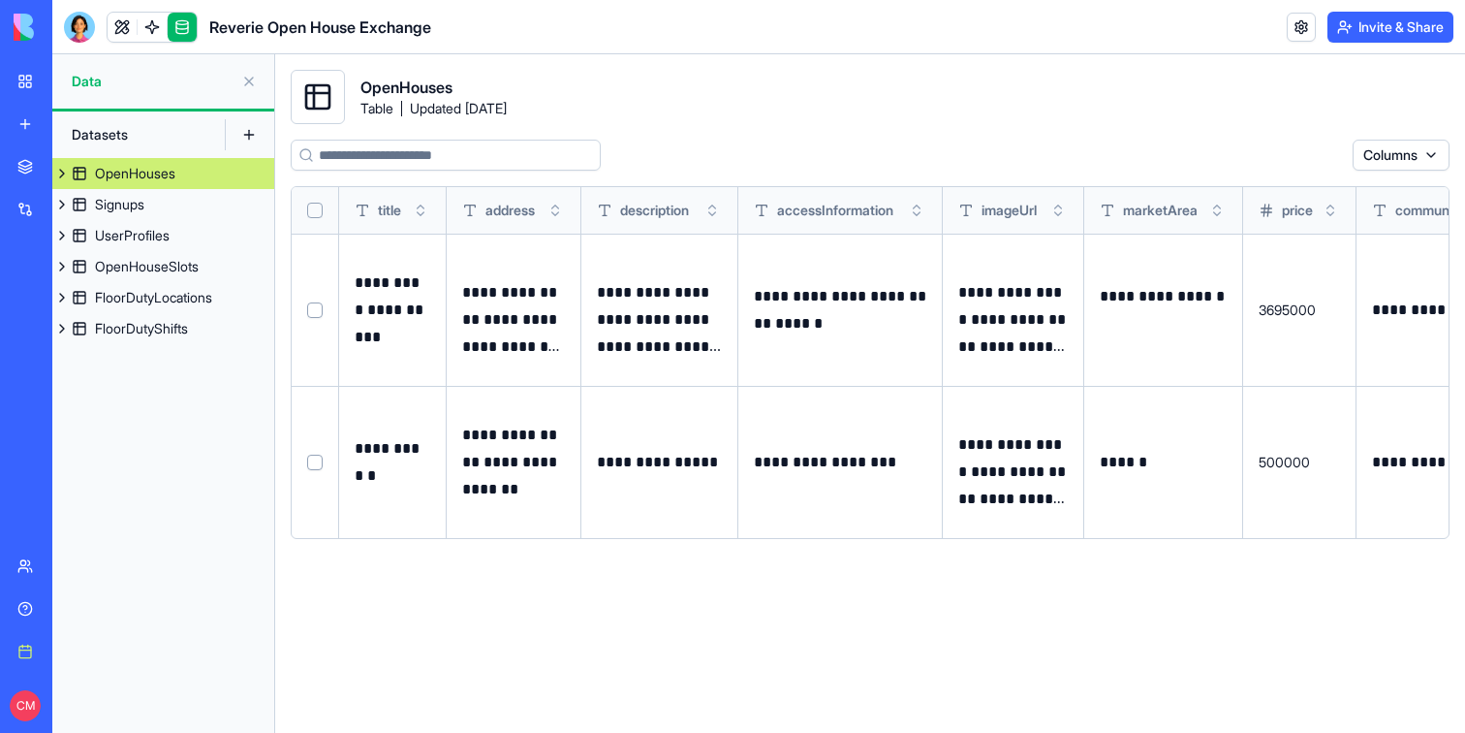
scroll to position [0, 261]
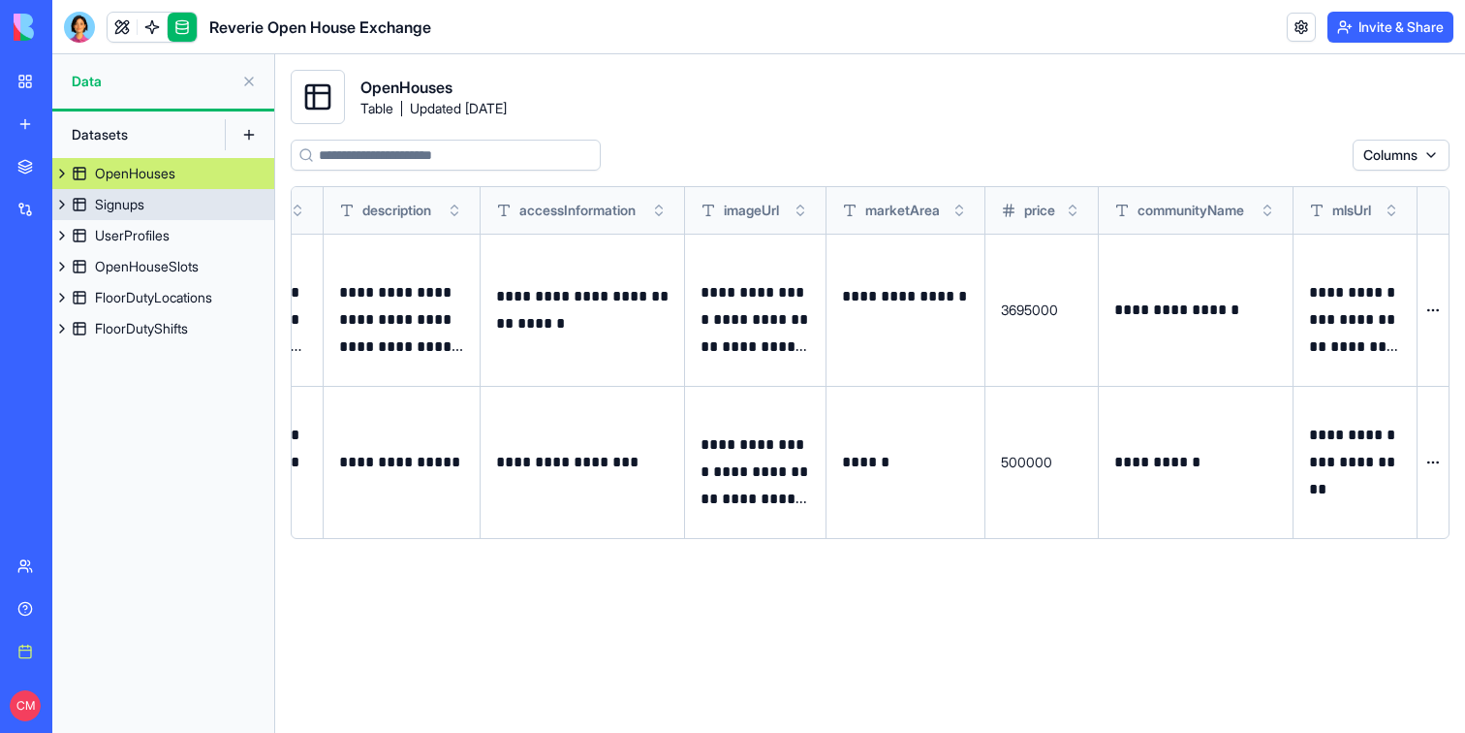
click at [116, 206] on div "Signups" at bounding box center [119, 204] width 49 height 19
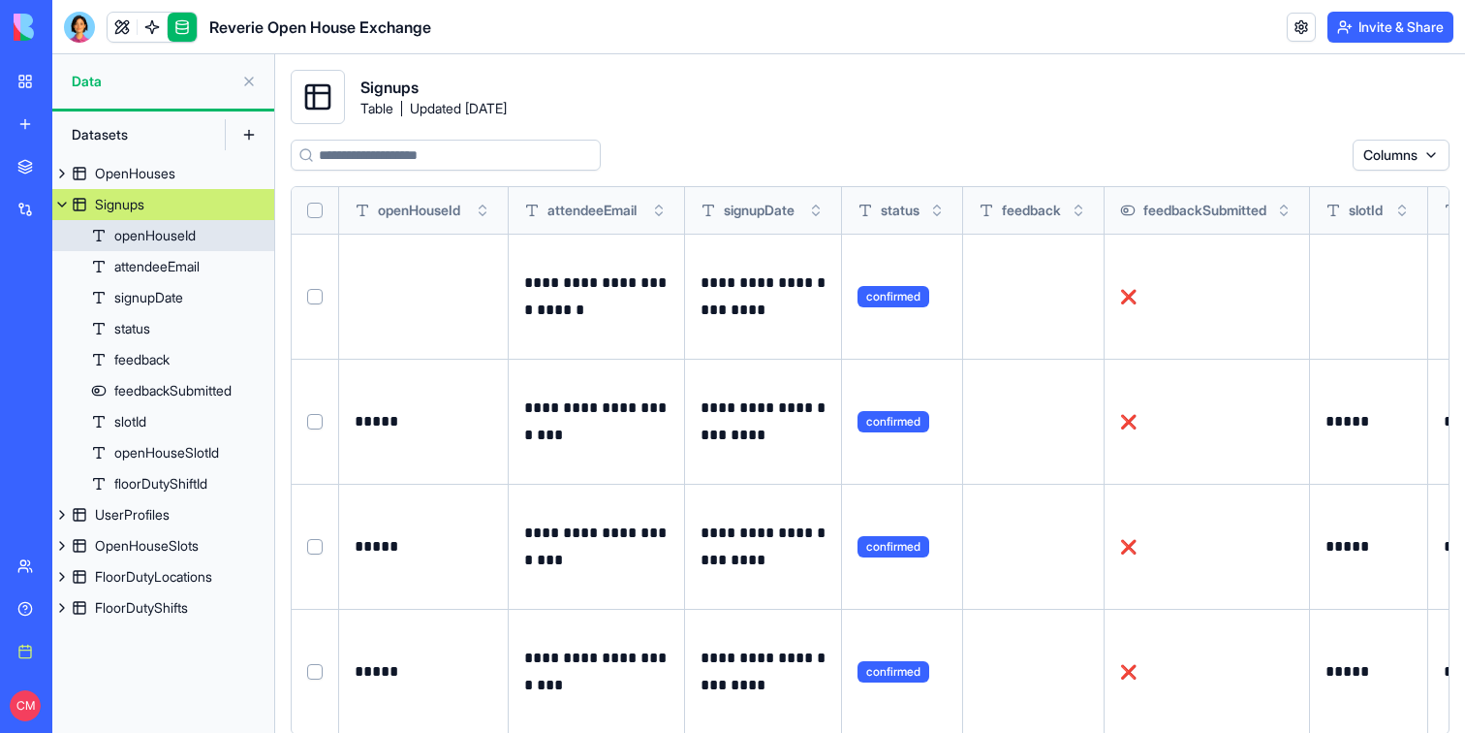
click at [158, 236] on div "openHouseId" at bounding box center [154, 235] width 81 height 19
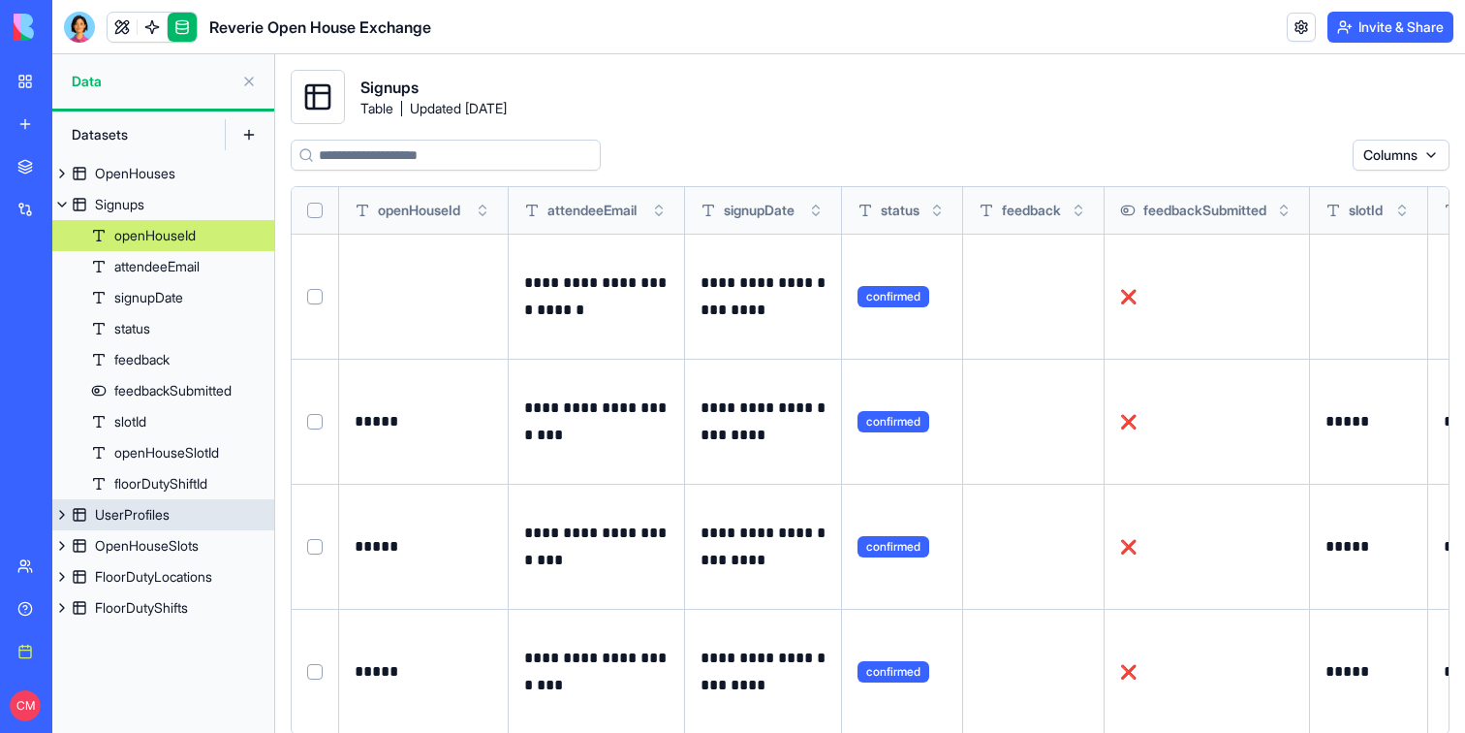
click at [157, 516] on div "UserProfiles" at bounding box center [132, 514] width 75 height 19
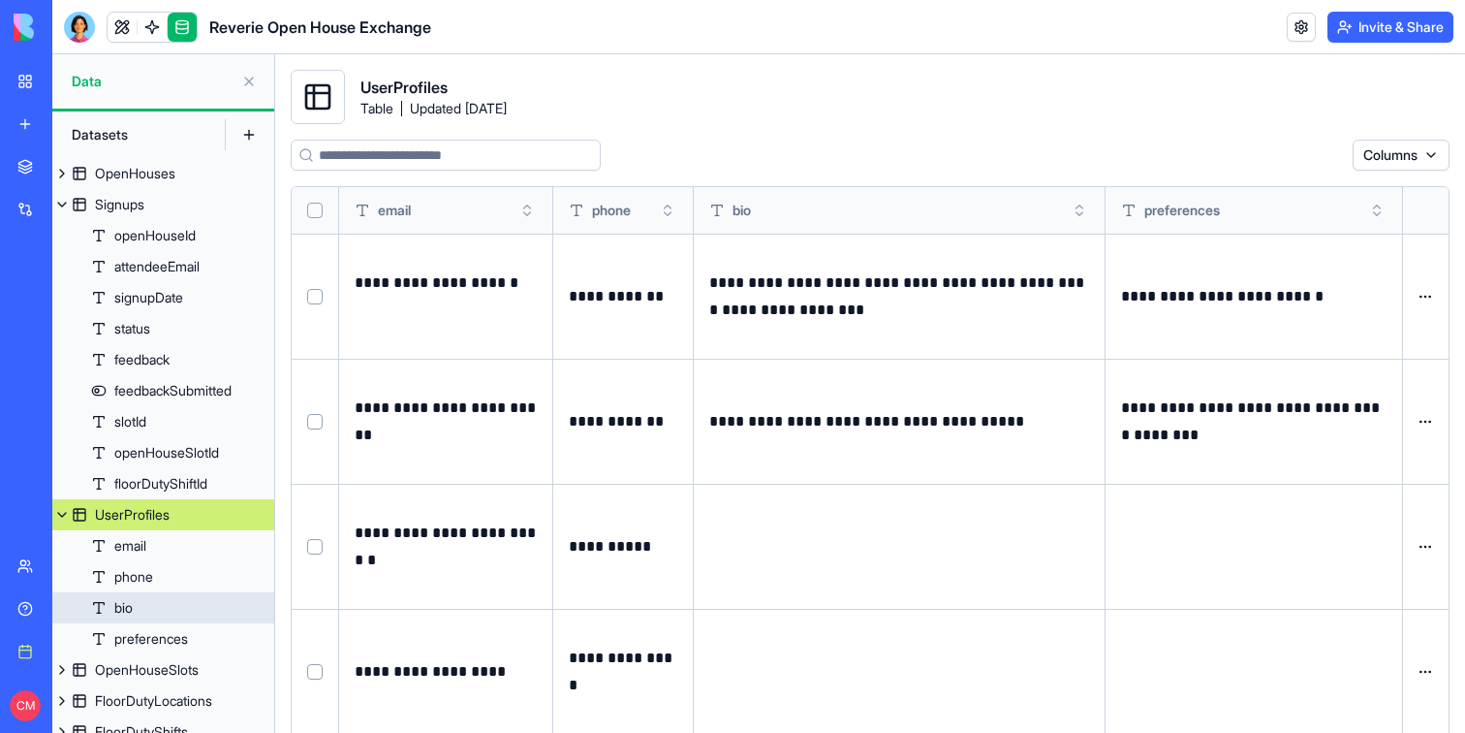
scroll to position [15, 0]
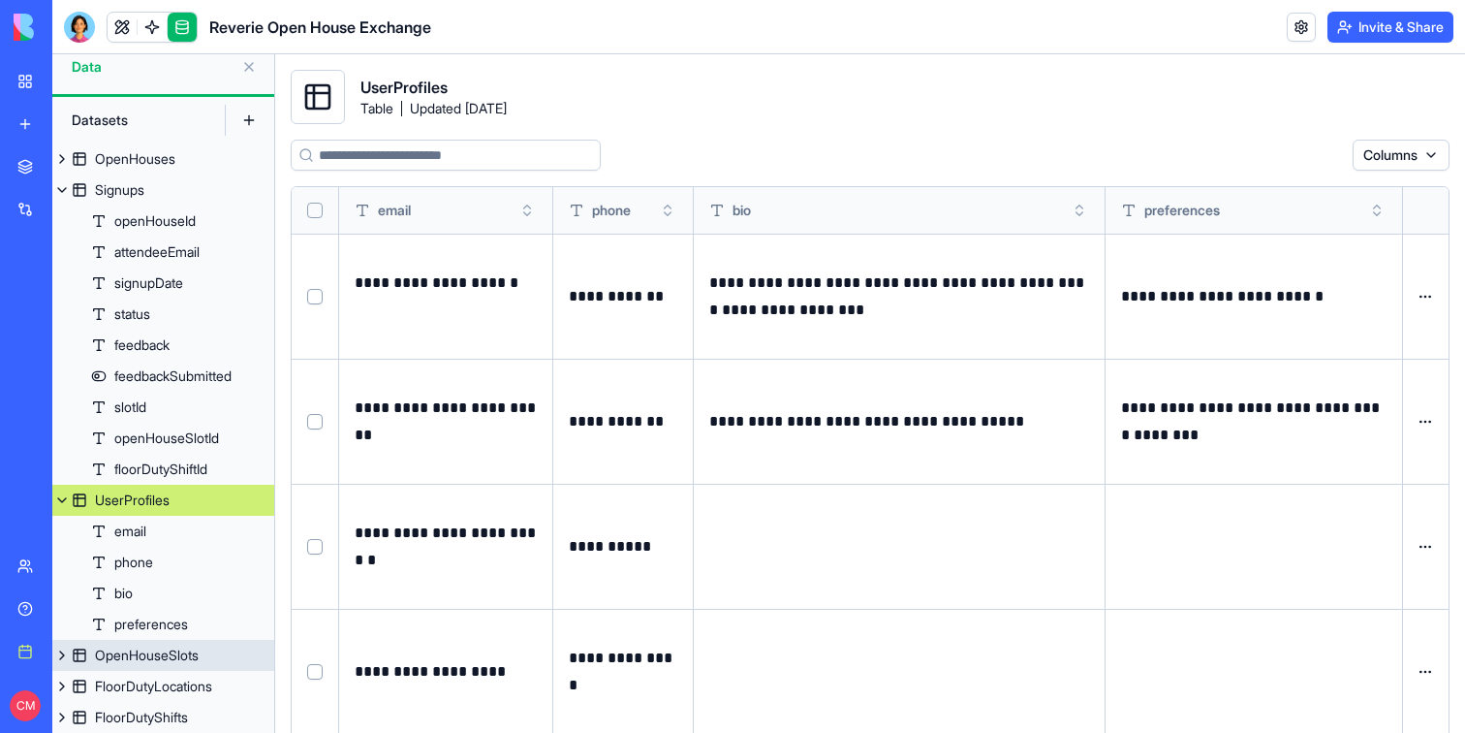
click at [159, 654] on div "OpenHouseSlots" at bounding box center [147, 654] width 104 height 19
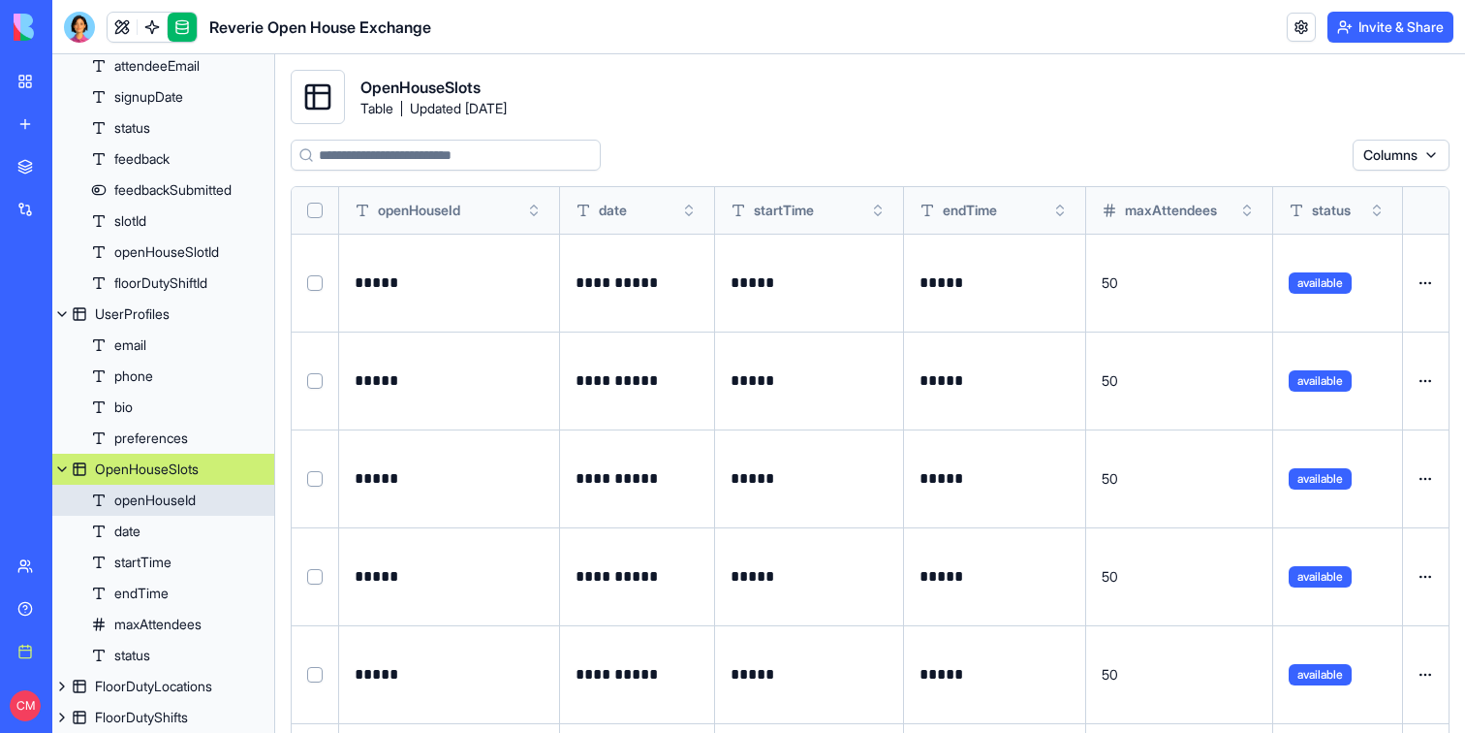
click at [172, 507] on div "openHouseId" at bounding box center [154, 499] width 81 height 19
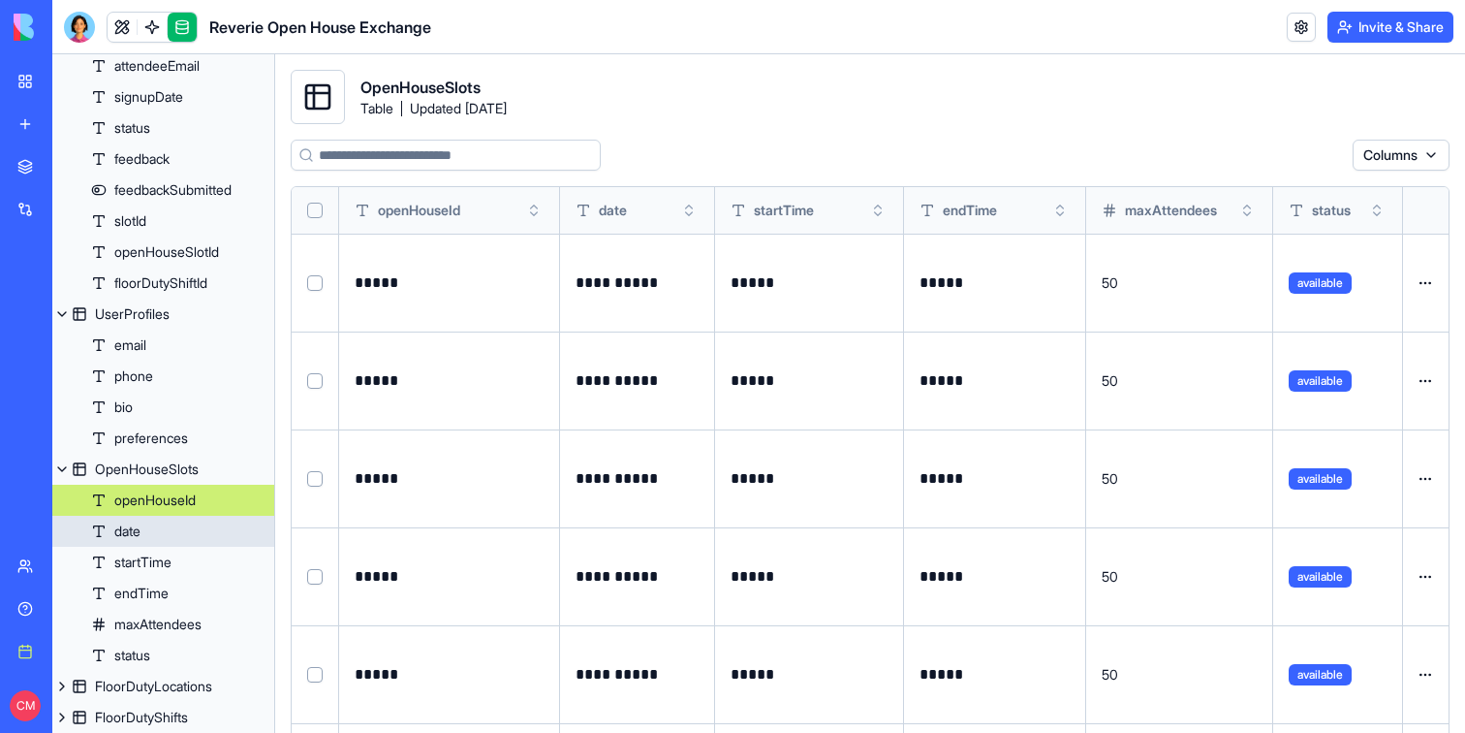
click at [174, 538] on link "date" at bounding box center [163, 531] width 222 height 31
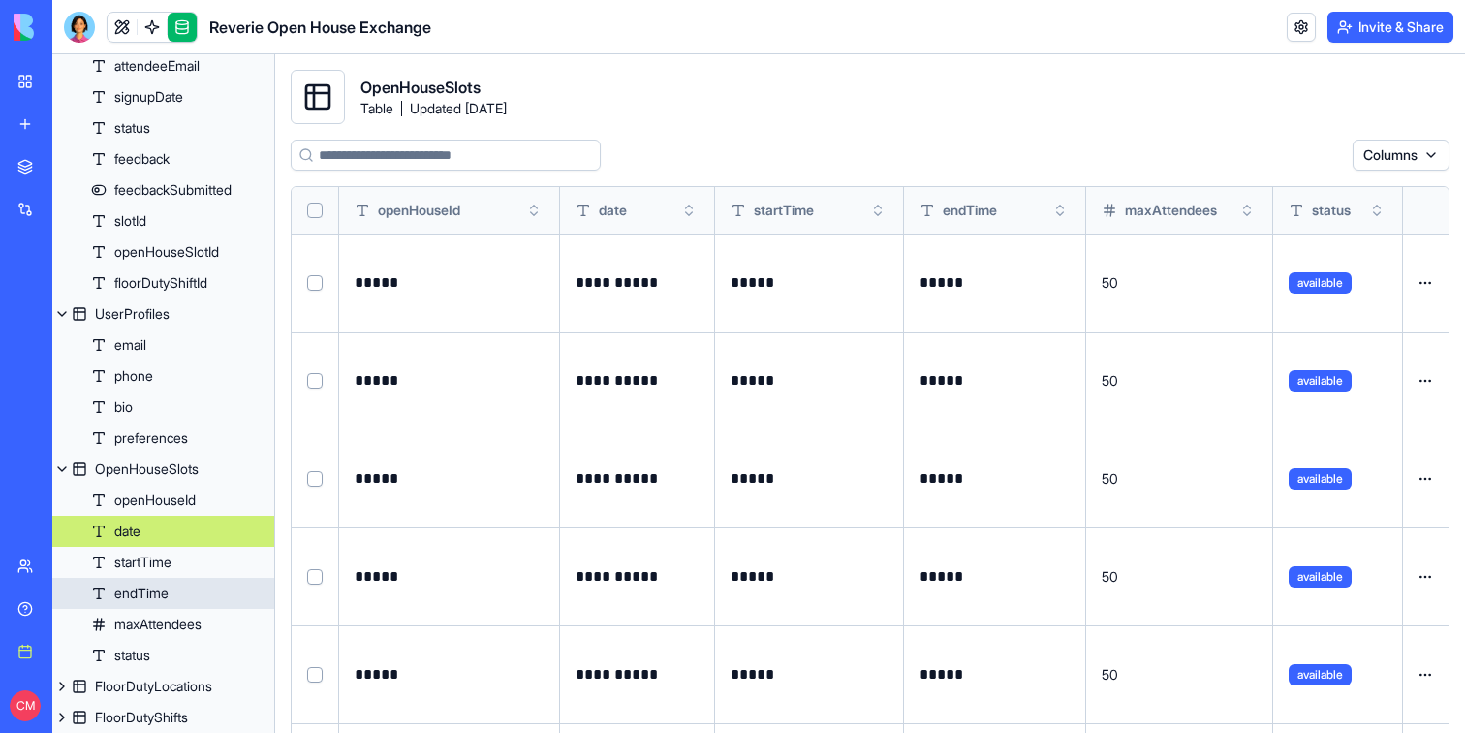
click at [164, 586] on div "endTime" at bounding box center [141, 592] width 54 height 19
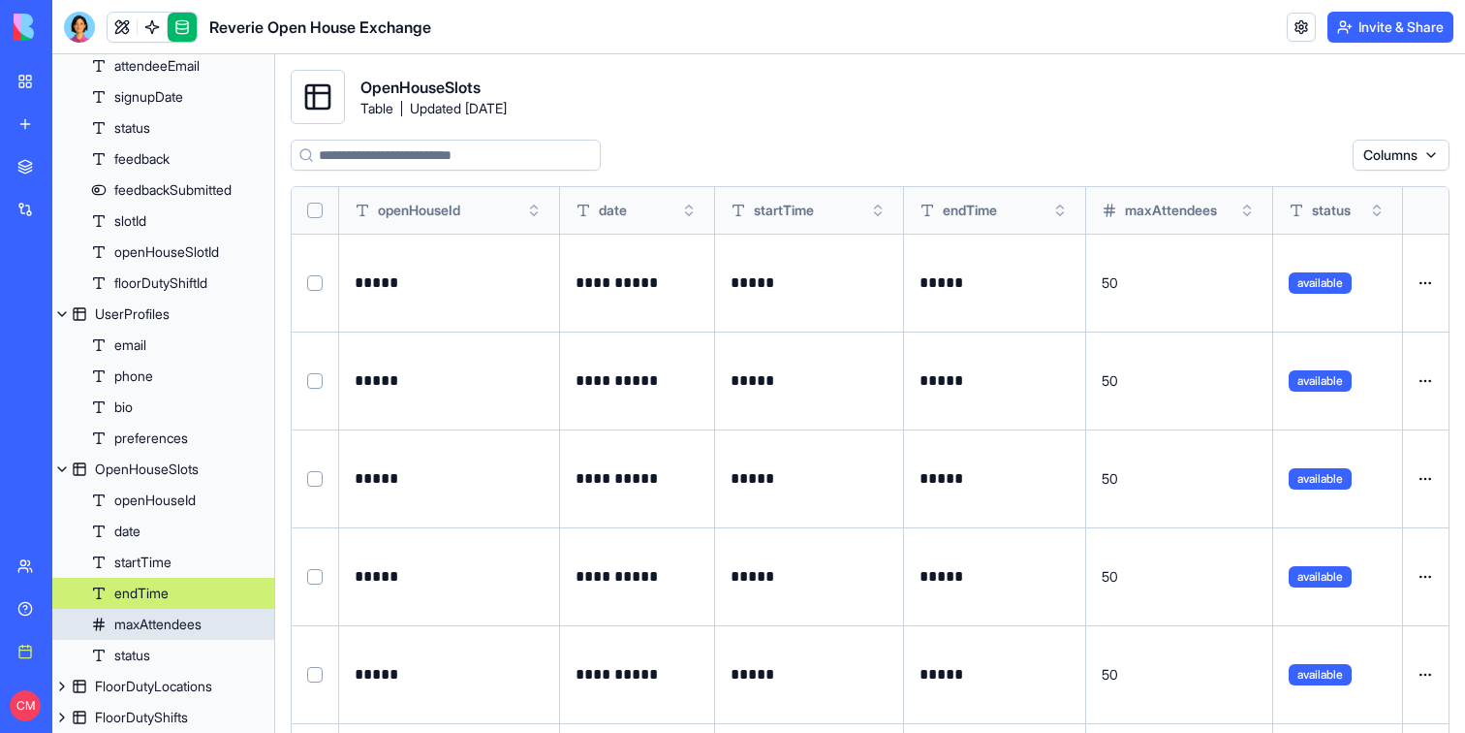
click at [166, 614] on div "maxAttendees" at bounding box center [157, 623] width 87 height 19
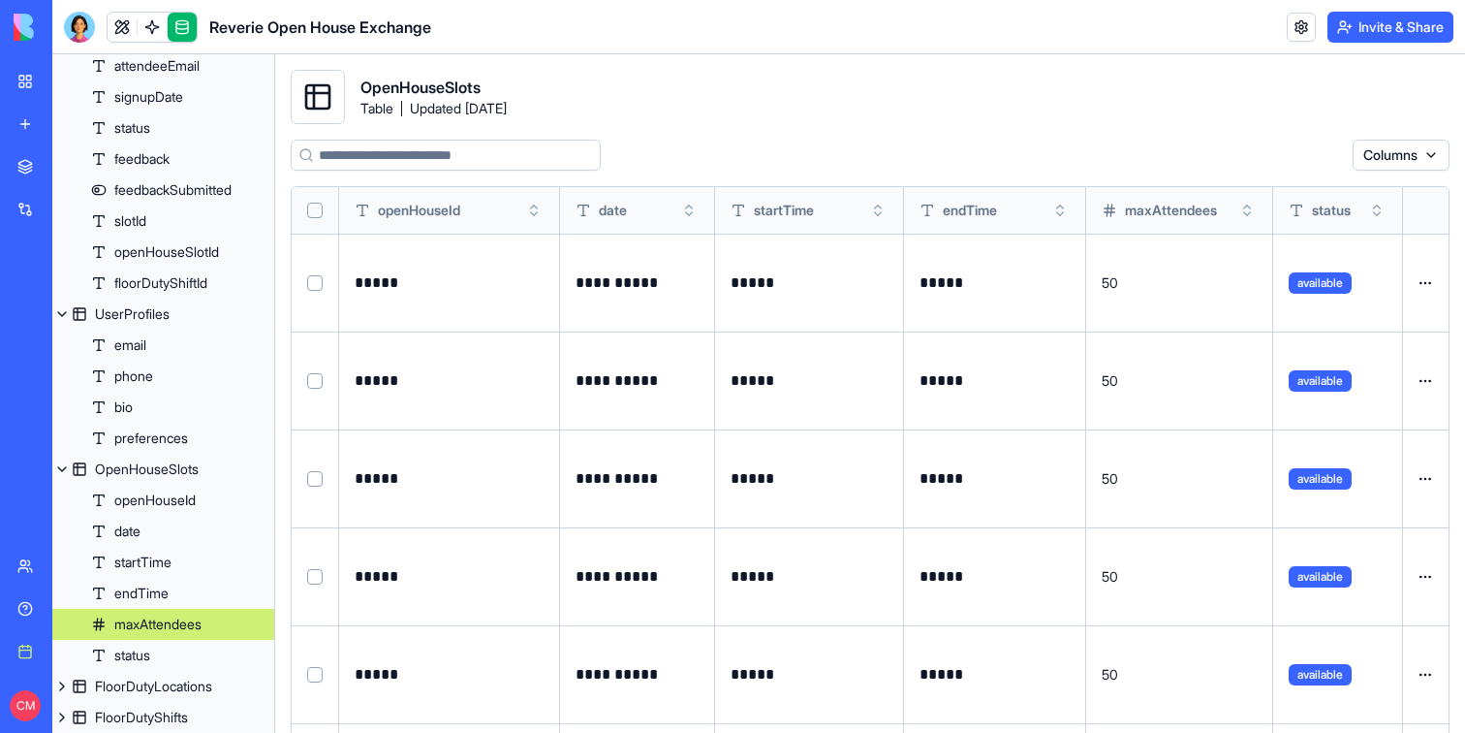
click at [164, 612] on link "maxAttendees" at bounding box center [163, 624] width 222 height 31
click at [166, 634] on link "maxAttendees" at bounding box center [163, 624] width 222 height 31
click at [168, 651] on link "status" at bounding box center [163, 655] width 222 height 31
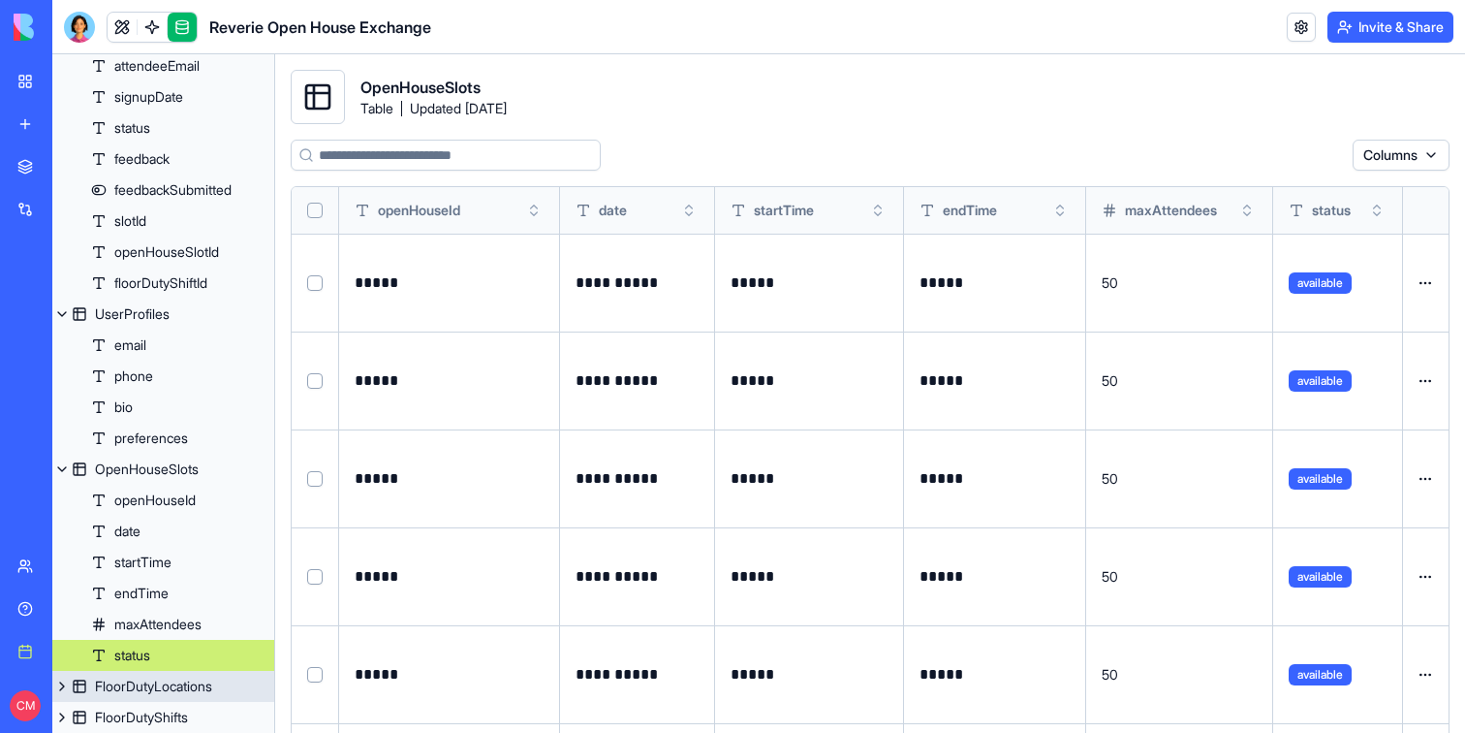
click at [165, 687] on div "FloorDutyLocations" at bounding box center [153, 685] width 117 height 19
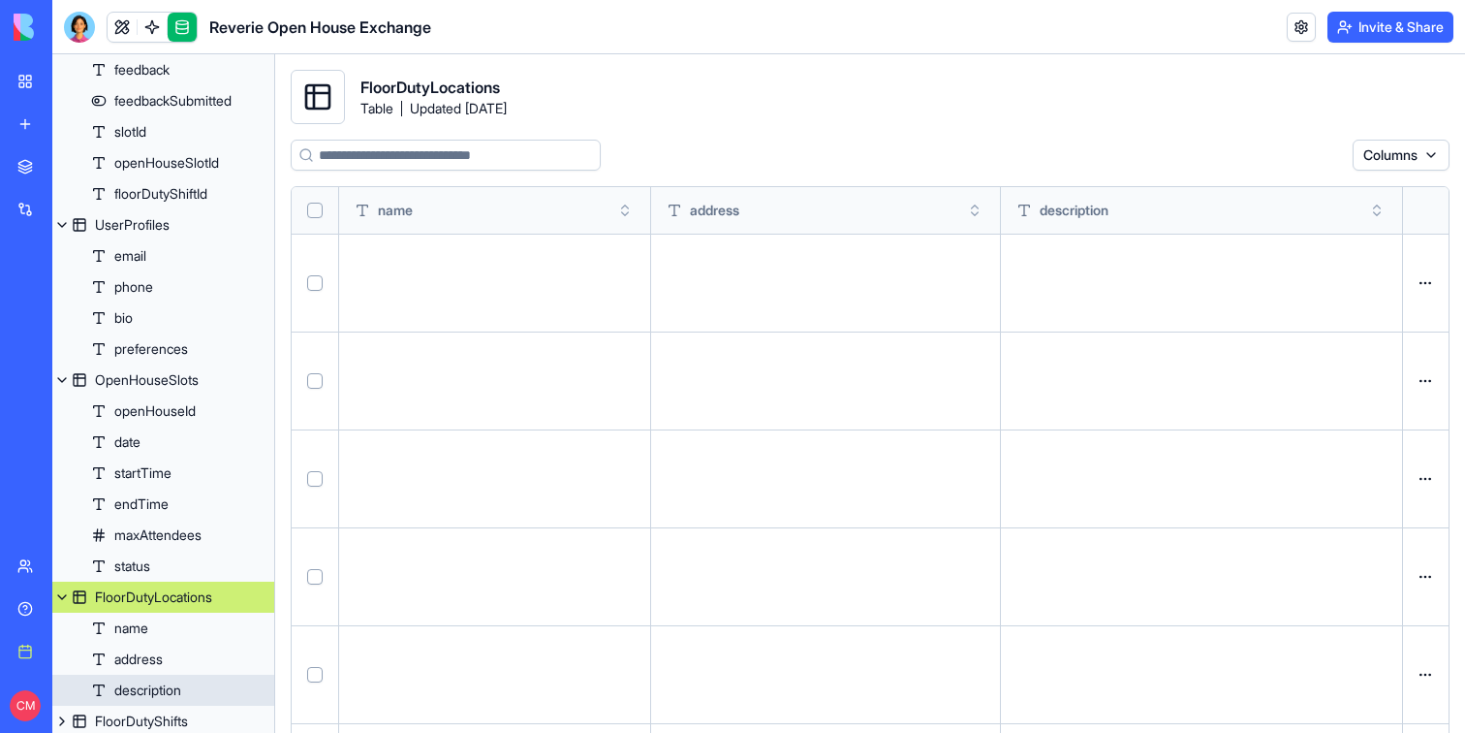
scroll to position [294, 0]
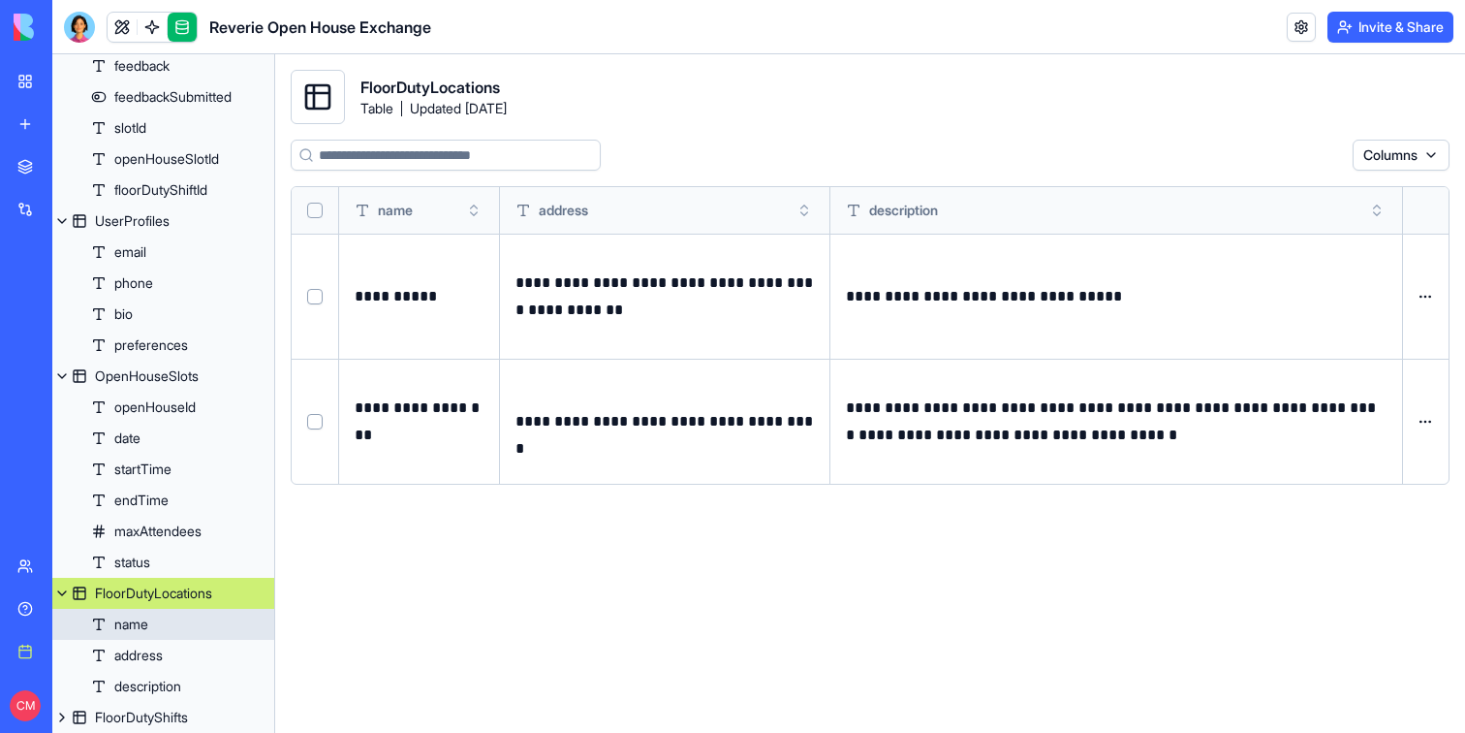
click at [136, 614] on div "name" at bounding box center [131, 623] width 34 height 19
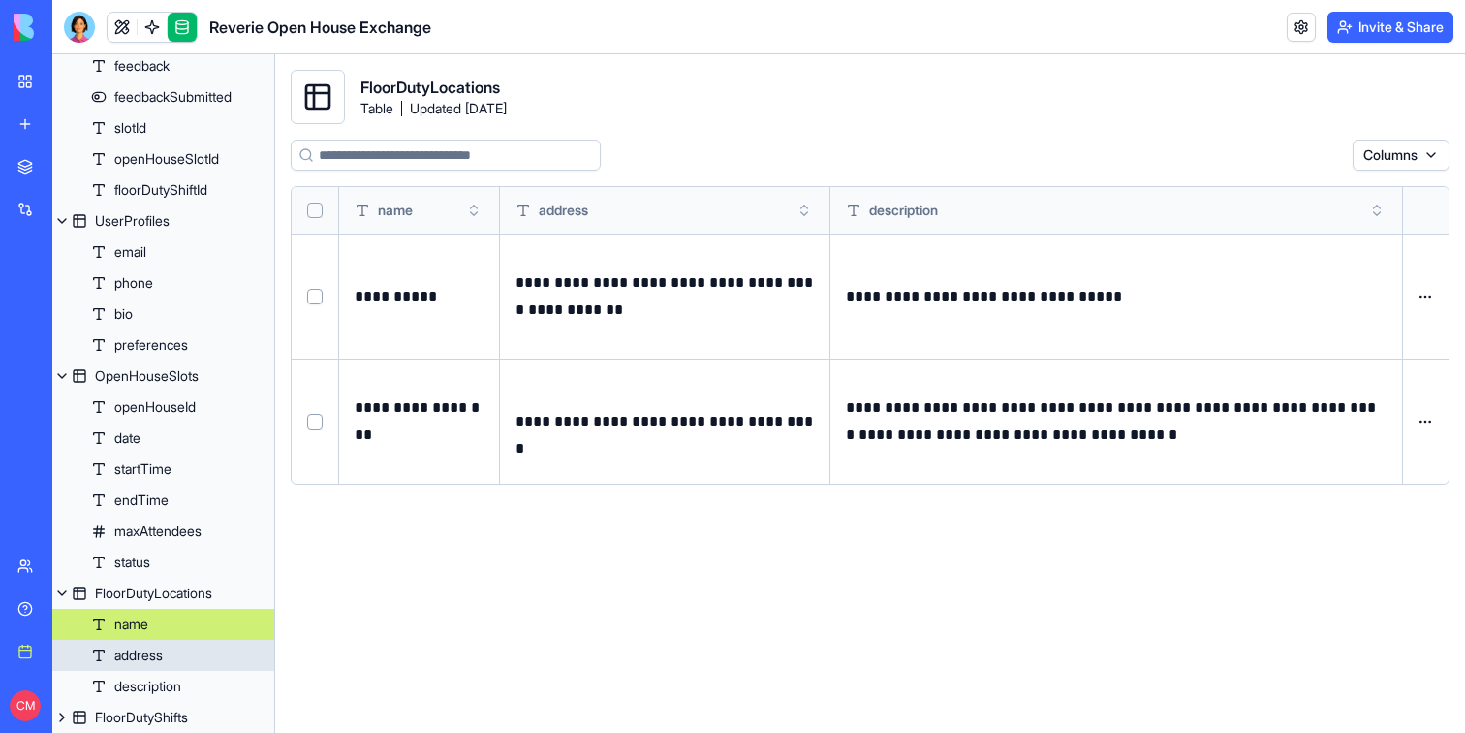
click at [141, 645] on div "address" at bounding box center [138, 654] width 48 height 19
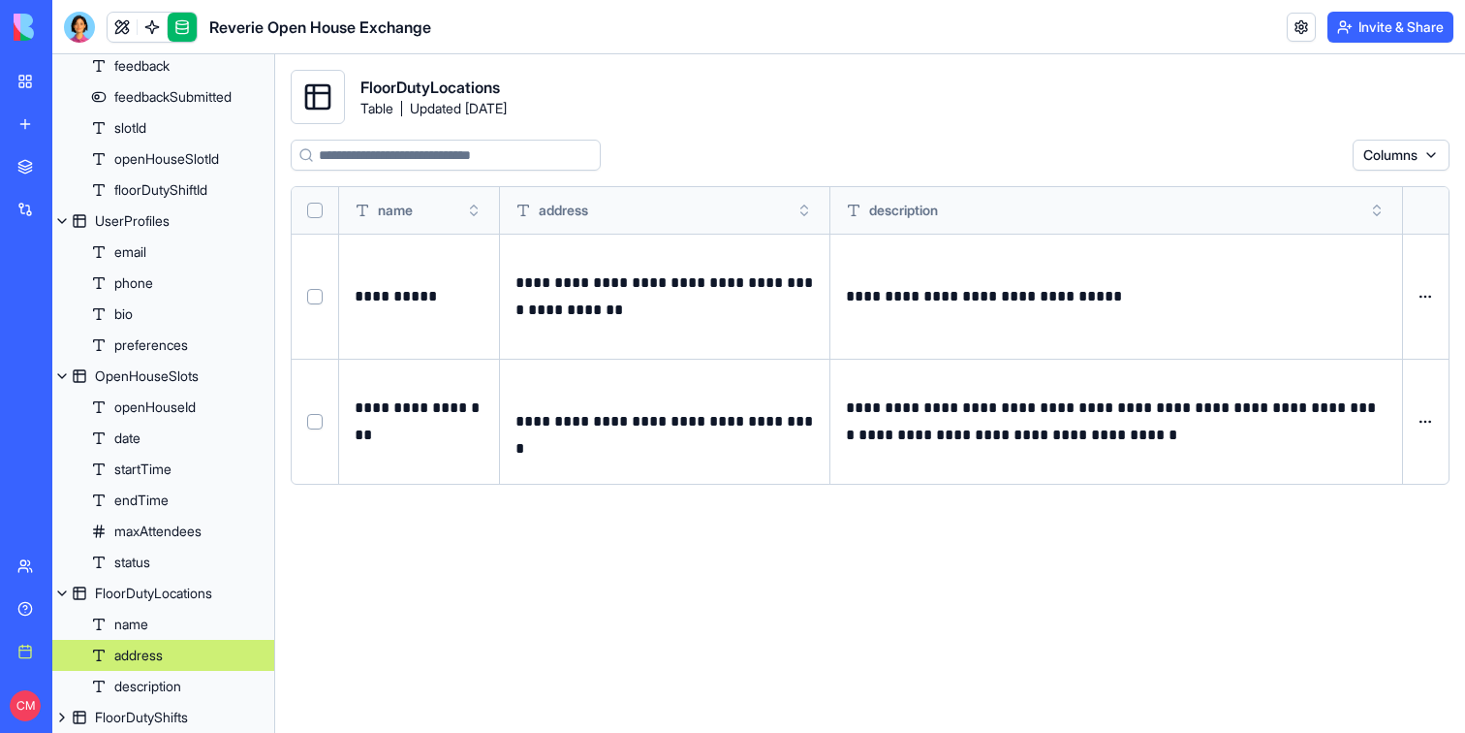
click at [145, 678] on div "description" at bounding box center [147, 685] width 67 height 19
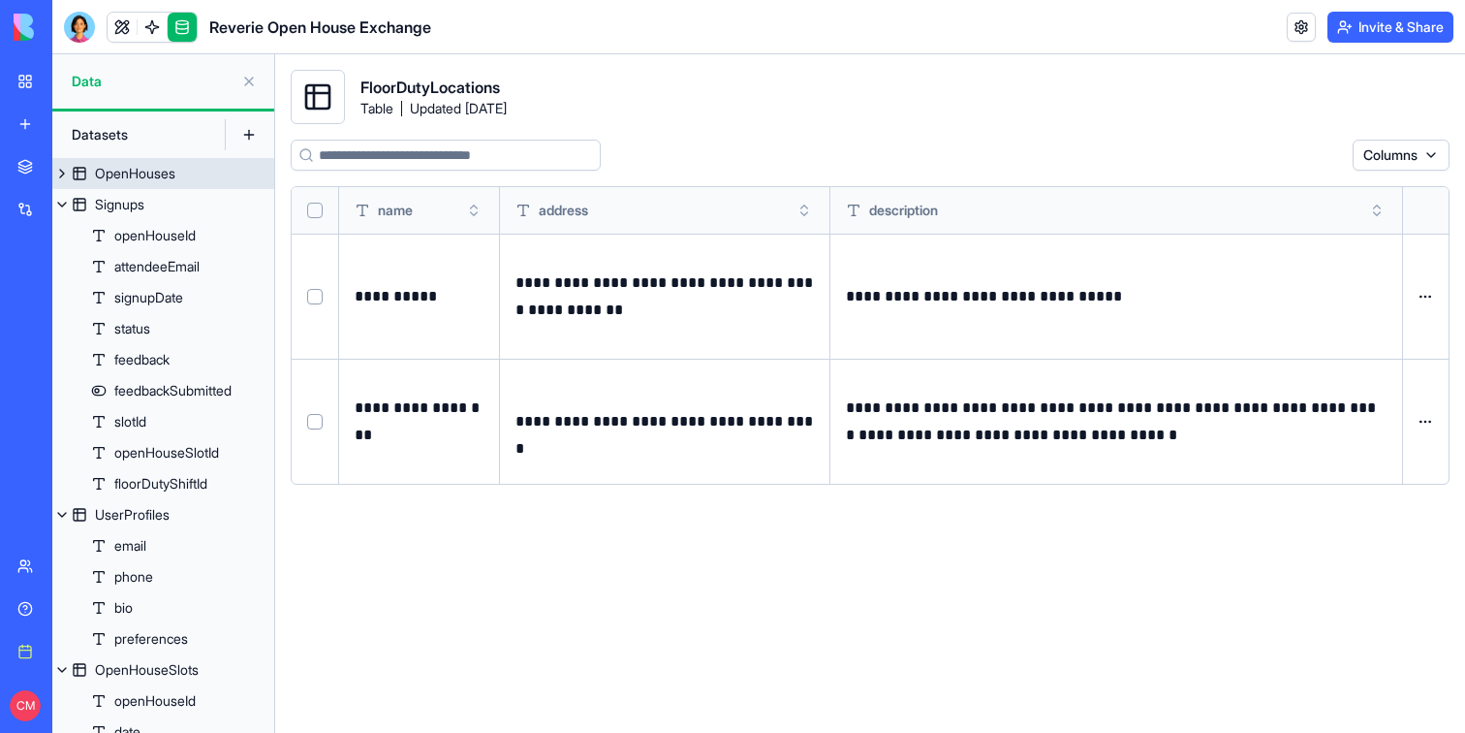
click at [98, 172] on div "OpenHouses" at bounding box center [135, 173] width 80 height 19
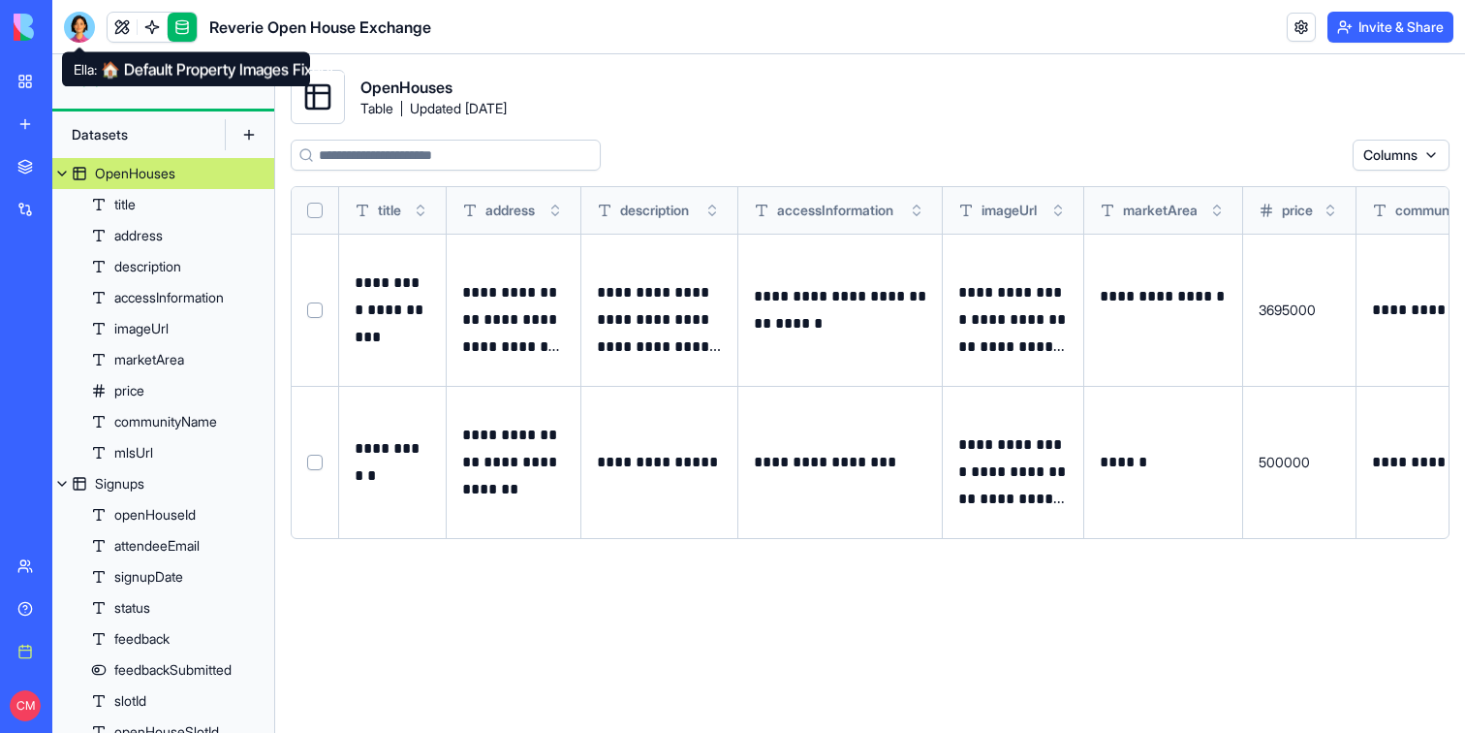
click at [78, 33] on div at bounding box center [79, 27] width 31 height 31
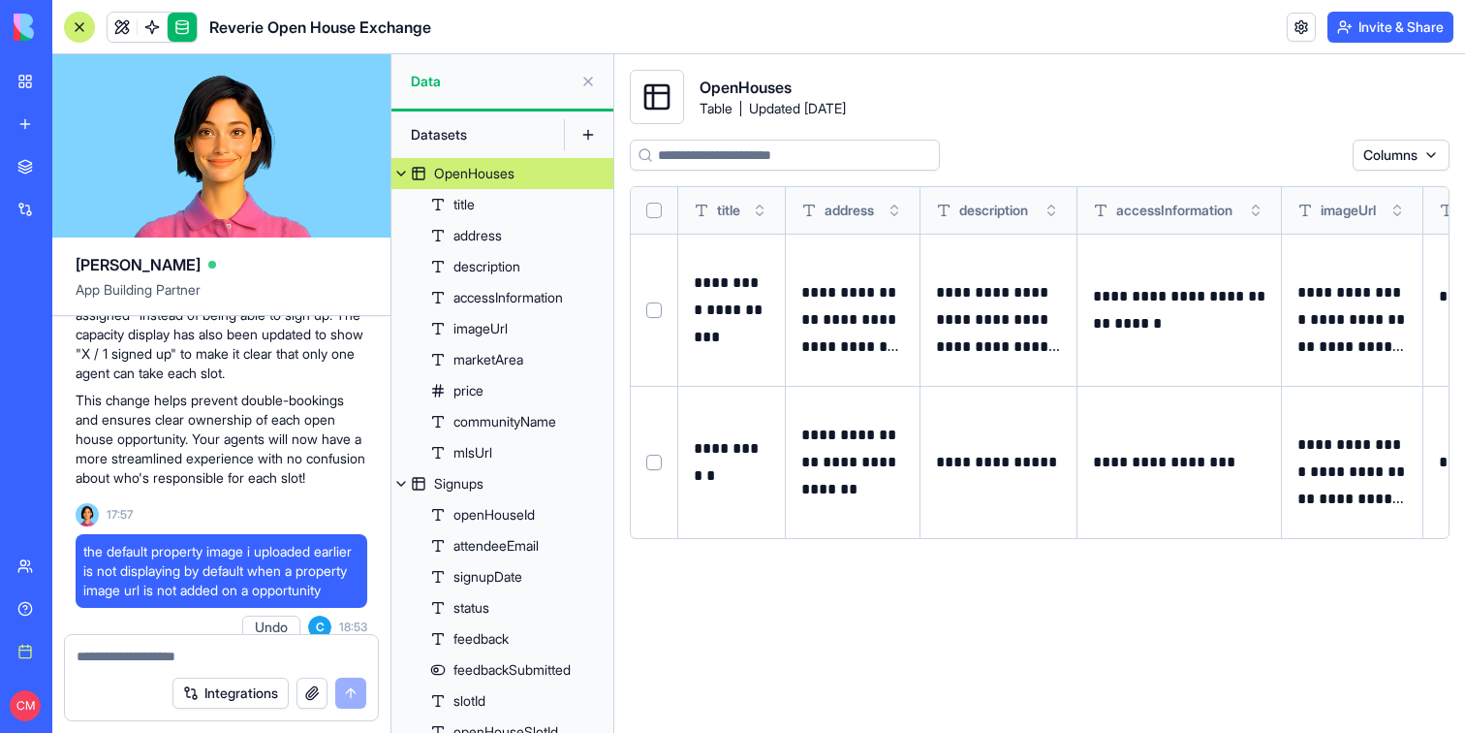
scroll to position [38894, 0]
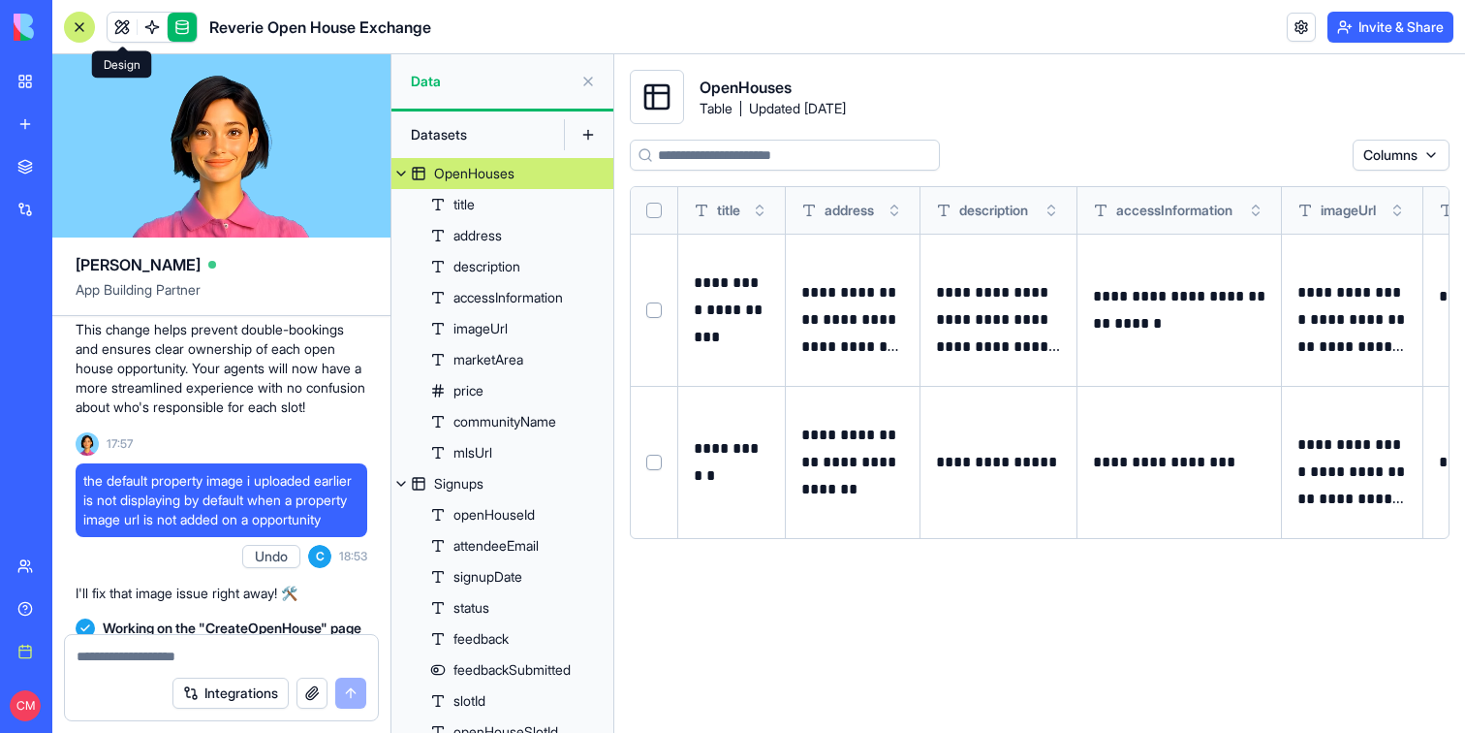
click at [119, 25] on link at bounding box center [122, 27] width 29 height 29
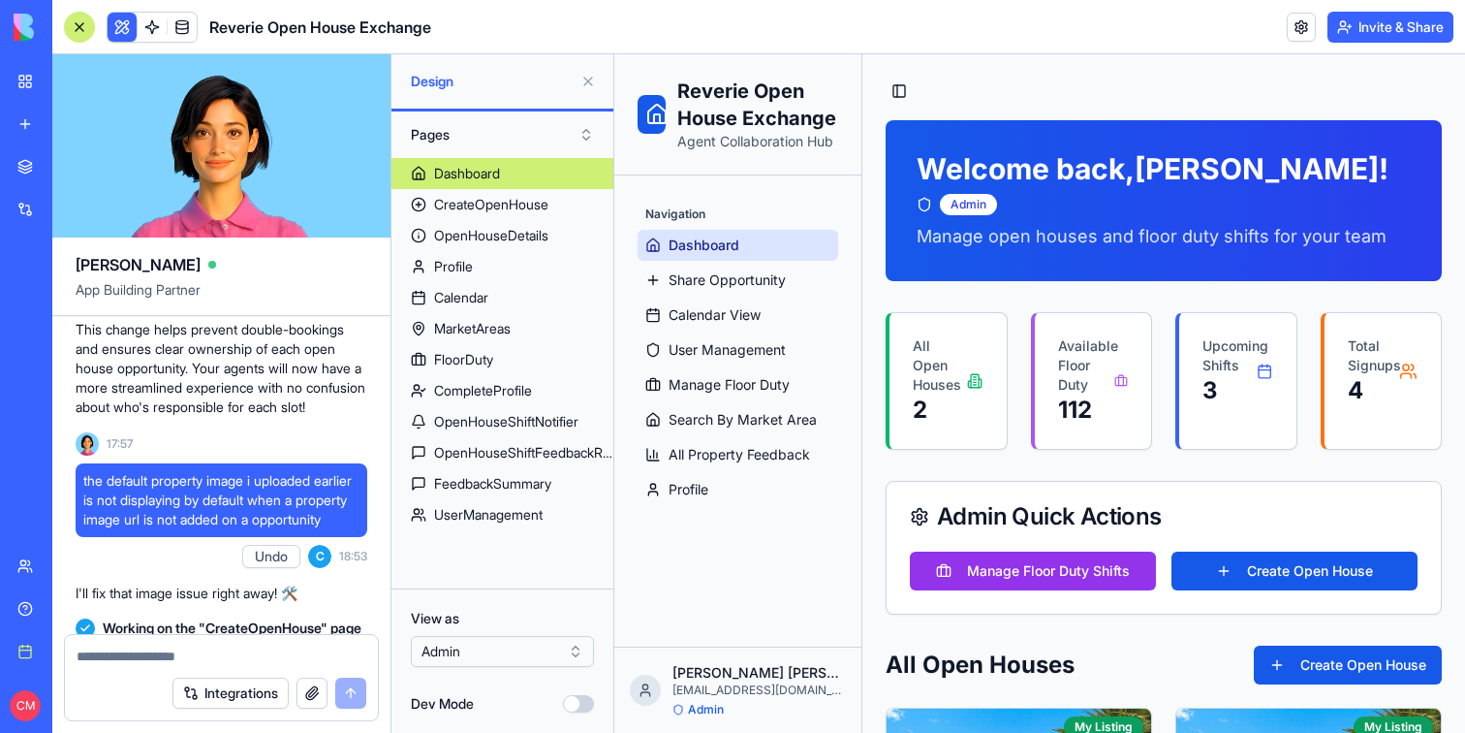
click at [27, 88] on link "My workspace" at bounding box center [45, 81] width 78 height 39
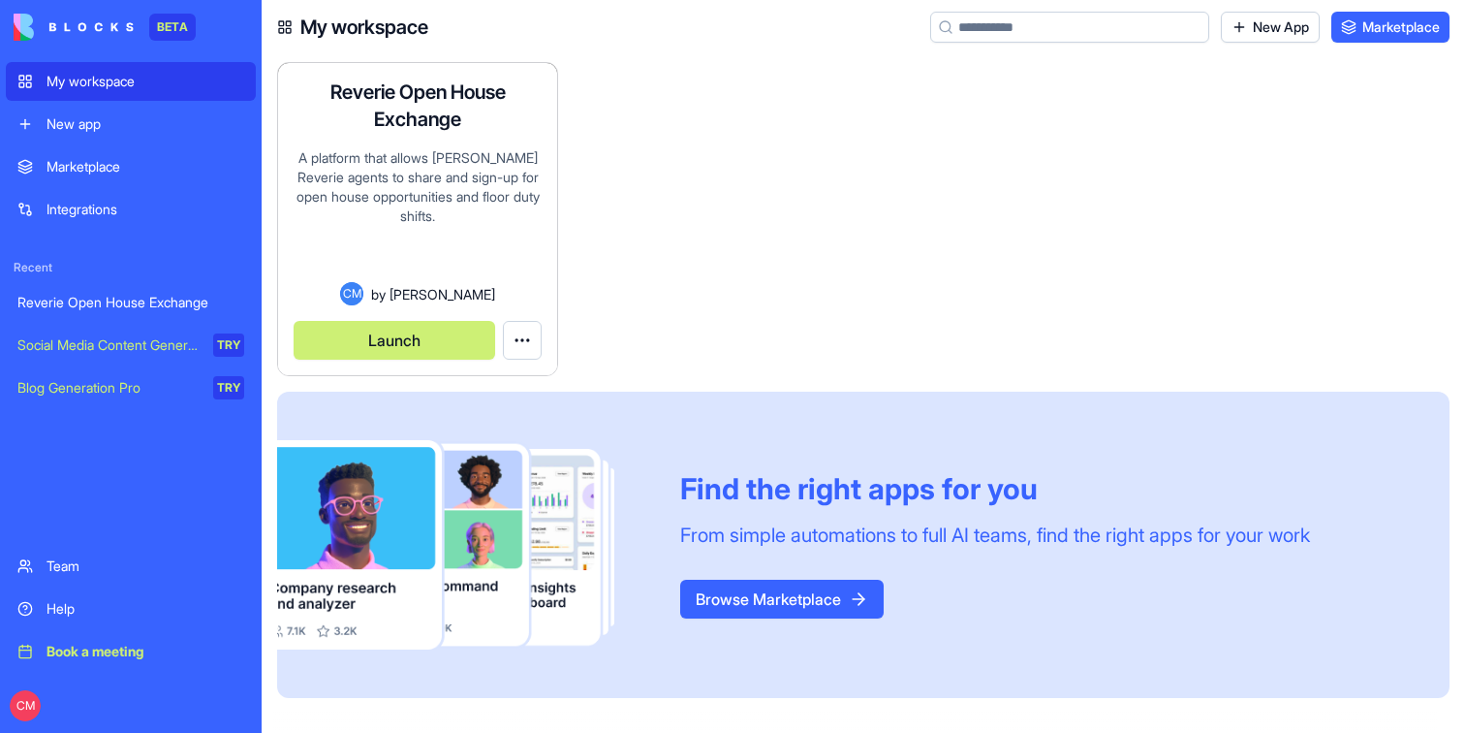
click at [428, 173] on div "A platform that allows [PERSON_NAME] Reverie agents to share and sign-up for op…" at bounding box center [418, 215] width 248 height 134
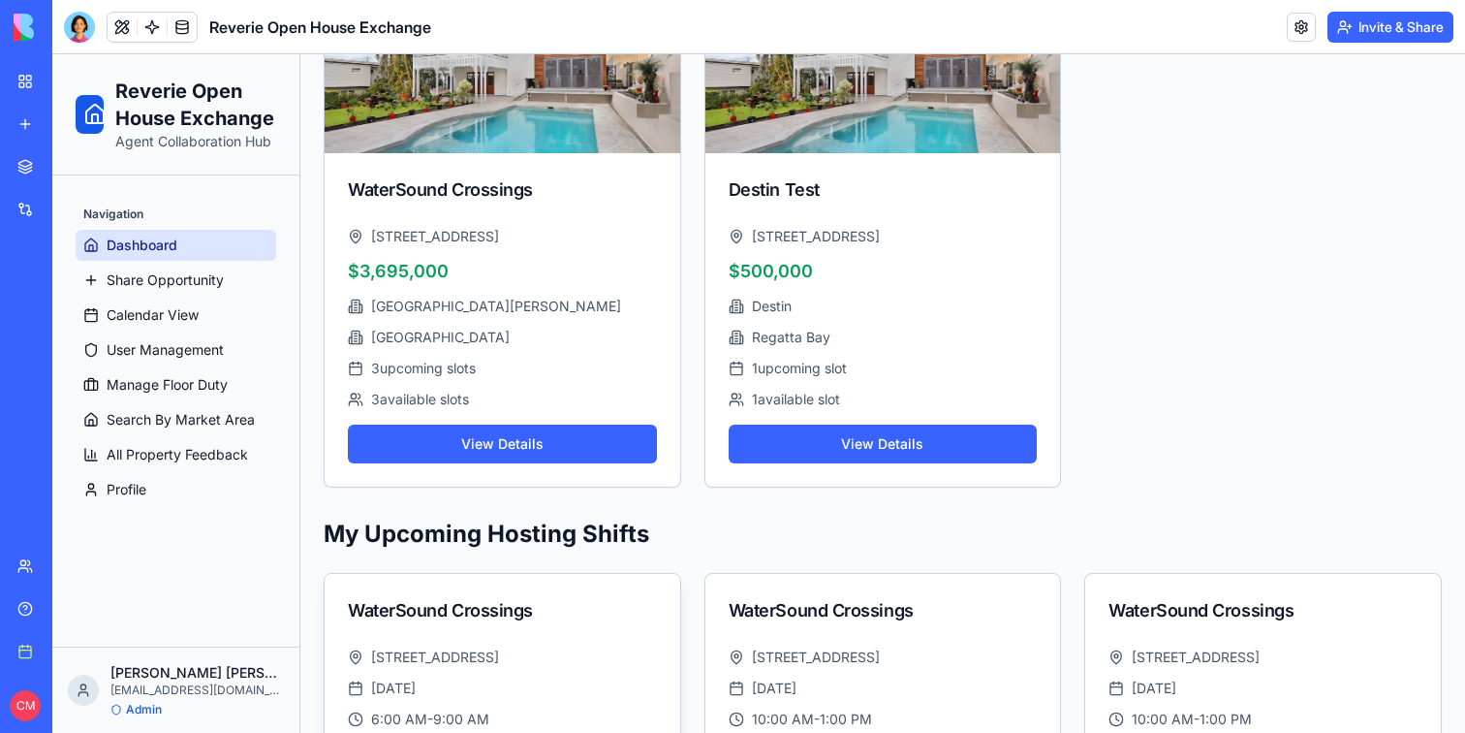
scroll to position [878, 0]
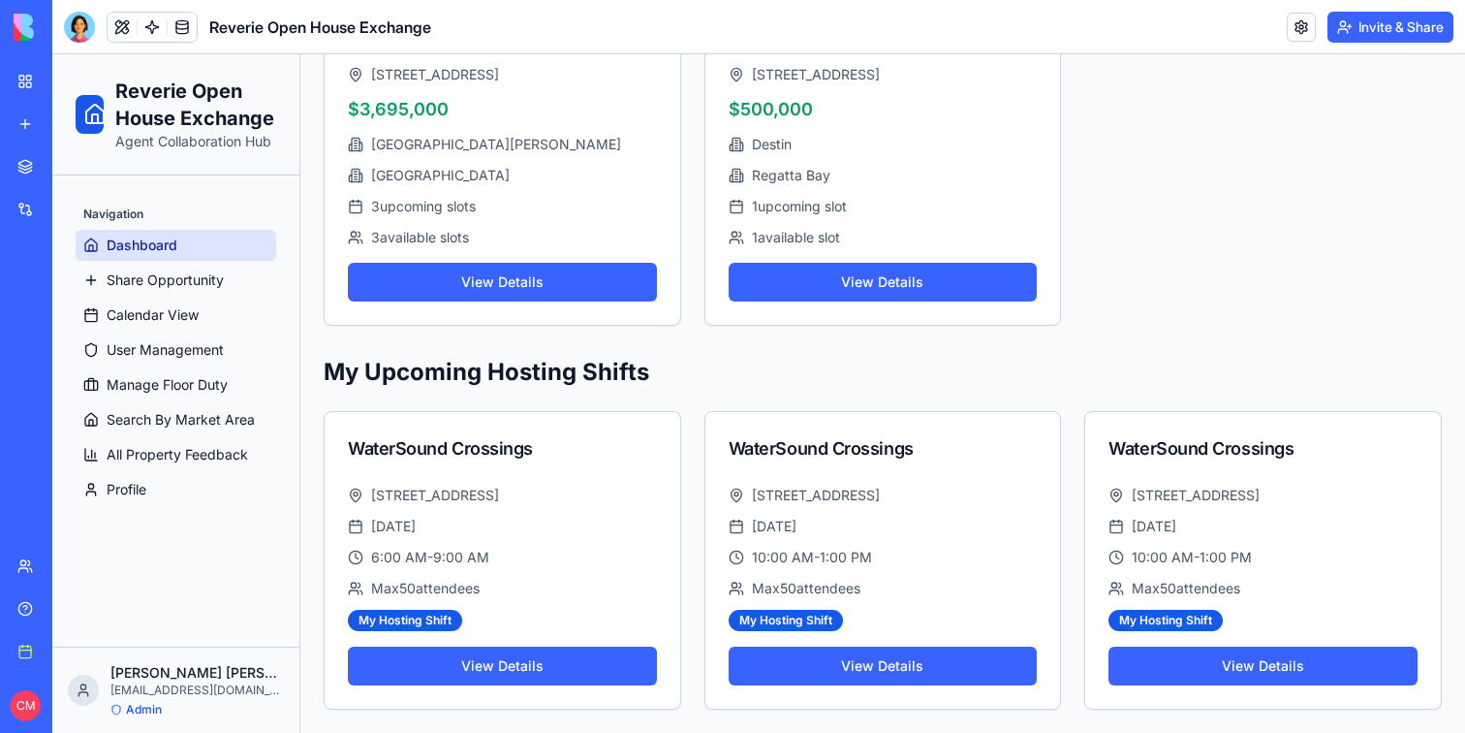
click at [72, 218] on div "Integrations" at bounding box center [59, 209] width 25 height 19
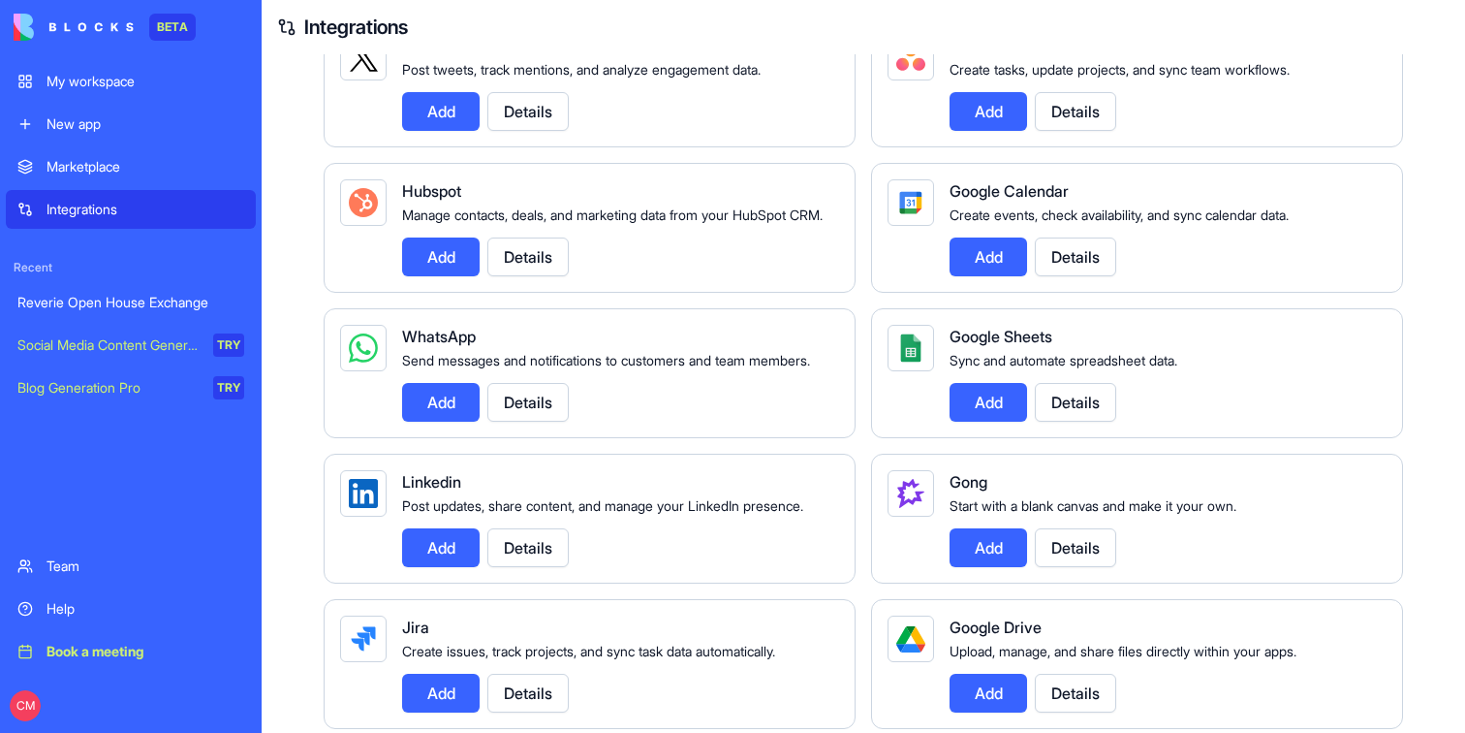
scroll to position [475, 0]
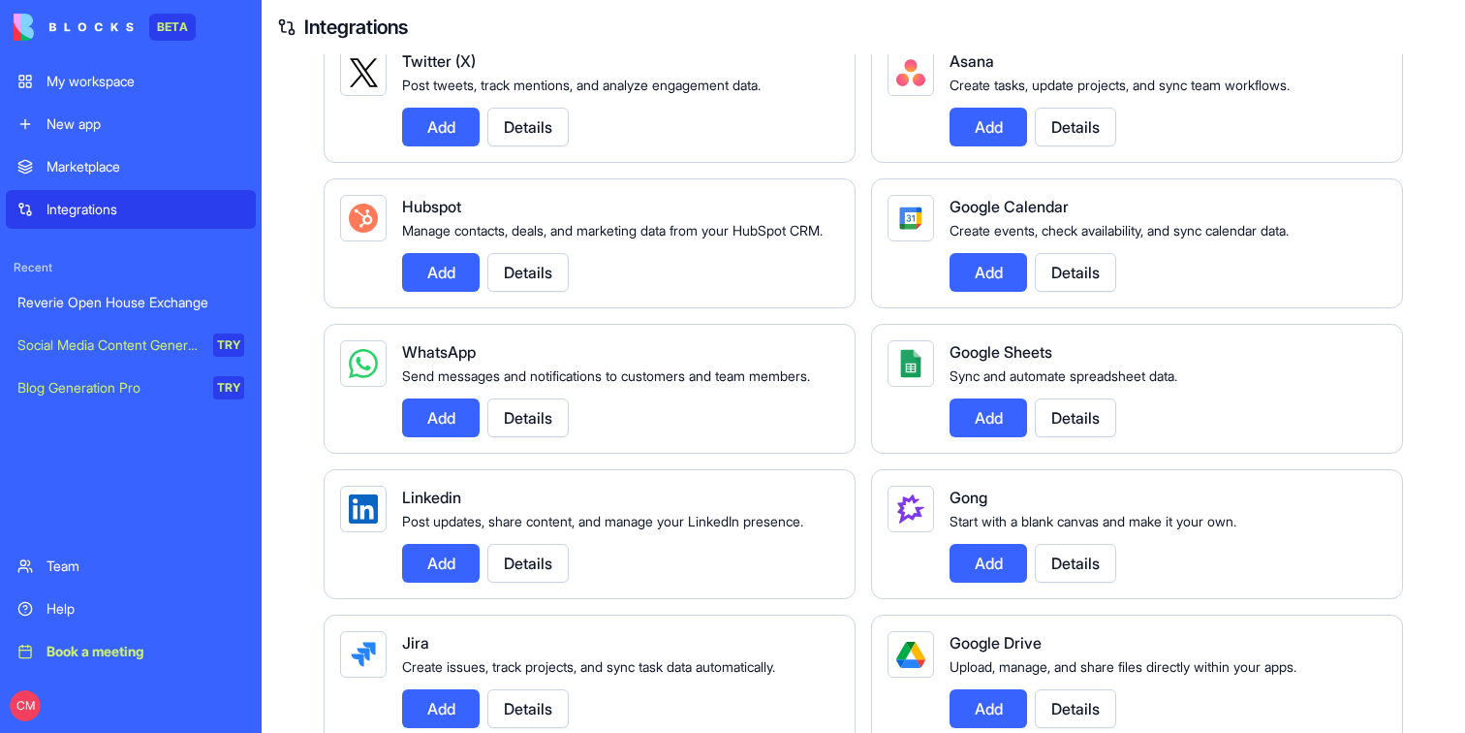
click at [1072, 582] on button "Details" at bounding box center [1075, 563] width 81 height 39
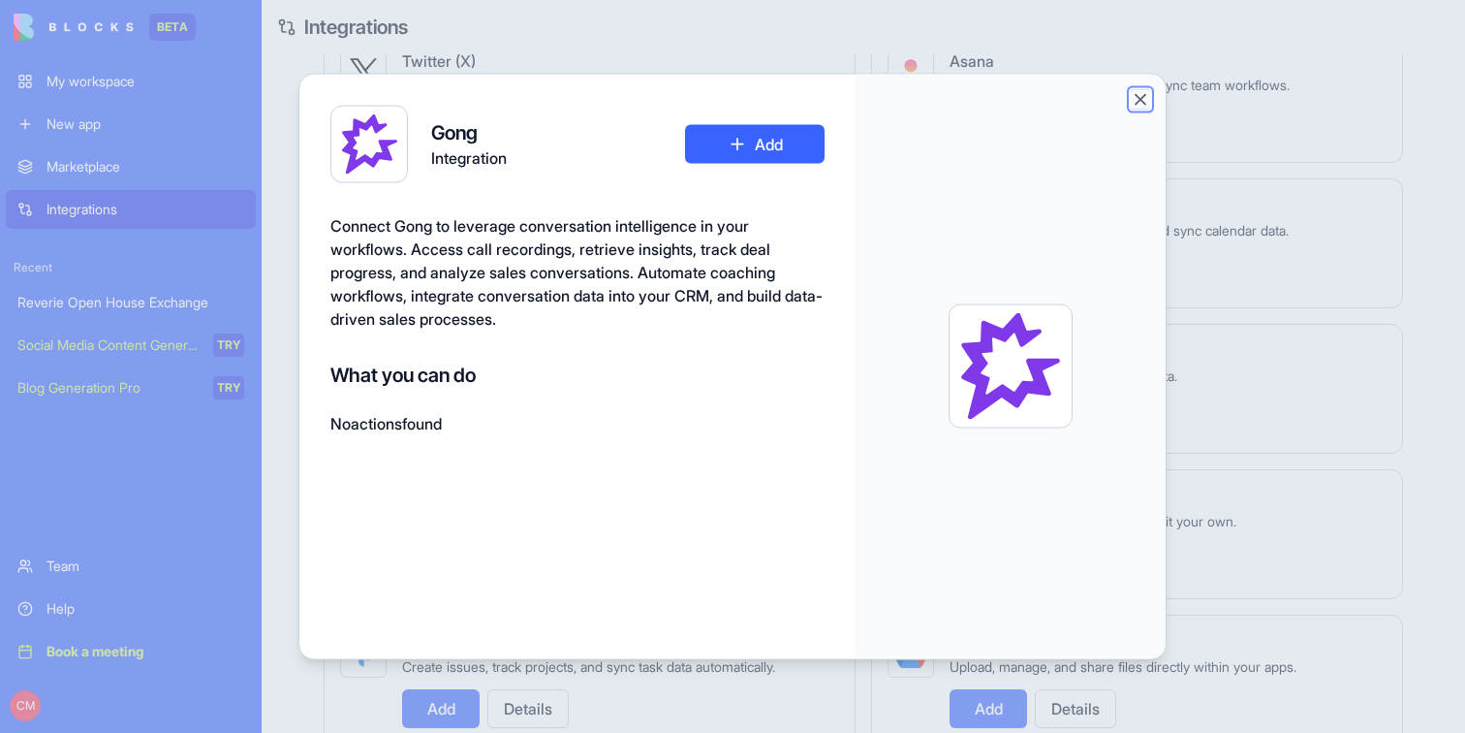
click at [1132, 94] on button "Close" at bounding box center [1140, 99] width 19 height 19
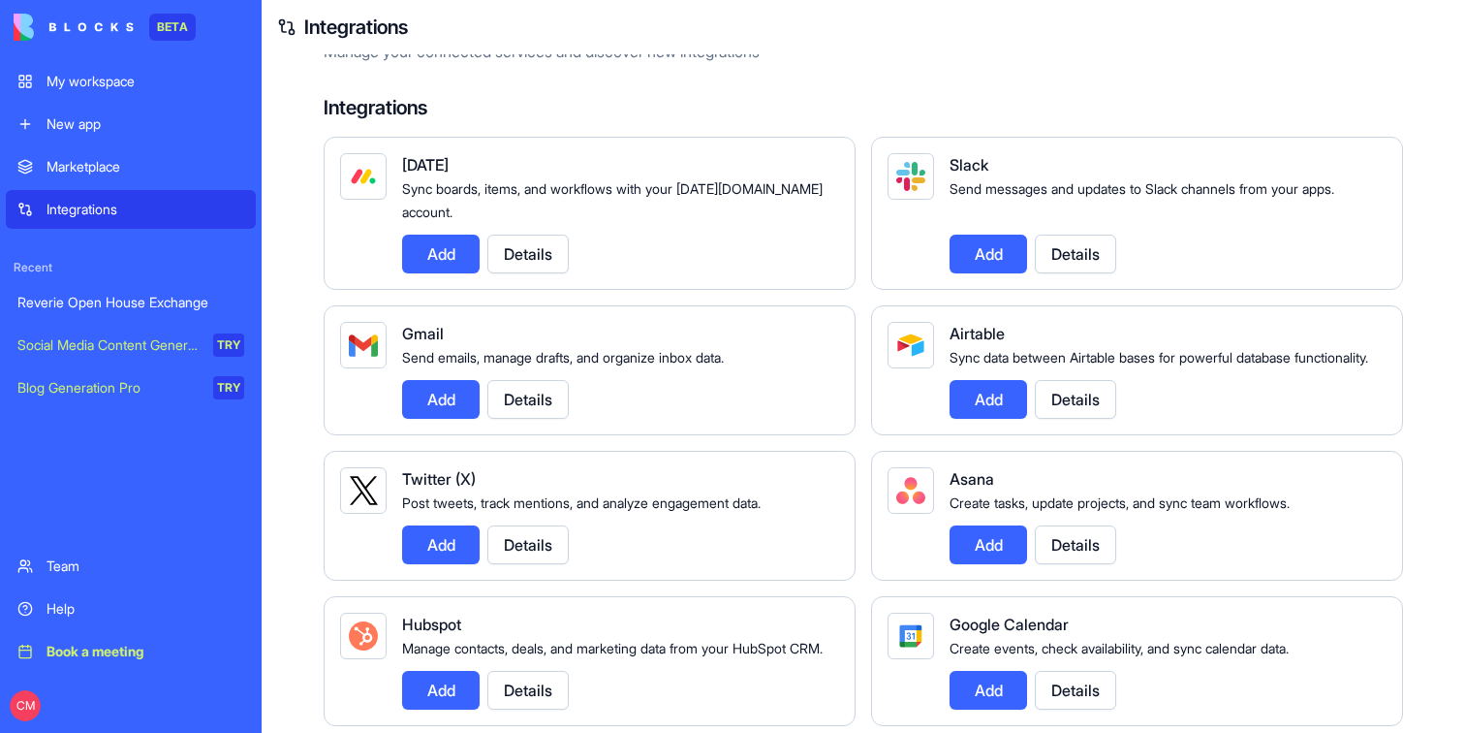
scroll to position [0, 0]
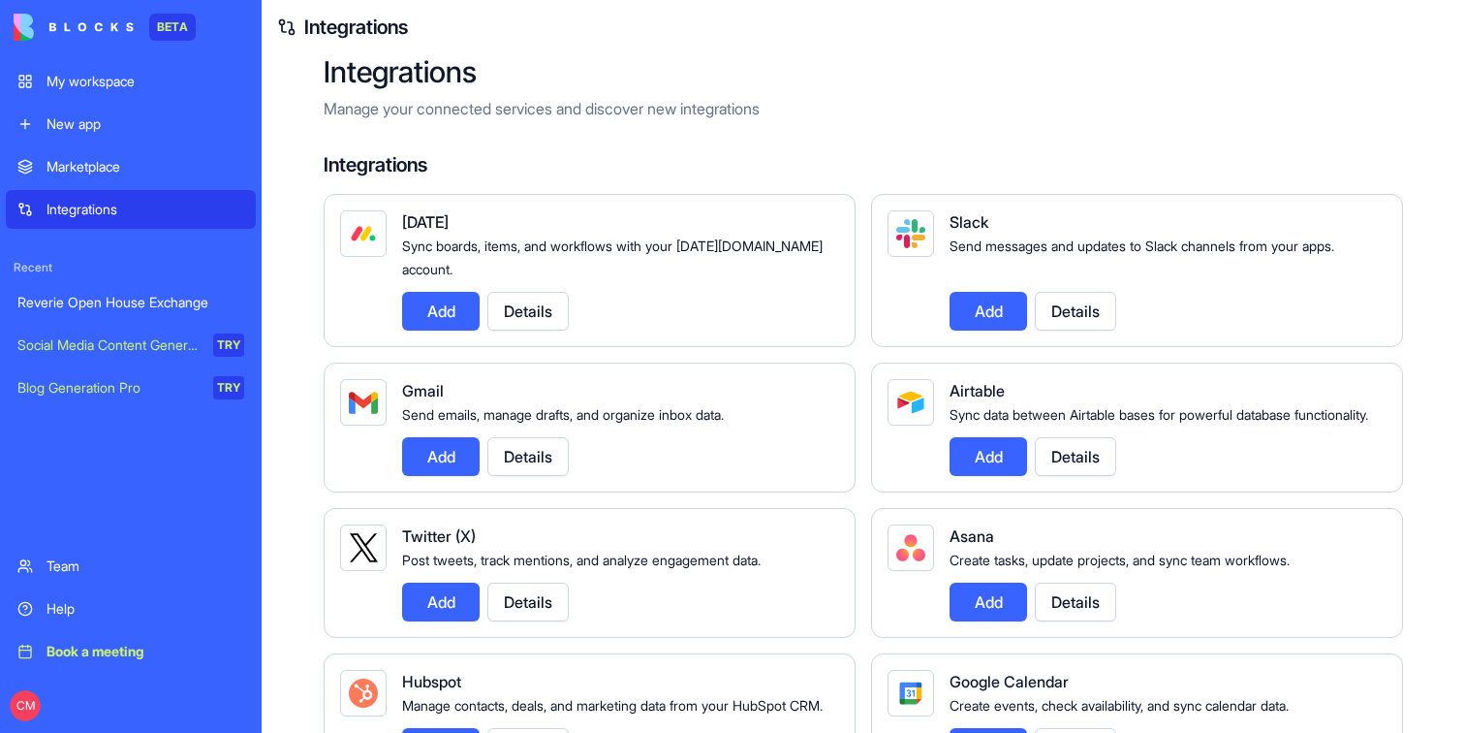
click at [1079, 468] on button "Details" at bounding box center [1075, 456] width 81 height 39
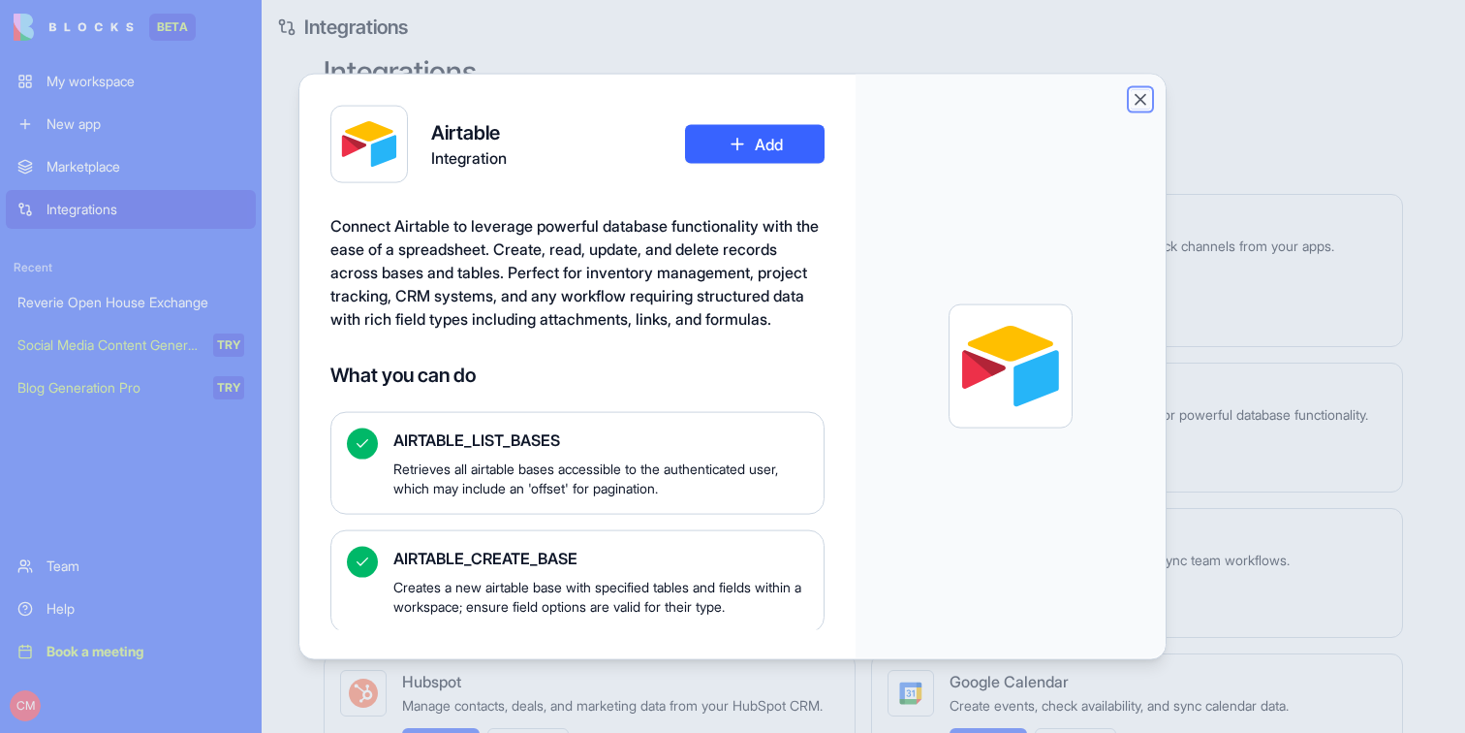
click at [1135, 95] on button "Close" at bounding box center [1140, 99] width 19 height 19
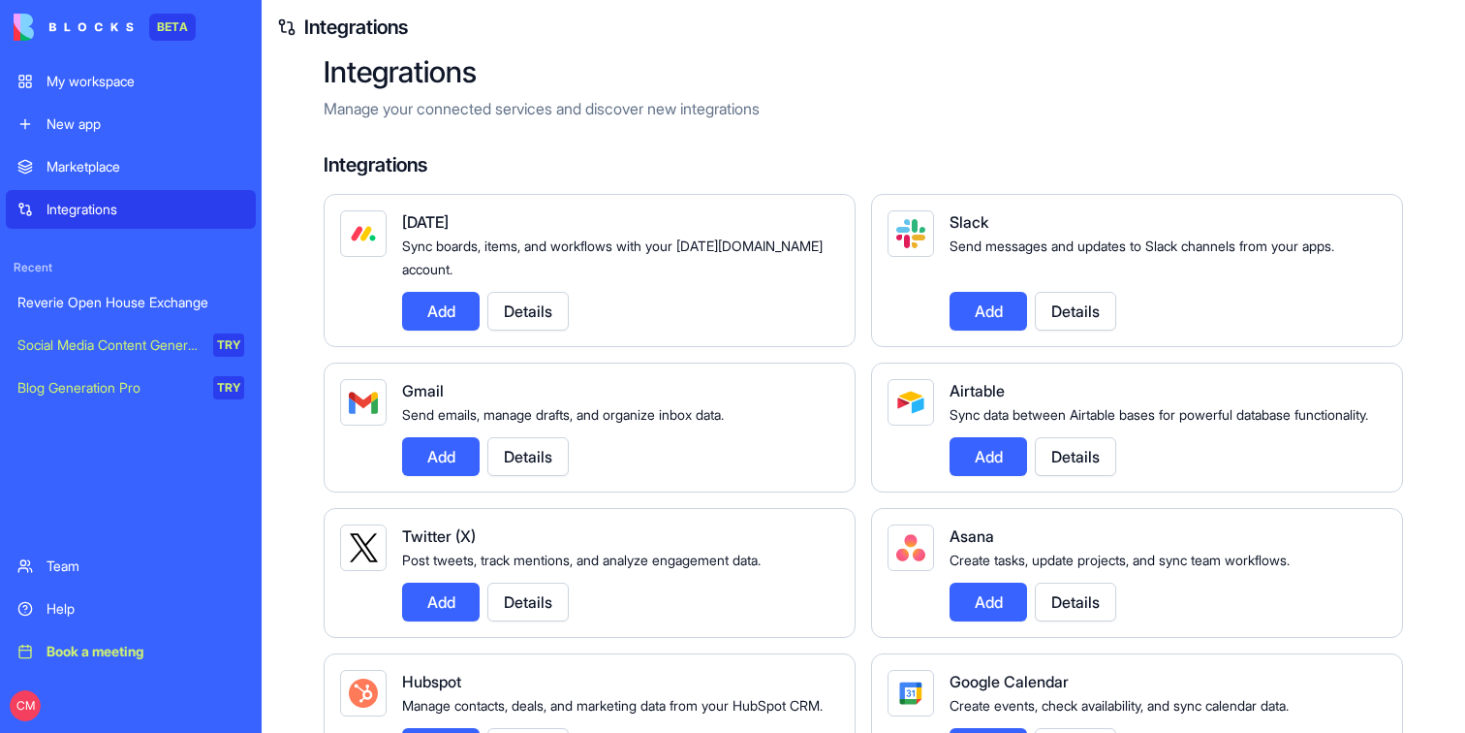
click at [141, 169] on div "Marketplace" at bounding box center [146, 166] width 198 height 19
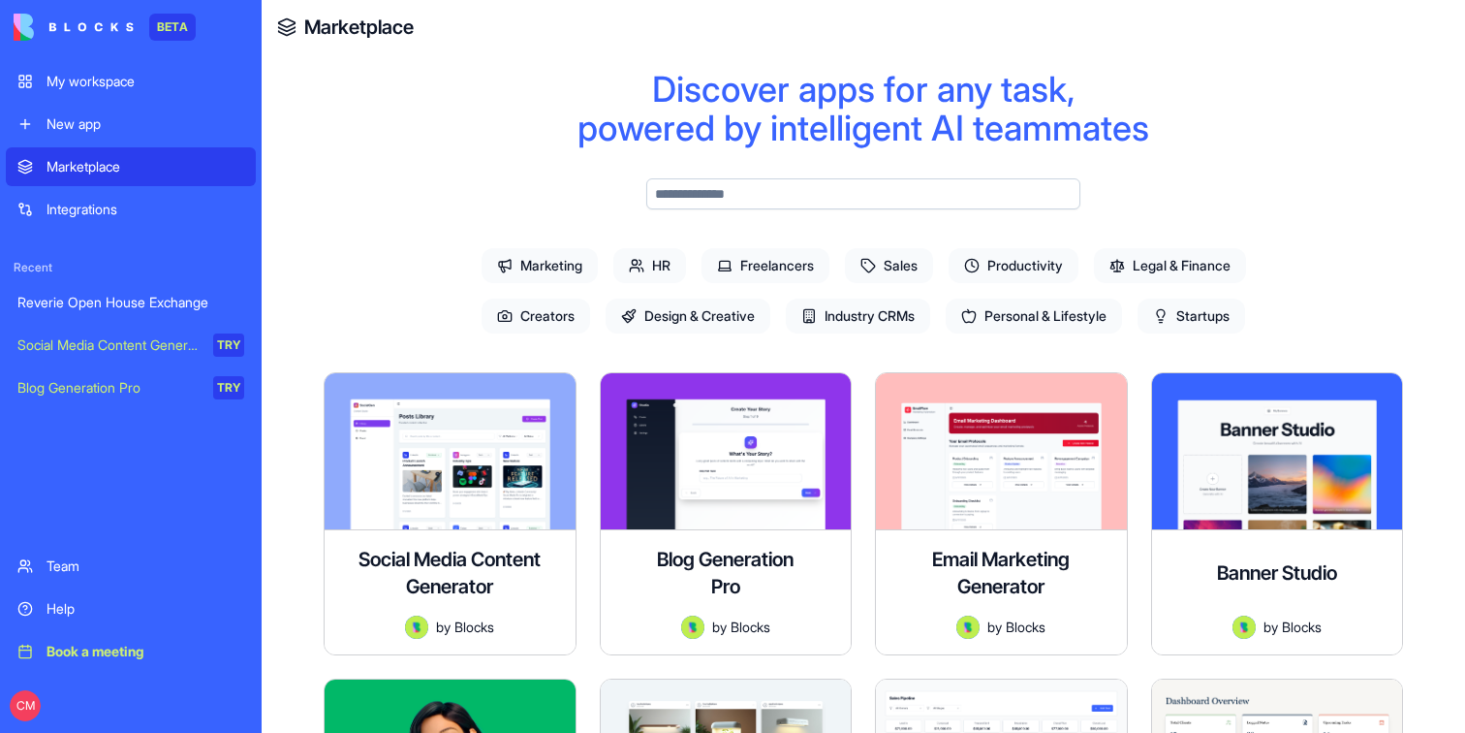
click at [125, 117] on div "New app" at bounding box center [146, 123] width 198 height 19
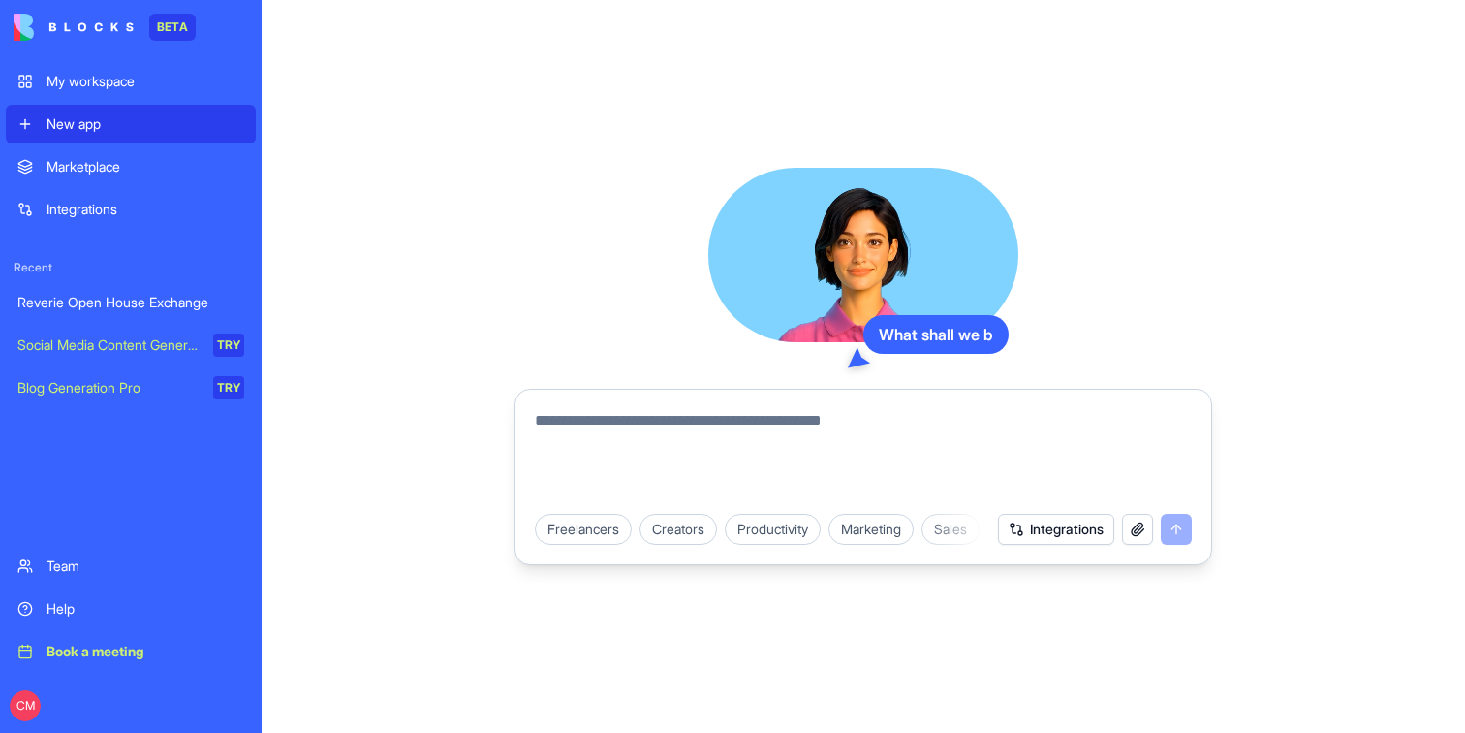
click at [125, 81] on div "My workspace" at bounding box center [146, 81] width 198 height 19
